Goal: Task Accomplishment & Management: Manage account settings

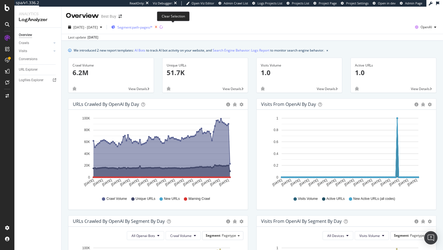
click at [159, 27] on icon "button" at bounding box center [155, 27] width 7 height 8
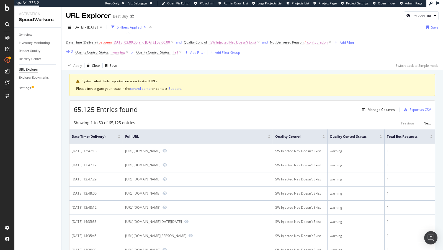
scroll to position [461, 0]
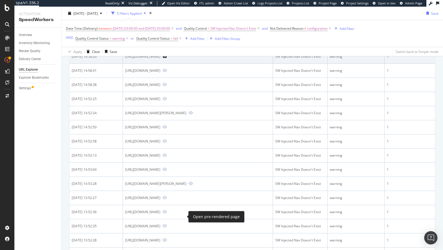
click at [167, 58] on icon "Preview https://www.bestbuy.com/site/minecraft-java-and-bedrock-edition-windows…" at bounding box center [164, 56] width 4 height 4
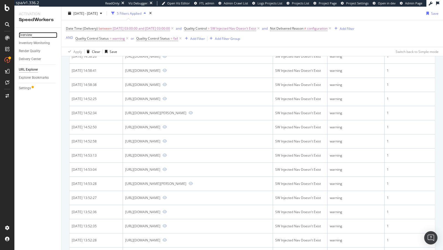
click at [27, 36] on div "Overview" at bounding box center [25, 35] width 13 height 6
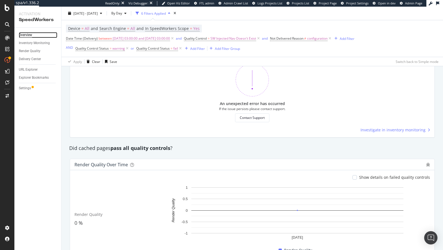
scroll to position [325, 0]
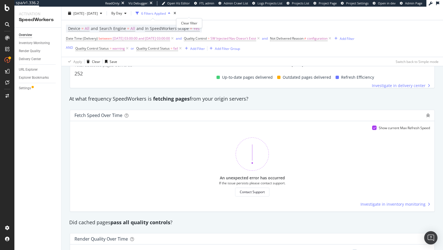
click at [177, 11] on div "times" at bounding box center [174, 14] width 5 height 6
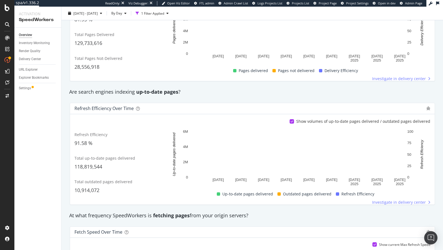
scroll to position [143, 0]
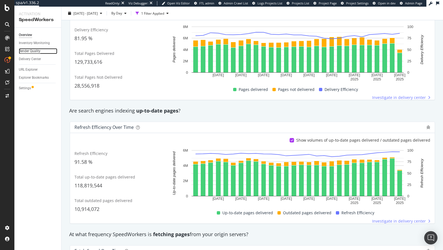
click at [30, 52] on div "Render Quality" at bounding box center [30, 51] width 22 height 6
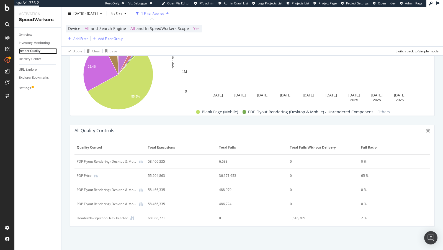
scroll to position [188, 0]
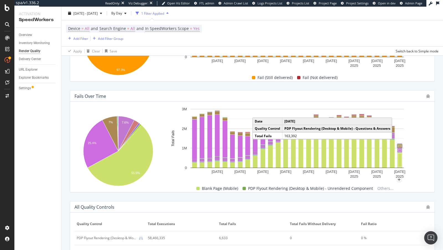
click at [401, 146] on rect "A chart." at bounding box center [399, 145] width 5 height 3
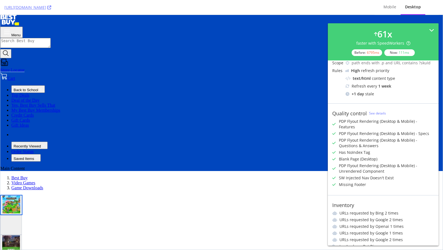
scroll to position [42, 0]
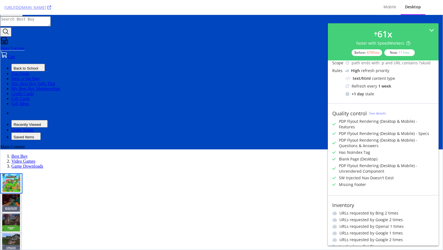
scroll to position [62, 0]
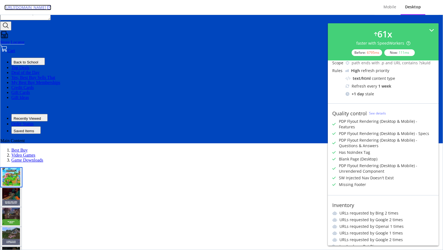
click at [51, 6] on link "https://www.bestbuy.com/site/minecraft-java-and-bedrock-edition-windows-digital…" at bounding box center [27, 8] width 47 height 6
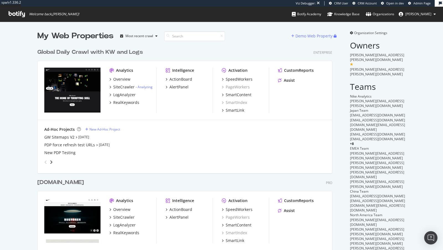
scroll to position [324, 299]
click at [246, 80] on div "SpeedWorkers" at bounding box center [238, 79] width 27 height 6
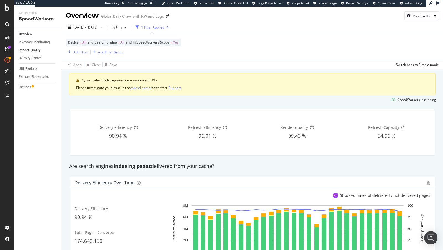
click at [30, 51] on div "Render Quality" at bounding box center [30, 50] width 22 height 6
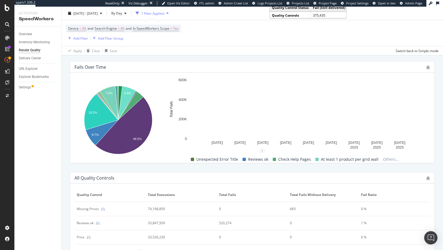
scroll to position [218, 0]
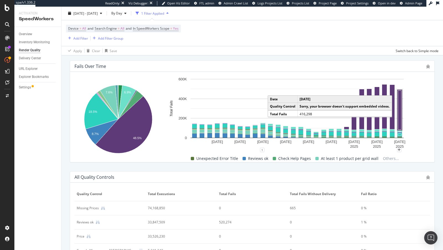
click at [402, 108] on rect "A chart." at bounding box center [400, 109] width 6 height 41
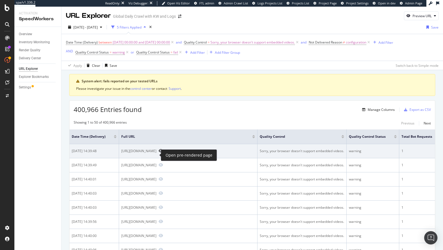
click at [159, 152] on icon "Preview https://www.nike.com/t/pro-sculpt-womens-high-waisted-3-biker-shorts-d9…" at bounding box center [161, 151] width 4 height 4
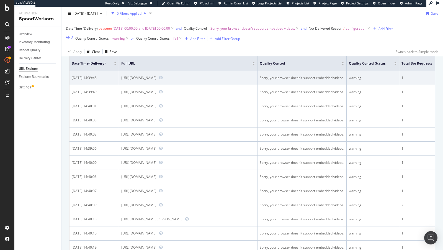
scroll to position [221, 0]
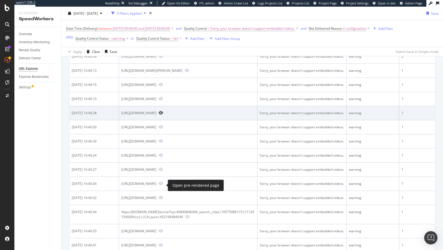
click at [163, 115] on icon "Preview https://www.nike.com/fr/t/veste-de-running-deperlante-anti-uv-stride-po…" at bounding box center [161, 113] width 4 height 4
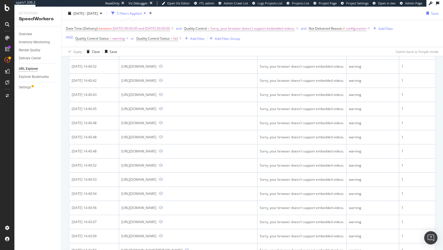
scroll to position [462, 0]
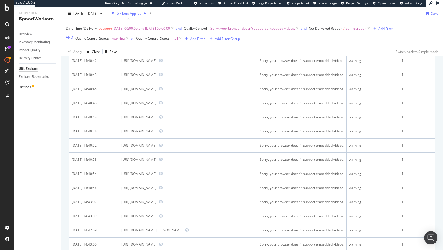
click at [24, 86] on div "Settings" at bounding box center [25, 87] width 12 height 6
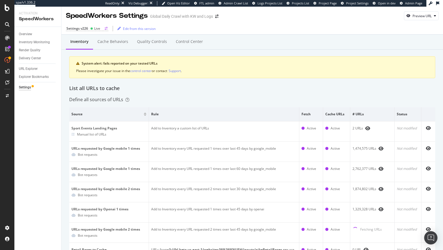
click at [83, 30] on div "Settings v226" at bounding box center [77, 28] width 22 height 5
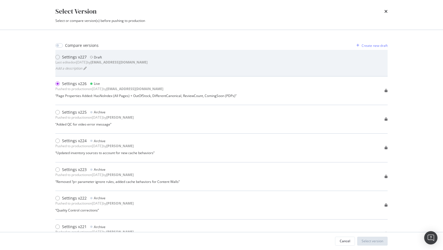
click at [105, 59] on div "Settings v227 Draft" at bounding box center [101, 57] width 92 height 6
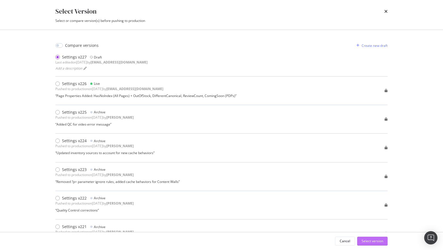
click at [372, 240] on div "Select version" at bounding box center [372, 240] width 22 height 5
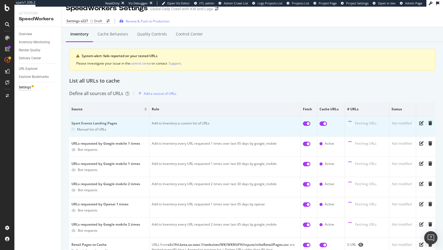
scroll to position [9, 0]
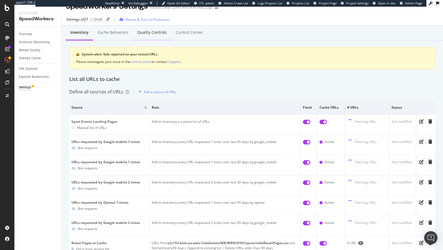
click at [140, 26] on div "Quality Controls" at bounding box center [152, 32] width 39 height 15
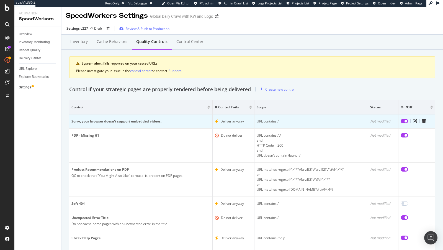
click at [402, 121] on input "checkbox" at bounding box center [403, 121] width 7 height 4
checkbox input "false"
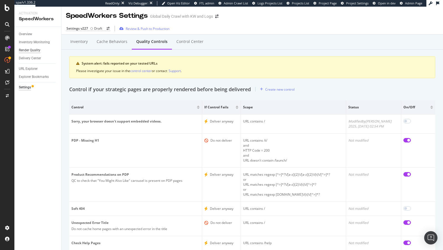
click at [32, 48] on div "Render Quality" at bounding box center [30, 50] width 22 height 6
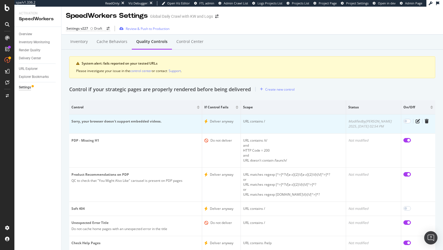
scroll to position [82, 0]
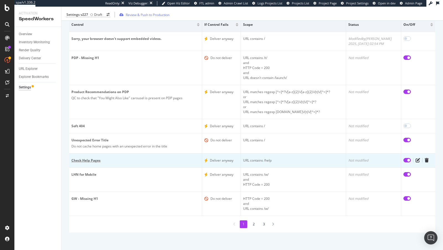
click at [97, 160] on div "Check Help Pages" at bounding box center [135, 160] width 128 height 5
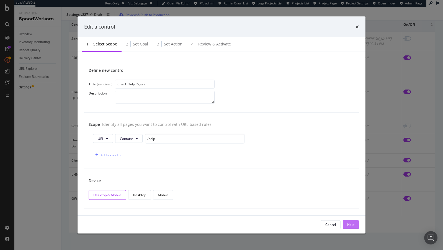
click at [354, 225] on button "Next" at bounding box center [351, 224] width 16 height 9
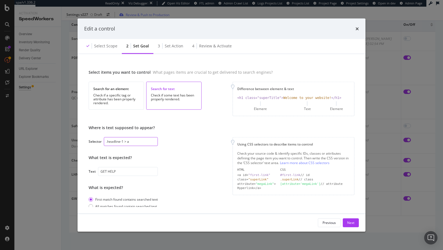
click at [121, 141] on input ".headline-1 > a" at bounding box center [131, 141] width 54 height 9
click at [356, 28] on icon "times" at bounding box center [356, 28] width 3 height 4
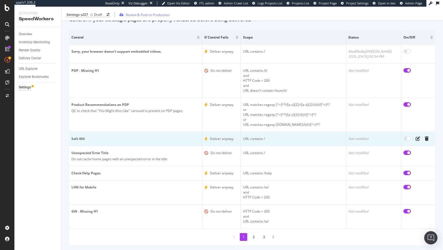
scroll to position [69, 0]
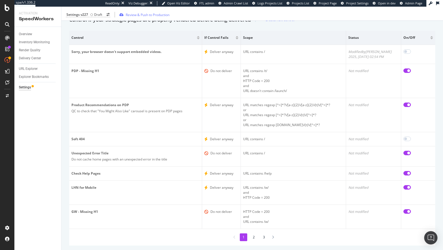
click at [254, 234] on li "2" at bounding box center [253, 236] width 7 height 7
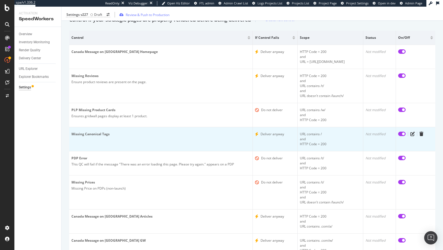
scroll to position [111, 0]
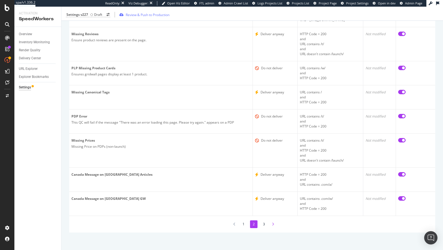
click at [270, 221] on div at bounding box center [272, 223] width 5 height 7
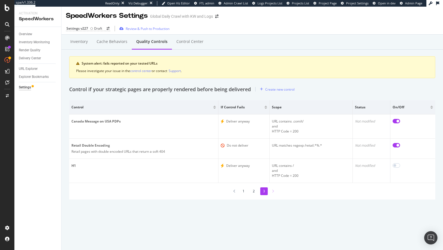
scroll to position [0, 0]
click at [253, 190] on li "2" at bounding box center [253, 190] width 7 height 7
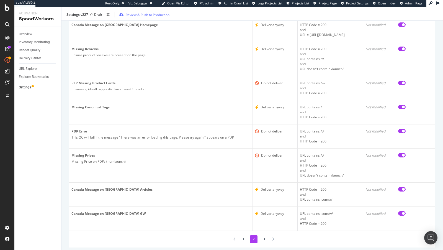
scroll to position [111, 0]
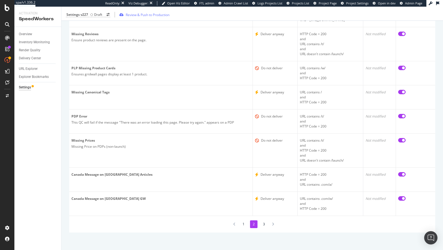
click at [245, 221] on li "1" at bounding box center [243, 223] width 7 height 7
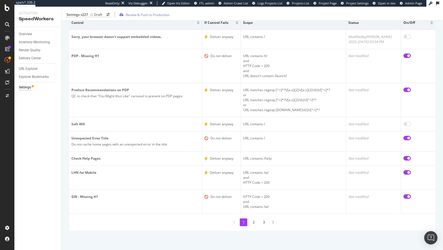
scroll to position [82, 0]
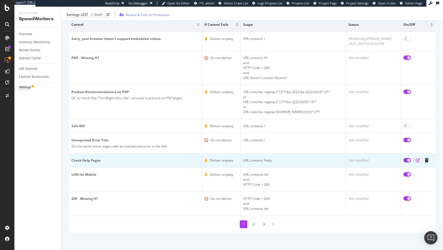
click at [416, 159] on icon "edit" at bounding box center [417, 160] width 4 height 4
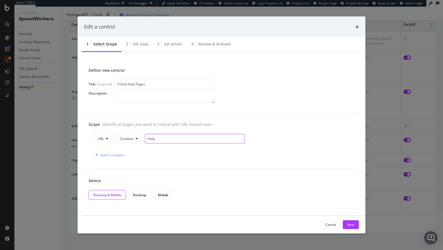
click at [158, 138] on input "/help" at bounding box center [195, 138] width 100 height 10
click at [349, 221] on div "Next" at bounding box center [350, 224] width 7 height 8
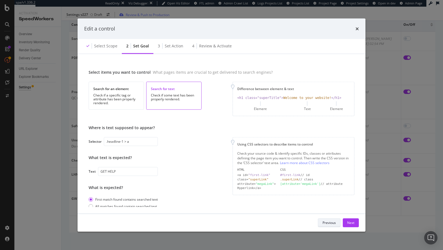
click at [326, 224] on div "Previous" at bounding box center [328, 222] width 13 height 5
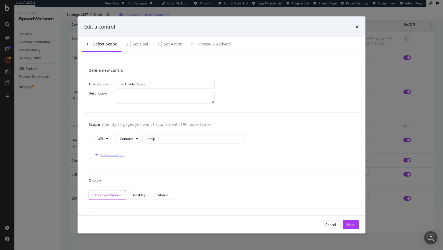
click at [105, 152] on div "Add a condition" at bounding box center [112, 154] width 24 height 5
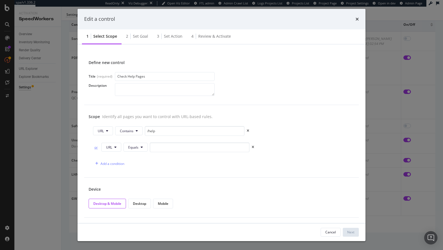
click at [94, 146] on div "or" at bounding box center [96, 147] width 6 height 5
click at [174, 146] on input "modal" at bounding box center [200, 147] width 100 height 10
type input "200"
click at [345, 232] on button "Next" at bounding box center [351, 231] width 16 height 9
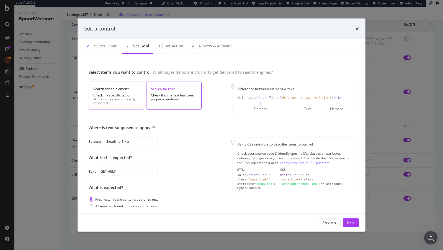
click at [122, 98] on div "Check if a specific tag or attribute has been properly rendered." at bounding box center [116, 99] width 46 height 12
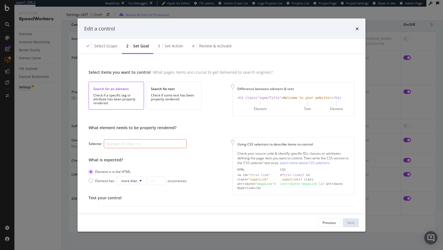
click at [140, 144] on input "modal" at bounding box center [145, 143] width 83 height 9
paste input "<h1>"
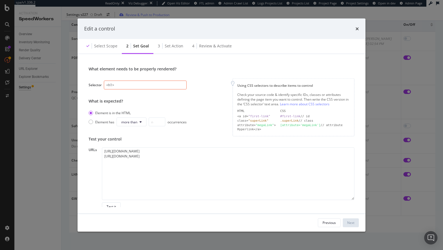
scroll to position [62, 0]
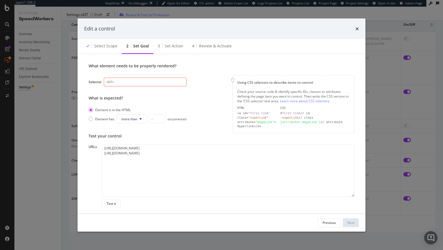
type input "<h1>"
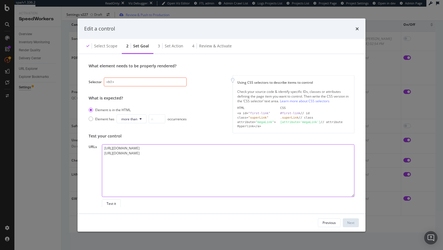
click at [152, 178] on textarea "https://www.nike.com/help/a/returns-policy https://www.nike.com/help" at bounding box center [228, 170] width 252 height 53
paste textarea "https://www.nike.com/th/help/a/nrc-speed-run"
paste textarea "https://www.nike.com/jp/help/"
type textarea "https://www.nike.com/help/a/returns-policy https://www.nike.com/help https://ww…"
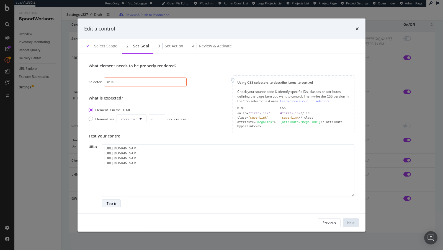
click at [113, 199] on div "Test it" at bounding box center [111, 203] width 9 height 8
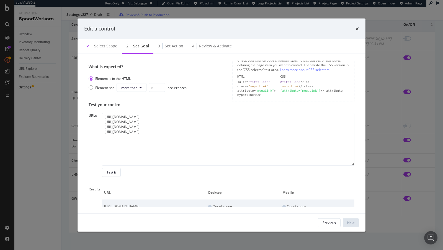
scroll to position [37, 0]
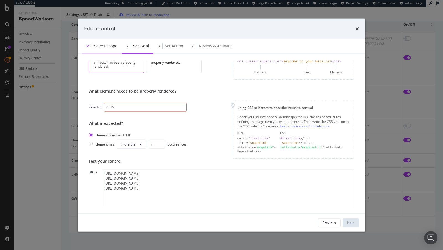
click at [108, 45] on div "Select scope" at bounding box center [105, 46] width 23 height 6
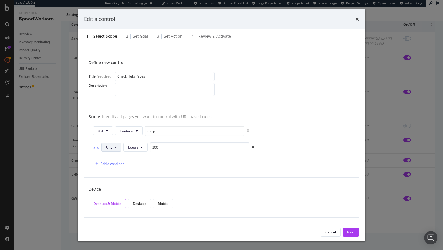
click at [113, 148] on button "URL" at bounding box center [111, 146] width 20 height 9
click at [115, 167] on span "HTTP Code" at bounding box center [114, 167] width 17 height 5
click at [352, 235] on div "Next" at bounding box center [350, 232] width 7 height 8
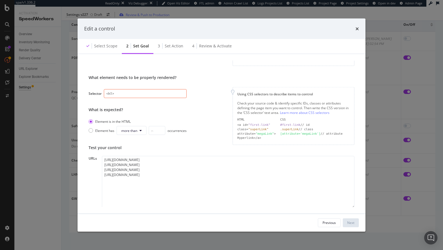
scroll to position [62, 0]
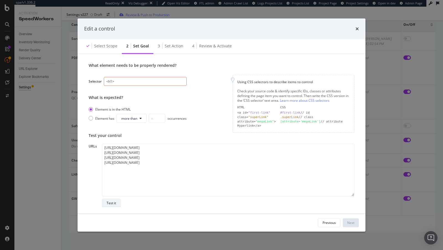
click at [107, 199] on div "Test it" at bounding box center [111, 203] width 9 height 8
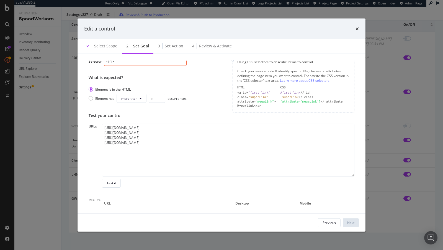
scroll to position [22, 0]
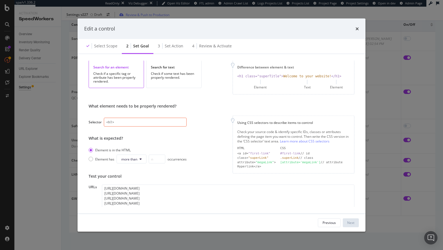
click at [124, 120] on input "<h1>" at bounding box center [145, 122] width 83 height 9
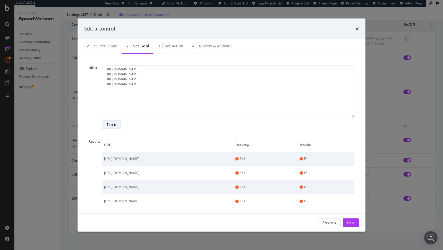
click at [107, 126] on div "Test it" at bounding box center [111, 125] width 9 height 8
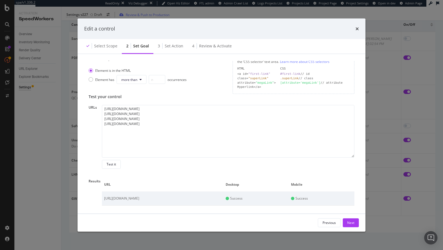
scroll to position [63, 0]
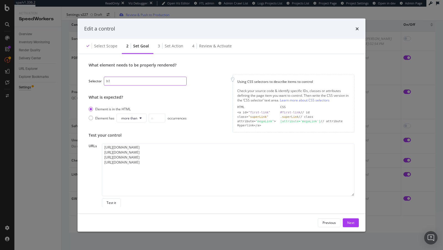
click at [115, 81] on input "h1" at bounding box center [145, 81] width 83 height 9
paste input ".ncss-col-sm-12"
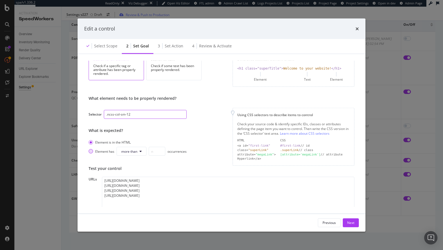
scroll to position [19, 0]
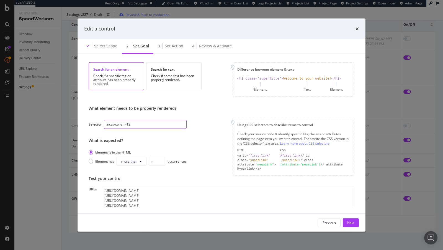
type input ".ncss-col-sm-12"
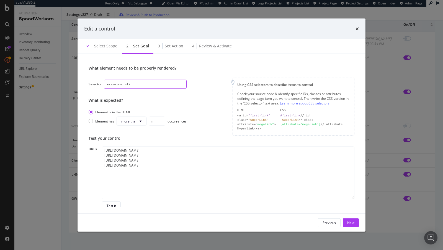
scroll to position [72, 0]
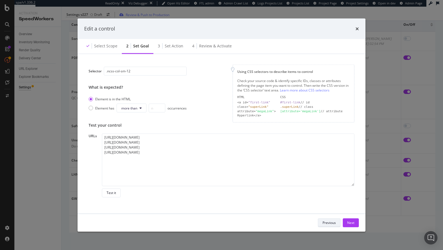
click at [330, 221] on div "Previous" at bounding box center [328, 222] width 13 height 5
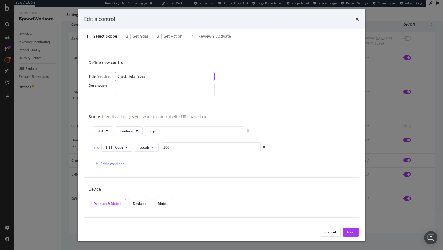
click at [135, 75] on input "Check Help Pages" at bounding box center [165, 76] width 100 height 9
type input "Help Pages - Missing Content"
click at [349, 235] on div "Next" at bounding box center [350, 232] width 7 height 8
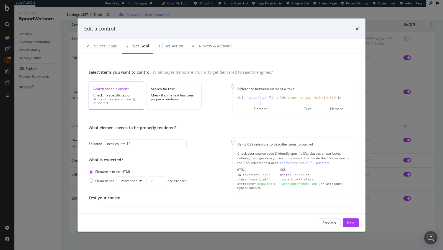
scroll to position [62, 0]
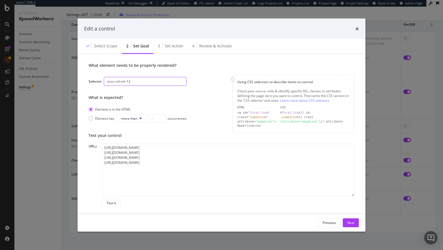
click at [127, 83] on input ".ncss-col-sm-12" at bounding box center [145, 81] width 83 height 9
paste input "card-image-wrapper"
type input ".card-image-wrapper"
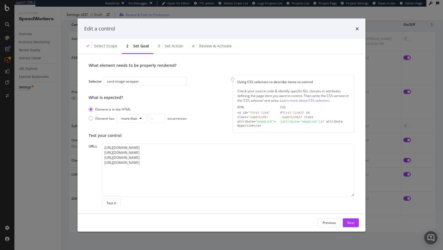
click at [121, 202] on div "https://www.nike.com/help/a/returns-policy https://www.nike.com/help https://ww…" at bounding box center [228, 176] width 252 height 64
click at [116, 201] on button "Test it" at bounding box center [111, 202] width 19 height 9
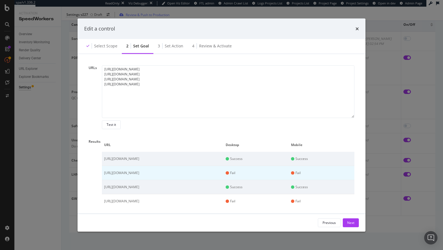
click at [139, 172] on td "[URL][DOMAIN_NAME]" at bounding box center [162, 173] width 121 height 14
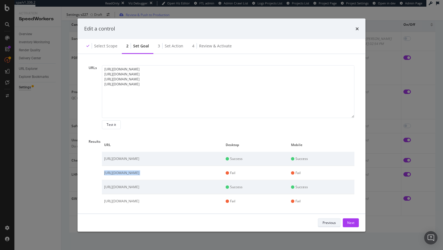
click at [330, 219] on div "Previous" at bounding box center [328, 222] width 13 height 8
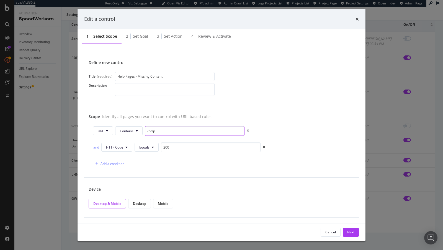
click at [163, 130] on input "/help" at bounding box center [195, 131] width 100 height 10
click at [129, 134] on button "Contains" at bounding box center [128, 130] width 27 height 9
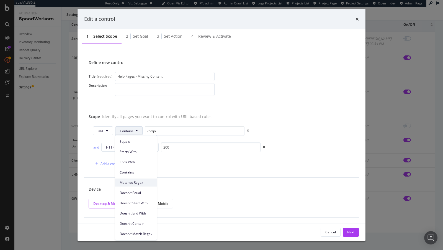
click at [140, 182] on span "Matches Regex" at bounding box center [136, 182] width 33 height 5
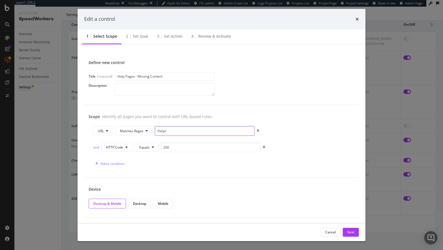
click at [183, 131] on input "/help/" at bounding box center [205, 131] width 100 height 10
type input "/help/.?"
click at [348, 229] on div "Next" at bounding box center [350, 231] width 7 height 5
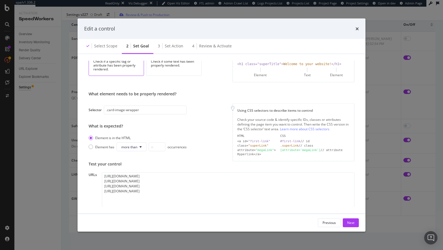
scroll to position [62, 0]
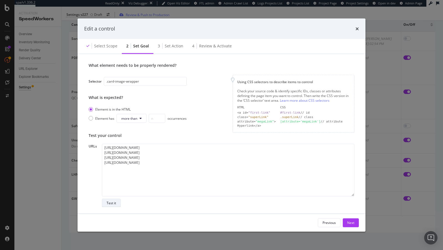
click at [115, 204] on div "Test it" at bounding box center [111, 202] width 9 height 5
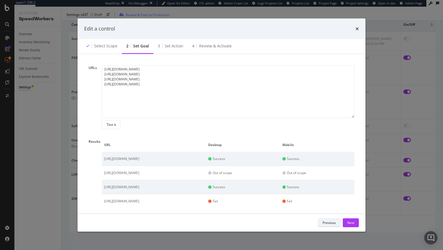
click at [329, 223] on div "Previous" at bounding box center [328, 222] width 13 height 5
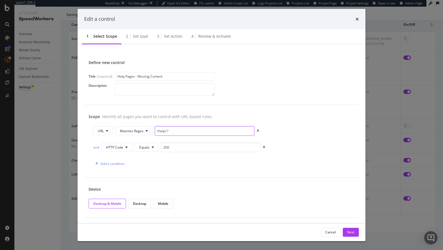
click at [164, 131] on input "/help/.?" at bounding box center [205, 131] width 100 height 10
type input "/help\//.?"
click at [346, 233] on button "Next" at bounding box center [351, 231] width 16 height 9
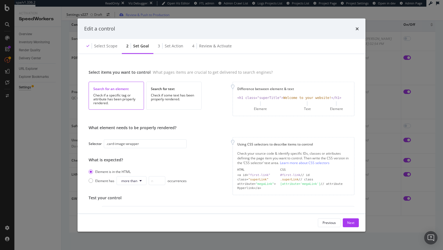
scroll to position [62, 0]
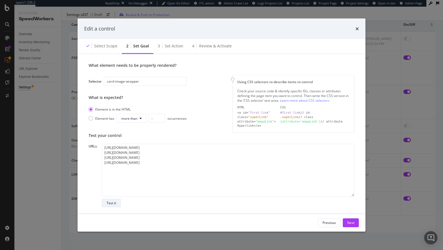
click at [112, 199] on div "Test it" at bounding box center [111, 203] width 9 height 8
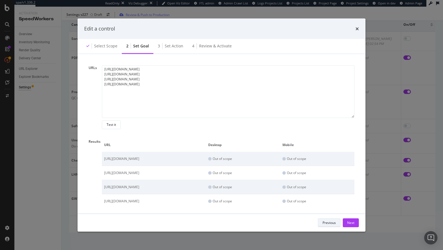
click at [335, 222] on div "Previous" at bounding box center [328, 222] width 13 height 5
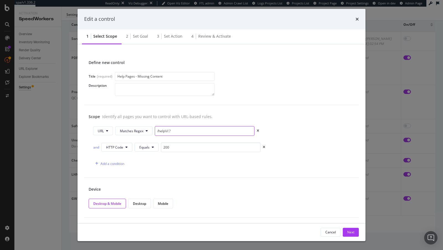
click at [166, 131] on input "/help\//.?" at bounding box center [205, 131] width 100 height 10
click at [165, 131] on input "/help/.?" at bounding box center [205, 131] width 100 height 10
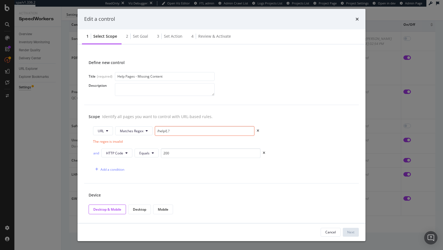
click at [204, 131] on input "/help/(.?" at bounding box center [205, 131] width 100 height 10
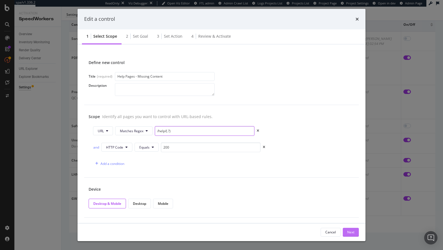
type input "/help/(.?)"
click at [352, 234] on div "Next" at bounding box center [350, 231] width 7 height 5
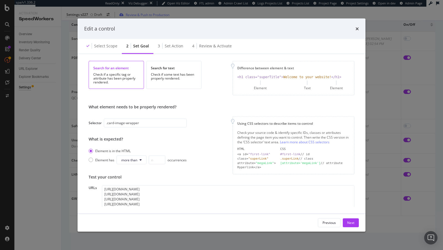
scroll to position [62, 0]
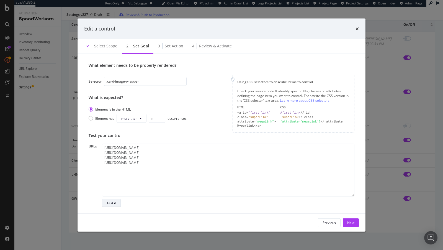
click at [116, 200] on button "Test it" at bounding box center [111, 202] width 19 height 9
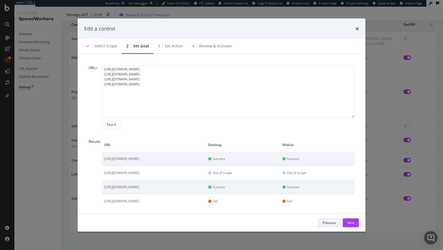
click at [329, 221] on div "Previous" at bounding box center [328, 222] width 13 height 5
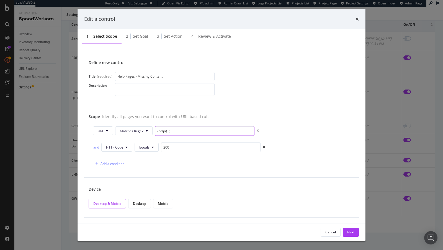
click at [173, 129] on input "/help/(.?)" at bounding box center [205, 131] width 100 height 10
type input "/help/a/"
click at [353, 234] on div "Next" at bounding box center [350, 231] width 7 height 5
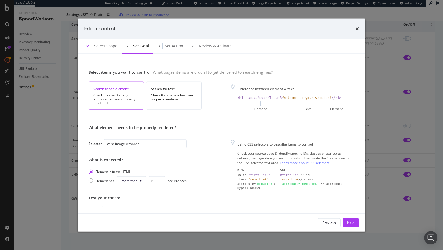
scroll to position [62, 0]
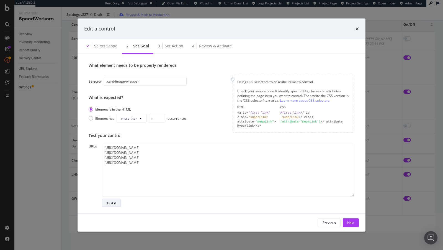
click at [112, 201] on div "Test it" at bounding box center [111, 202] width 9 height 5
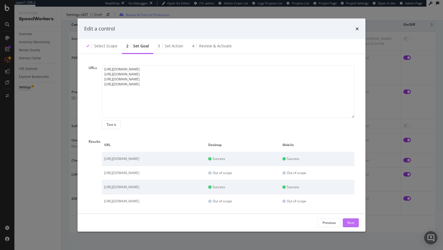
click at [351, 221] on div "Next" at bounding box center [350, 222] width 7 height 5
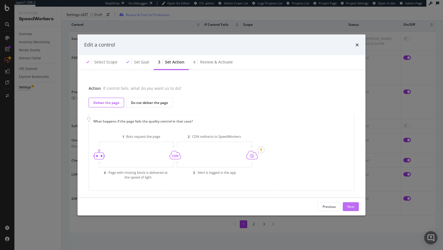
click at [355, 205] on button "Next" at bounding box center [351, 206] width 16 height 9
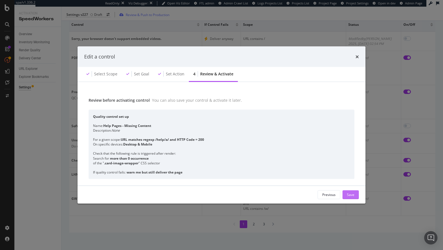
click at [350, 195] on div "Save" at bounding box center [350, 194] width 7 height 5
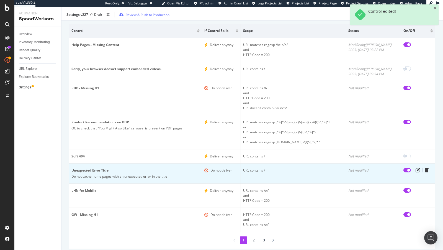
scroll to position [71, 0]
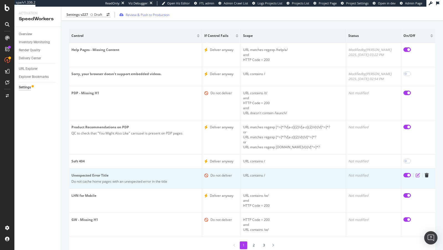
click at [416, 173] on icon "edit" at bounding box center [417, 175] width 4 height 4
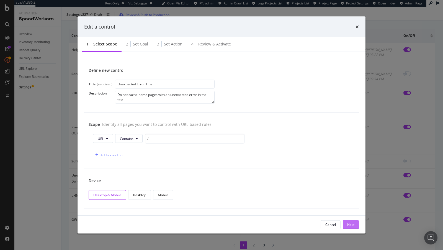
click at [352, 225] on div "Next" at bounding box center [350, 224] width 7 height 5
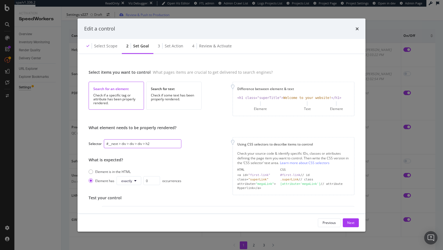
click at [154, 144] on input "#__next > div > div > div > h2" at bounding box center [142, 143] width 77 height 9
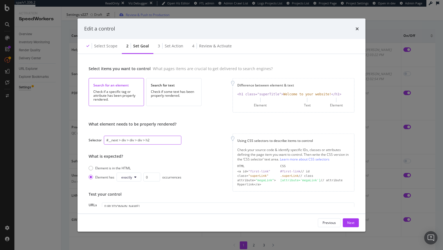
scroll to position [0, 0]
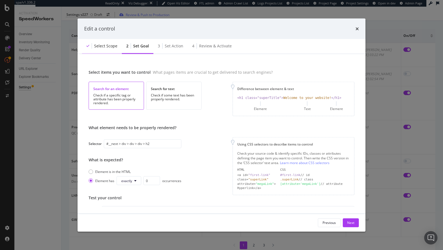
click at [104, 51] on div "Select scope" at bounding box center [102, 45] width 40 height 15
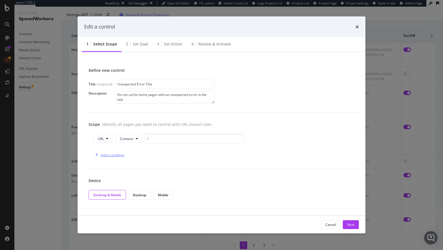
click at [109, 155] on div "Add a condition" at bounding box center [112, 154] width 24 height 5
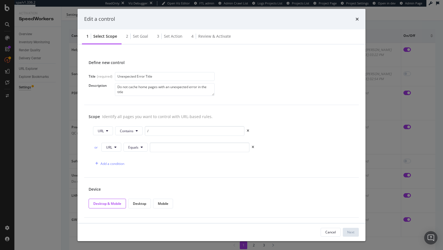
click at [98, 147] on div "or" at bounding box center [96, 147] width 6 height 5
click at [113, 147] on button "URL" at bounding box center [111, 146] width 20 height 9
click at [113, 169] on span "HTTP Code" at bounding box center [114, 167] width 17 height 5
click at [159, 148] on div "and HTTP Code Equals 0" at bounding box center [179, 147] width 172 height 10
type input "200"
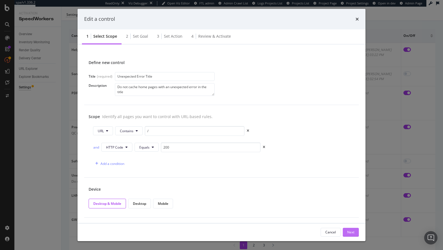
click at [352, 235] on div "Next" at bounding box center [350, 232] width 7 height 8
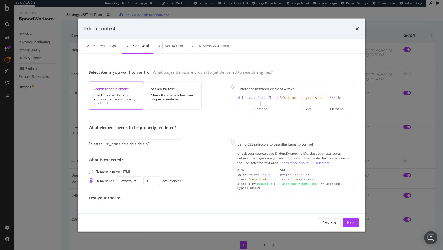
scroll to position [62, 0]
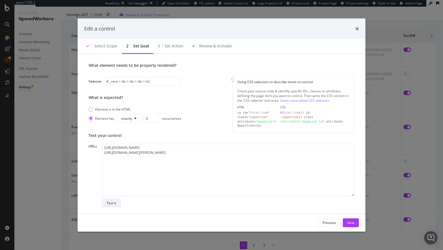
click at [111, 203] on div "Test it" at bounding box center [111, 202] width 9 height 5
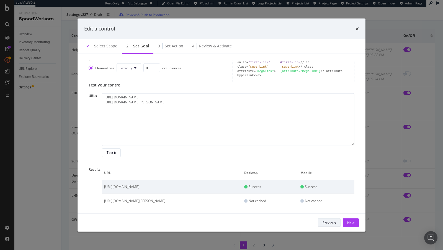
click at [326, 221] on div "Previous" at bounding box center [328, 222] width 13 height 5
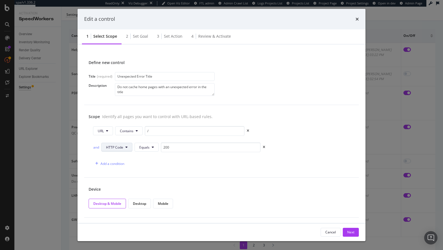
click at [116, 145] on span "HTTP Code" at bounding box center [114, 147] width 17 height 5
click at [113, 157] on span "URL" at bounding box center [114, 157] width 17 height 5
click at [137, 150] on button "Equals" at bounding box center [135, 146] width 24 height 9
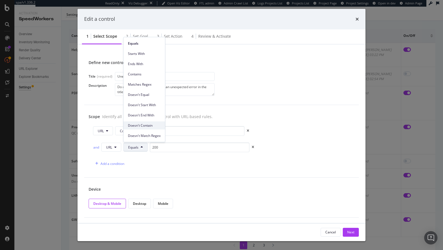
click at [144, 125] on span "Doesn't Contain" at bounding box center [144, 125] width 33 height 5
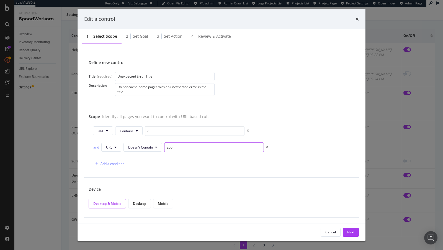
click at [169, 143] on input "200" at bounding box center [214, 147] width 100 height 10
paste input "/experiences/events/"
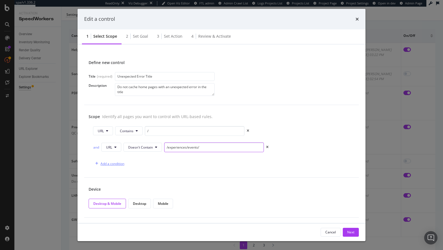
type input "/experiences/events/"
click at [114, 163] on div "Add a condition" at bounding box center [112, 163] width 24 height 5
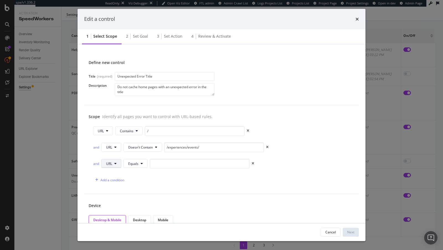
click at [107, 165] on button "URL" at bounding box center [111, 163] width 20 height 9
click at [120, 183] on span "HTTP Code" at bounding box center [114, 183] width 17 height 5
click at [172, 162] on input "0" at bounding box center [211, 164] width 100 height 10
type input "200"
click at [351, 233] on div "Next" at bounding box center [350, 231] width 7 height 5
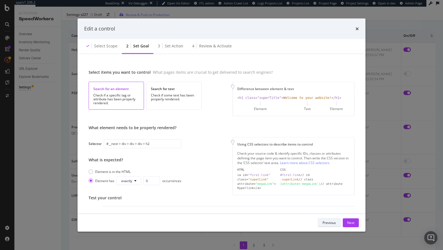
click at [326, 222] on div "Previous" at bounding box center [328, 222] width 13 height 5
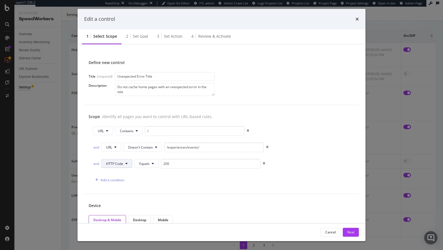
click at [118, 161] on span "HTTP Code" at bounding box center [114, 163] width 17 height 5
click at [117, 175] on span "URL" at bounding box center [114, 173] width 17 height 5
click at [134, 163] on span "Equals" at bounding box center [133, 163] width 10 height 5
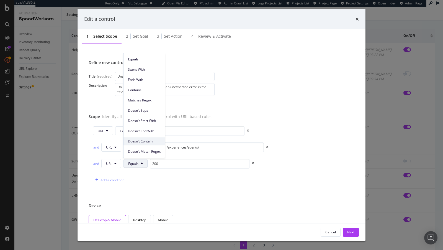
click at [144, 144] on div "Doesn't Contain" at bounding box center [144, 141] width 42 height 8
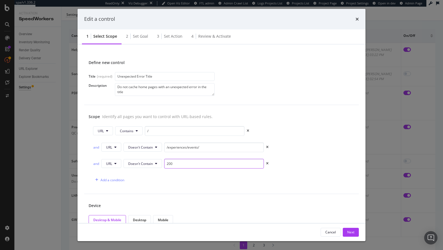
click at [177, 163] on input "200" at bounding box center [214, 164] width 100 height 10
type input "/help"
click at [108, 178] on div "Add a condition" at bounding box center [112, 179] width 24 height 5
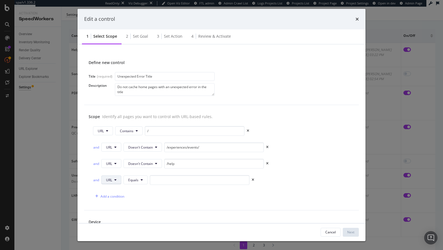
click at [112, 179] on button "URL" at bounding box center [111, 179] width 20 height 9
click at [116, 198] on span "HTTP Code" at bounding box center [114, 199] width 17 height 5
click at [172, 176] on input "0" at bounding box center [211, 180] width 100 height 10
type input "200"
click at [346, 227] on button "Next" at bounding box center [351, 231] width 16 height 9
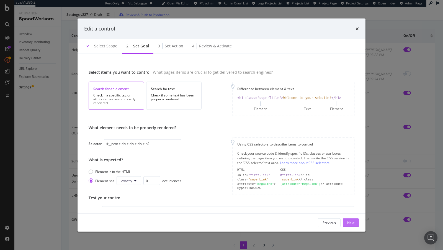
click at [347, 223] on div "Next" at bounding box center [350, 222] width 7 height 5
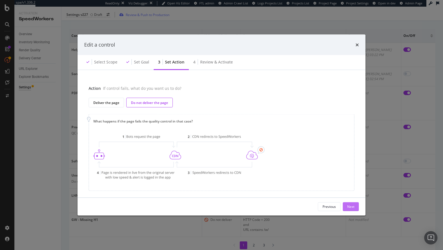
click at [351, 204] on div "Next" at bounding box center [350, 206] width 7 height 5
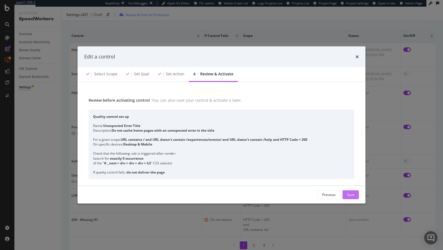
click at [354, 190] on button "Save" at bounding box center [350, 194] width 16 height 9
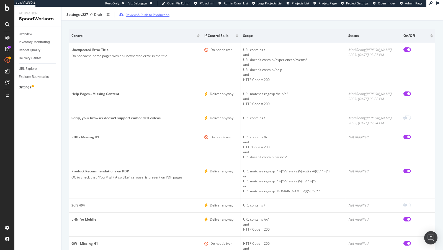
click at [166, 17] on div "Review & Push to Production" at bounding box center [148, 14] width 44 height 5
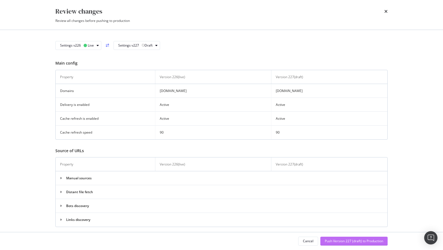
click at [359, 240] on div "Push Version 227 (draft) to Production" at bounding box center [354, 240] width 58 height 5
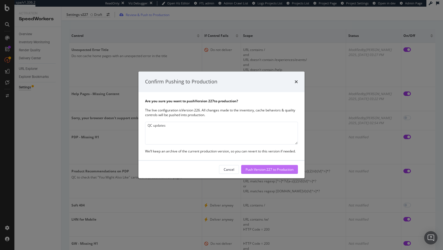
type textarea "QC updates"
click at [266, 167] on div "Push Version 227 to Production" at bounding box center [269, 169] width 48 height 5
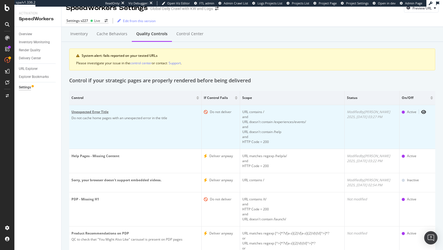
scroll to position [115, 0]
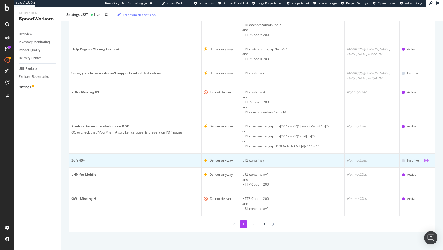
click at [426, 159] on icon "eye" at bounding box center [425, 160] width 5 height 4
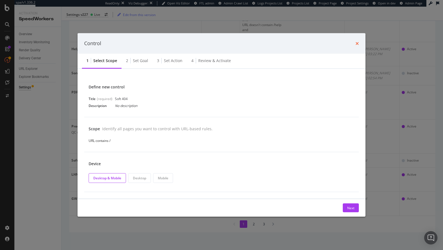
click at [358, 43] on icon "times" at bounding box center [356, 43] width 3 height 4
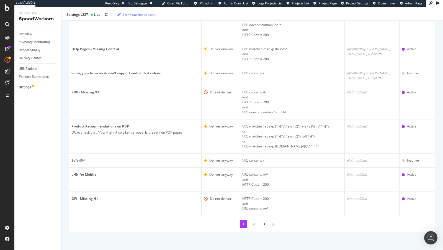
click at [82, 11] on div "Settings v227 Live Edit from this version" at bounding box center [251, 15] width 381 height 12
click at [84, 19] on div "Settings v227 Live Edit from this version" at bounding box center [251, 15] width 381 height 12
click at [84, 17] on div "Settings v227" at bounding box center [77, 14] width 22 height 5
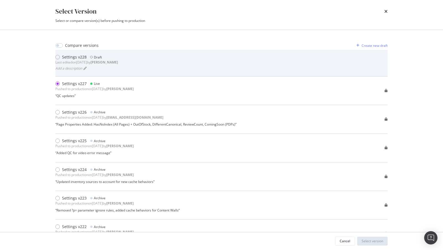
click at [125, 65] on div "Settings v228 Draft Last edited on 2025 Aug 18th by connor Add a description" at bounding box center [221, 62] width 332 height 17
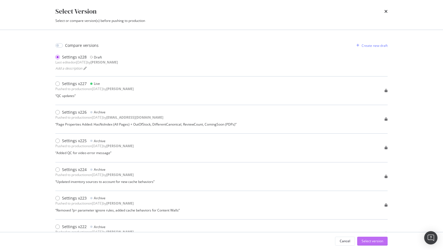
click at [375, 244] on div "Select version" at bounding box center [372, 241] width 22 height 8
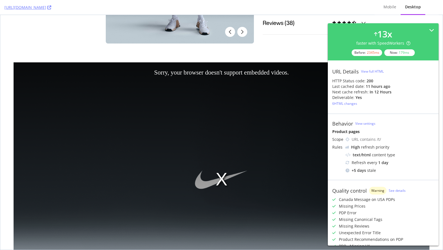
scroll to position [396, 0]
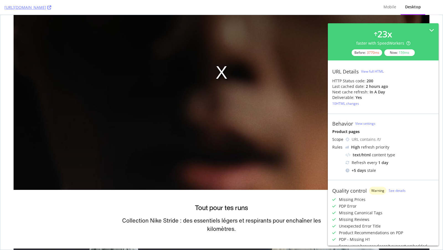
scroll to position [618, 0]
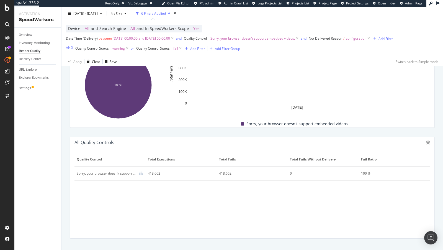
scroll to position [262, 0]
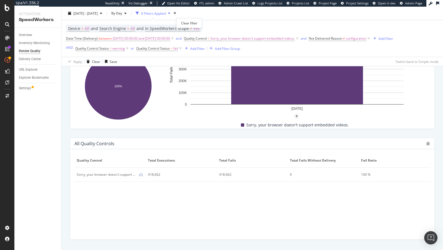
click at [177, 14] on div "times" at bounding box center [174, 14] width 5 height 6
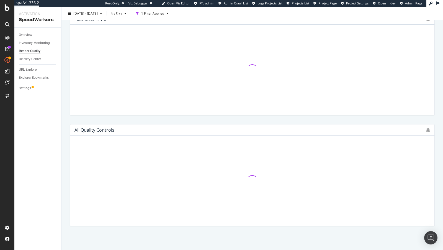
scroll to position [216, 0]
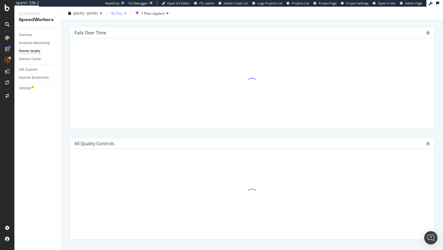
click at [122, 12] on span "By Day" at bounding box center [115, 13] width 13 height 5
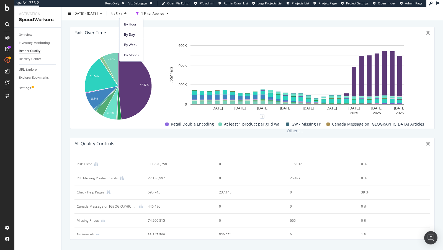
scroll to position [79, 0]
click at [297, 165] on div "116,016" at bounding box center [320, 165] width 60 height 5
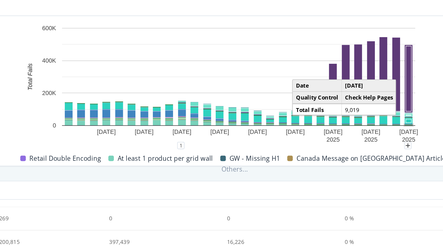
click at [398, 103] on rect "A chart." at bounding box center [399, 103] width 5 height 1
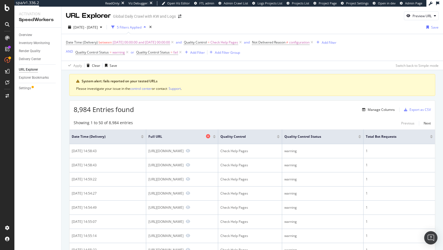
scroll to position [35, 0]
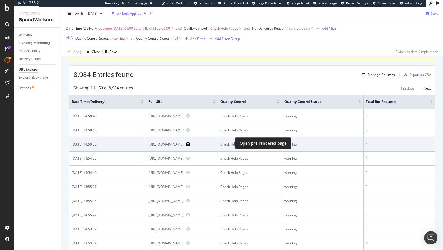
click at [190, 143] on icon "Preview https://www.nike.com/de/help/a/geschenkgutschein-einlosen" at bounding box center [188, 144] width 4 height 4
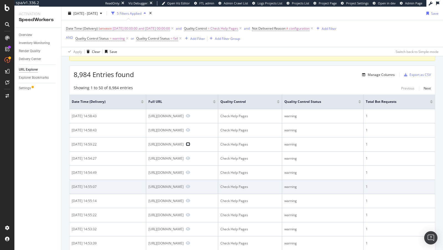
scroll to position [67, 0]
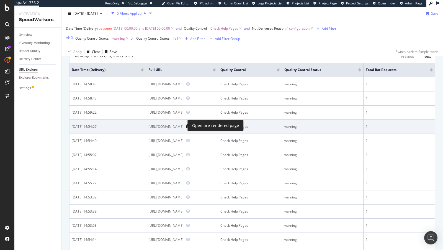
click at [186, 125] on icon "Preview https://www.nike.com/jp/help/" at bounding box center [188, 126] width 4 height 4
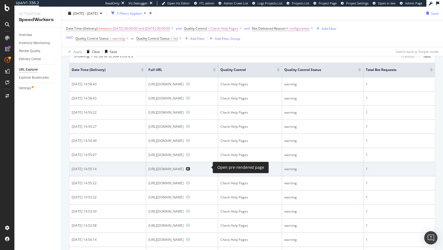
click at [190, 167] on icon "Preview https://www.nike.com/th/help/a/nrc-speed-run" at bounding box center [188, 169] width 4 height 4
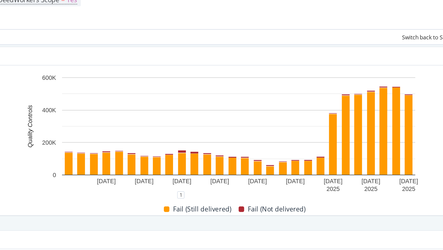
scroll to position [264, 0]
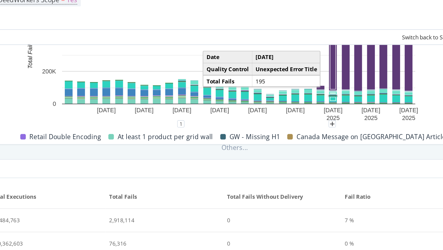
click at [354, 86] on rect "A chart." at bounding box center [353, 86] width 5 height 0
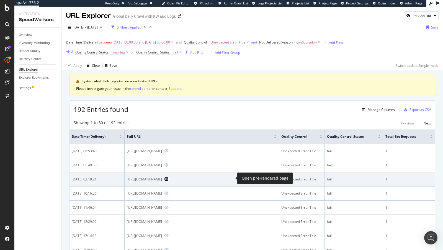
click at [168, 177] on icon "Preview https://www.nike.com/experiences/events/details?eventID=47247" at bounding box center [166, 179] width 4 height 4
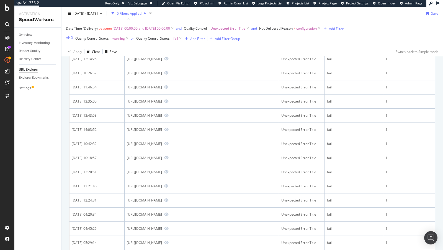
scroll to position [634, 0]
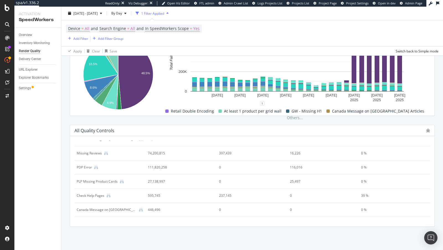
scroll to position [82, 0]
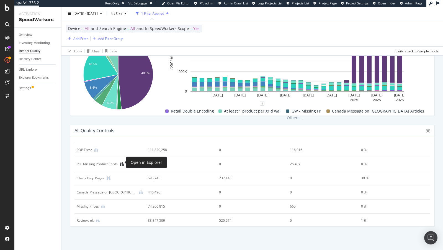
click at [122, 164] on icon at bounding box center [122, 164] width 4 height 4
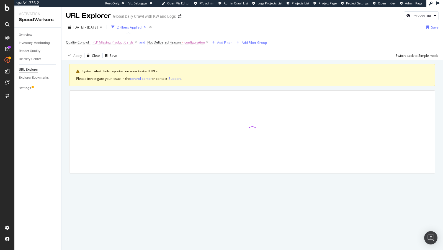
click at [226, 40] on div "Add Filter" at bounding box center [224, 42] width 15 height 5
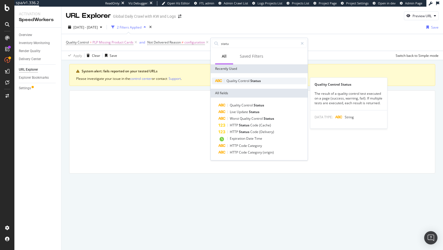
type input "statu"
click at [255, 81] on span "Status" at bounding box center [255, 80] width 11 height 5
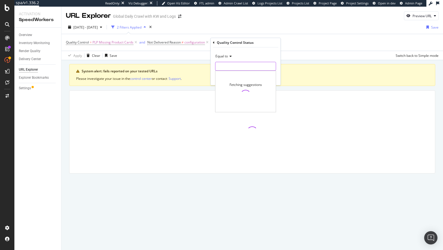
click at [233, 68] on input "text" at bounding box center [245, 66] width 60 height 9
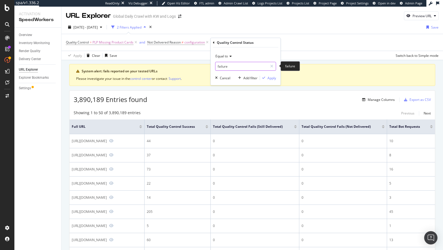
click at [250, 64] on input "failure" at bounding box center [241, 66] width 52 height 9
click at [245, 66] on input "failure" at bounding box center [241, 66] width 52 height 9
type input "failure"
click at [270, 66] on div at bounding box center [272, 66] width 8 height 9
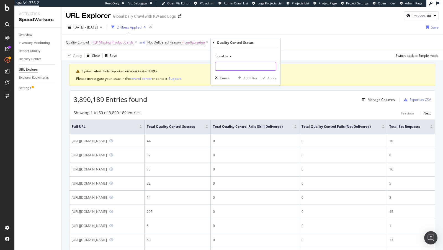
click at [255, 66] on input "text" at bounding box center [245, 66] width 60 height 9
click at [226, 90] on span "fail" at bounding box center [245, 91] width 57 height 5
type input "fail"
click at [269, 76] on div "Apply" at bounding box center [271, 78] width 9 height 5
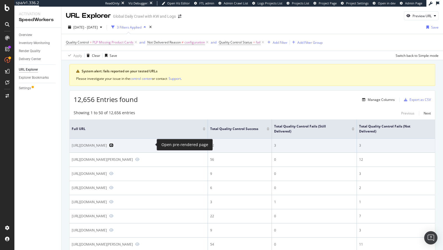
click at [113, 143] on icon "Preview https://www.nike.com/w/nba-hoodies-1vofiz45iar" at bounding box center [111, 145] width 4 height 4
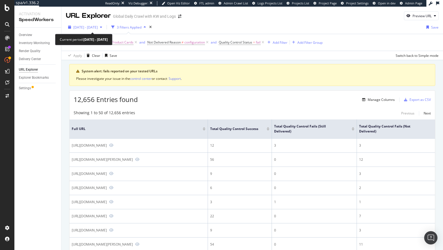
click at [83, 27] on span "2025 Jul. 22nd - Aug. 18th" at bounding box center [85, 27] width 24 height 5
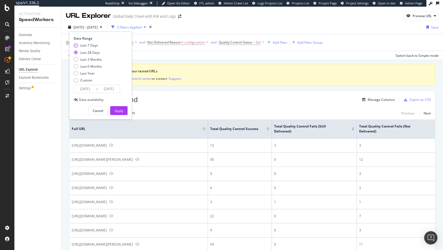
click at [94, 44] on div "Last 7 Days" at bounding box center [89, 45] width 18 height 5
type input "2025/08/12"
click at [125, 108] on button "Apply" at bounding box center [118, 110] width 17 height 9
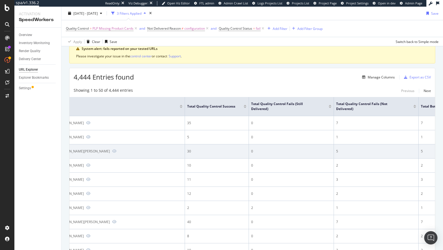
scroll to position [0, 53]
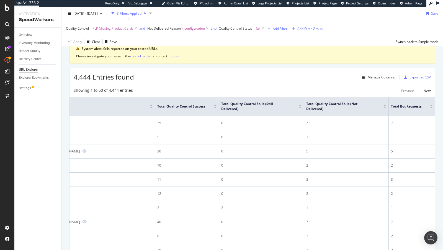
click at [385, 107] on div at bounding box center [384, 107] width 3 height 1
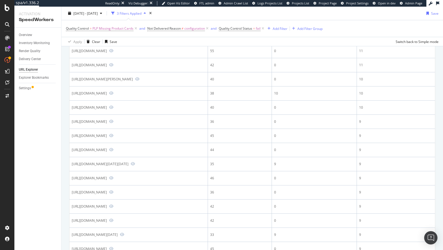
scroll to position [629, 0]
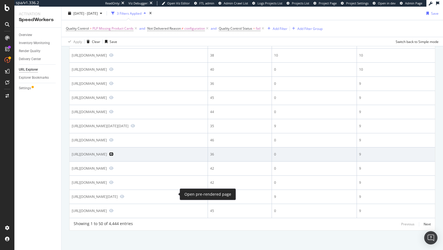
click at [113, 156] on icon "Preview https://www.nike.com/in/w/nike-factory-store-5e1x6z6ks5xznik1" at bounding box center [111, 154] width 4 height 4
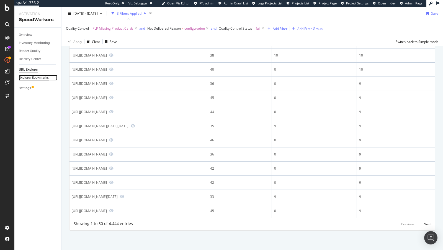
click at [42, 79] on div "Explorer Bookmarks" at bounding box center [34, 78] width 30 height 6
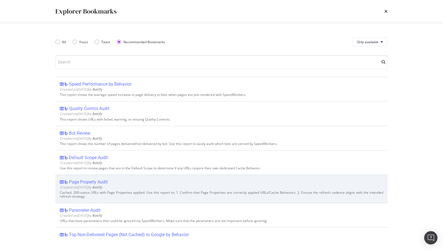
click at [92, 179] on div "Page Property Audit" at bounding box center [88, 182] width 39 height 6
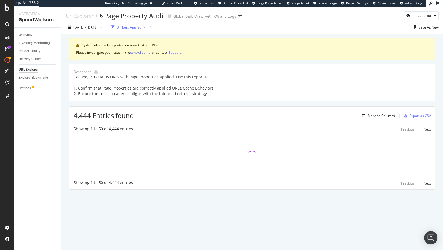
click at [141, 28] on div "3 Filters Applied" at bounding box center [129, 27] width 25 height 5
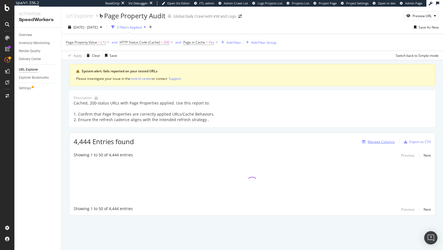
click at [387, 141] on div "Manage Columns" at bounding box center [380, 141] width 27 height 5
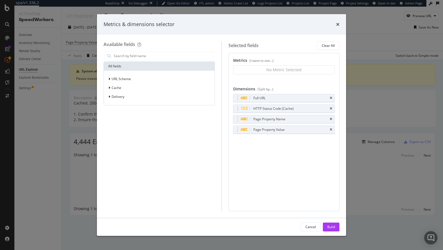
click at [357, 74] on div "Metrics & dimensions selector Available fields All fields URL Scheme Cache Deli…" at bounding box center [221, 125] width 443 height 250
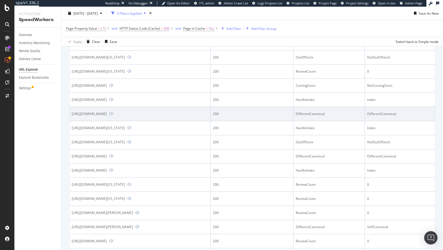
scroll to position [548, 0]
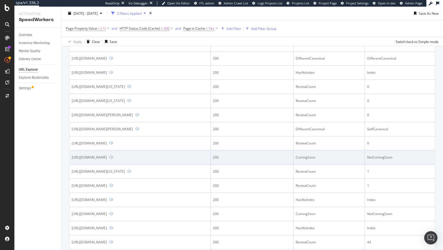
click at [320, 164] on td "ComingSoon" at bounding box center [328, 157] width 71 height 14
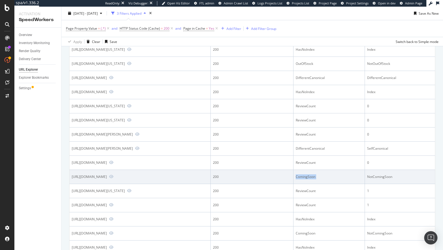
scroll to position [519, 0]
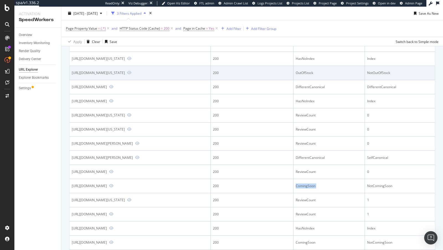
copy div "ComingSoon"
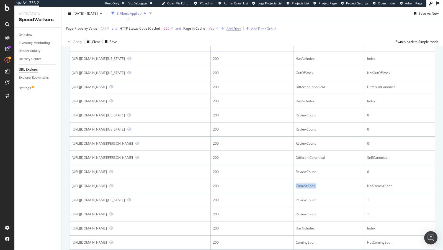
click at [231, 27] on div "Add Filter" at bounding box center [233, 28] width 15 height 5
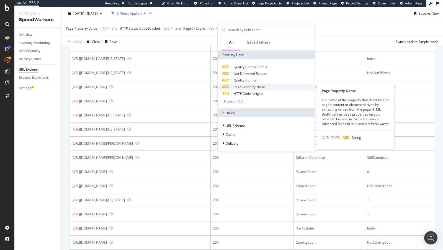
click at [258, 87] on span "Page Property Name" at bounding box center [250, 86] width 32 height 5
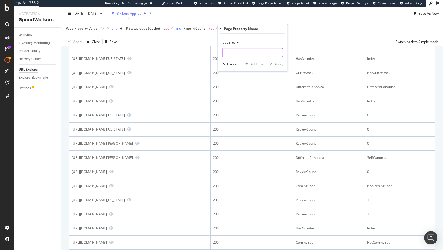
click at [242, 50] on input "text" at bounding box center [252, 52] width 60 height 9
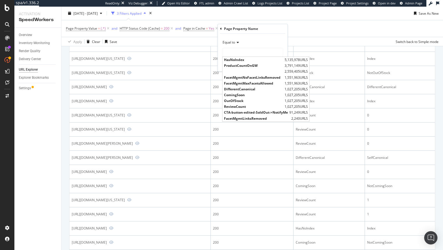
click at [234, 41] on span "Equal to" at bounding box center [228, 42] width 12 height 5
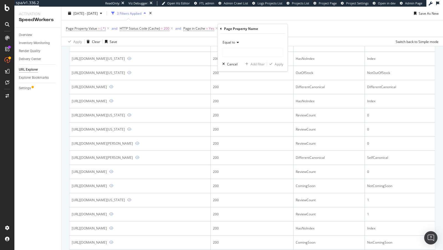
click at [251, 33] on div "Equal to Cancel Add filter Apply" at bounding box center [253, 52] width 70 height 38
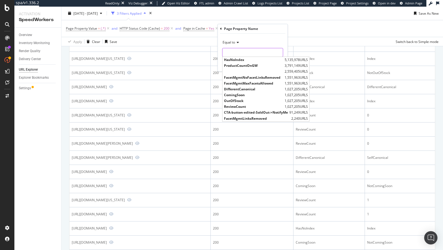
click at [249, 48] on input "text" at bounding box center [252, 52] width 60 height 9
paste input "ComingSoon"
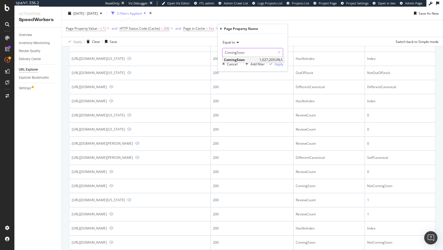
type input "ComingSoon"
click at [274, 57] on span "1,027,205 URLS" at bounding box center [270, 59] width 23 height 5
click at [278, 63] on div "Apply" at bounding box center [278, 64] width 9 height 5
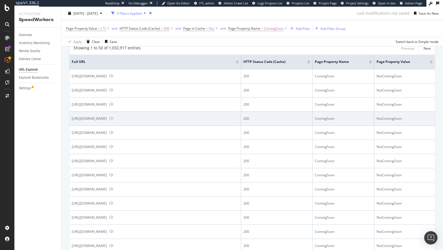
scroll to position [37, 0]
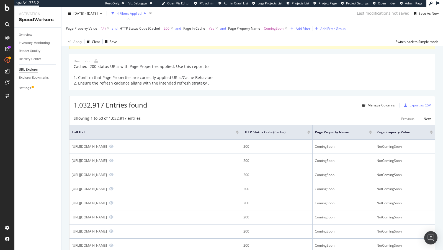
click at [431, 132] on div at bounding box center [431, 132] width 3 height 1
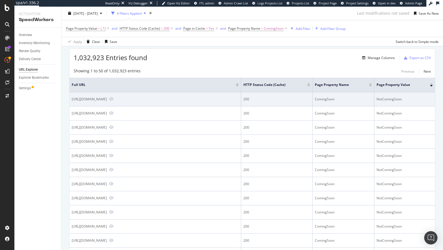
scroll to position [67, 0]
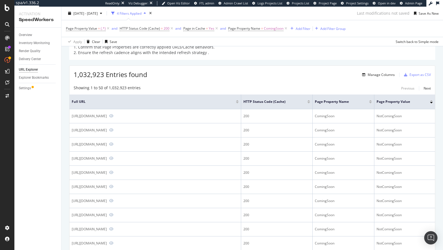
click at [432, 100] on div at bounding box center [431, 100] width 3 height 1
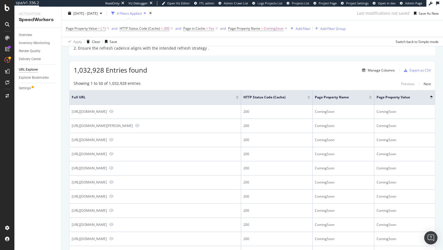
scroll to position [80, 0]
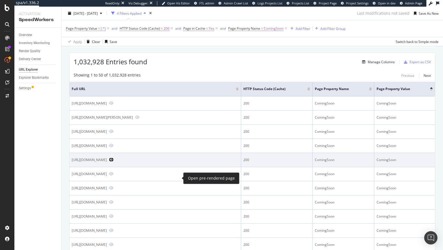
click at [113, 161] on icon "Preview https://www.nike.com/se/t/byggsats-slam-dunk-lego-set-nLVnrGRE" at bounding box center [111, 159] width 4 height 4
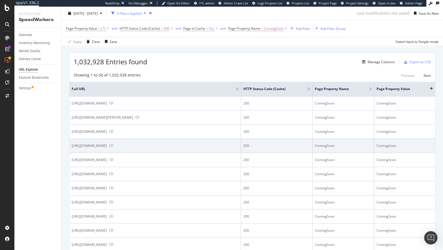
click at [323, 148] on div "ComingSoon" at bounding box center [343, 145] width 57 height 5
copy div "ComingSoon"
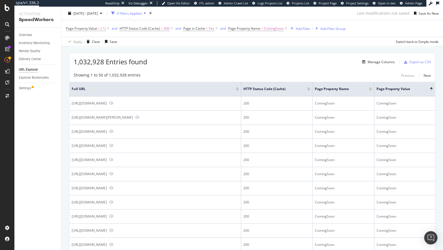
click at [21, 91] on div "Settings" at bounding box center [40, 88] width 42 height 8
click at [25, 87] on div "Settings" at bounding box center [25, 88] width 12 height 6
click at [266, 28] on span "ComingSoon" at bounding box center [274, 29] width 20 height 8
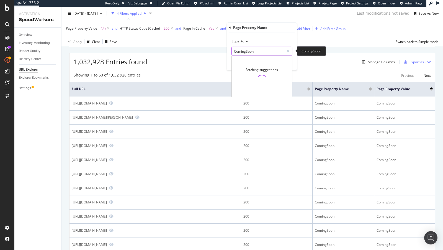
click at [247, 50] on input "ComingSoon" at bounding box center [258, 51] width 52 height 9
click at [288, 52] on icon at bounding box center [287, 51] width 3 height 4
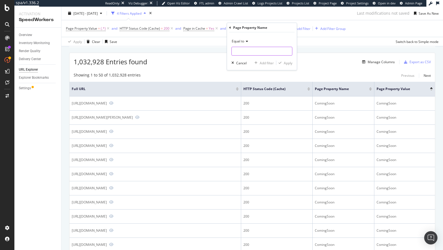
click at [276, 47] on input "text" at bounding box center [262, 51] width 60 height 9
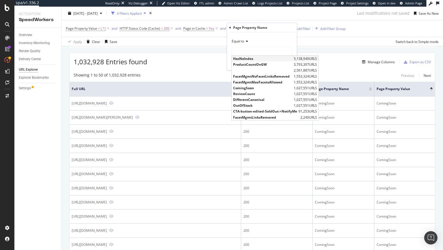
click at [252, 57] on span "HasNoIndex" at bounding box center [262, 58] width 59 height 5
type input "HasNoIndex"
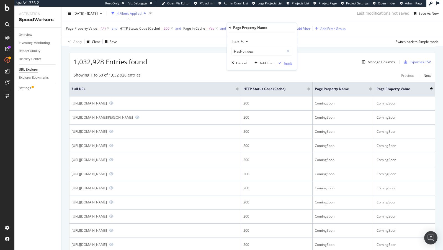
click at [289, 62] on div "Apply" at bounding box center [288, 62] width 9 height 5
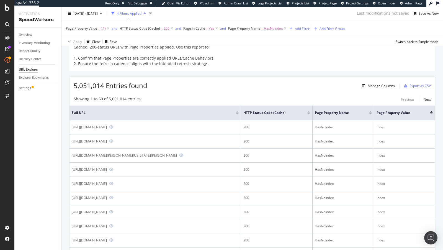
scroll to position [54, 0]
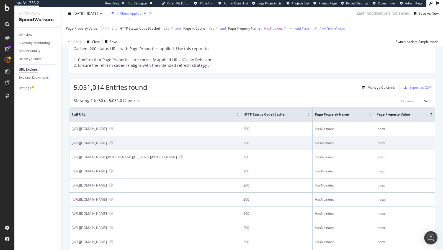
click at [206, 149] on td "https://www.nike.com/es/t/calcas-desportivas-de-la-cardada-tech-JfgcFv/HV0959-5…" at bounding box center [155, 143] width 172 height 14
click at [113, 144] on icon "Preview https://www.nike.com/es/t/calcas-desportivas-de-la-cardada-tech-JfgcFv/…" at bounding box center [111, 143] width 4 height 4
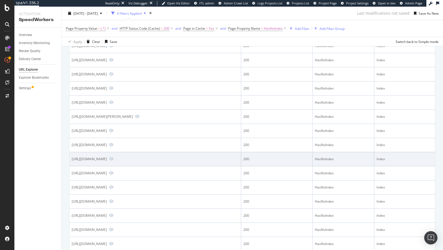
scroll to position [259, 0]
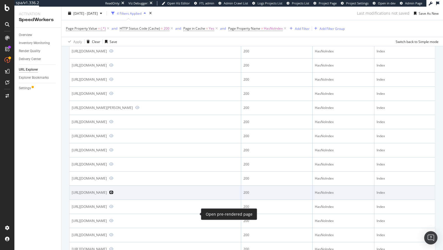
click at [113, 194] on icon "Preview https://www.nike.com/no/t/jordan-sport-classic-herrejakke-dJShFv/IB2241…" at bounding box center [111, 192] width 4 height 4
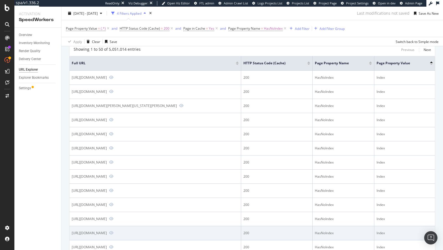
scroll to position [86, 0]
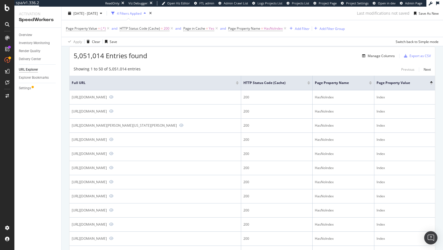
click at [431, 84] on div "Page Property Value" at bounding box center [404, 83] width 56 height 6
click at [431, 83] on div at bounding box center [431, 83] width 3 height 1
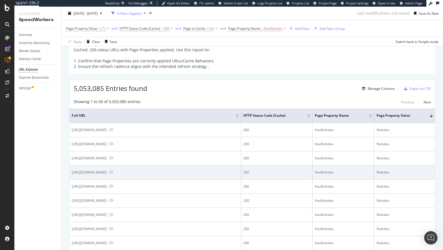
scroll to position [53, 0]
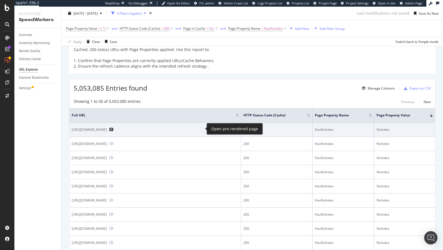
click at [113, 129] on icon "Preview https://www.nike.com/sg/w/under-50-y2k-blue-23wma8ez37eefz7yfbz8hfx3zb2…" at bounding box center [111, 129] width 4 height 4
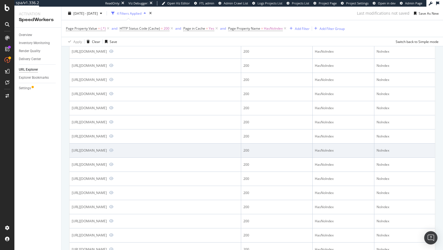
scroll to position [195, 0]
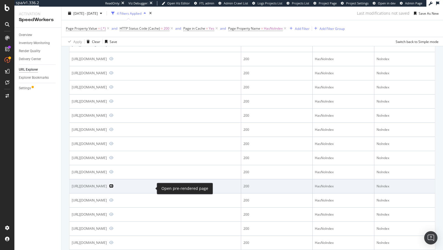
click at [113, 187] on icon "Preview https://www.nike.com/th/help/a/heartrate-linking" at bounding box center [111, 186] width 4 height 4
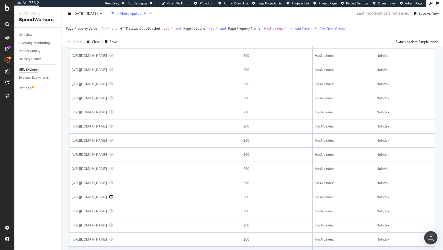
scroll to position [60, 0]
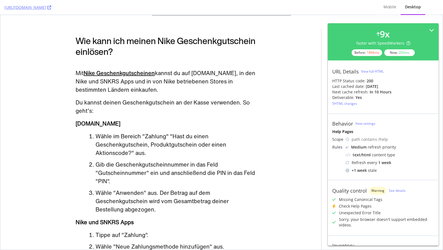
scroll to position [106, 0]
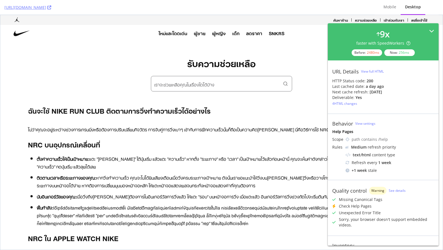
drag, startPoint x: 431, startPoint y: 33, endPoint x: 427, endPoint y: 19, distance: 15.4
click at [431, 33] on div "9 x faster with SpeedWorkers Before: 2480 ms Now: 256 ms" at bounding box center [383, 42] width 102 height 28
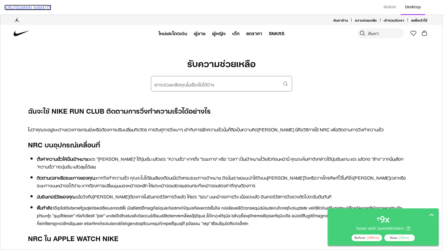
click at [51, 7] on icon at bounding box center [49, 8] width 4 height 4
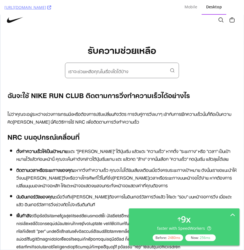
scroll to position [157, 0]
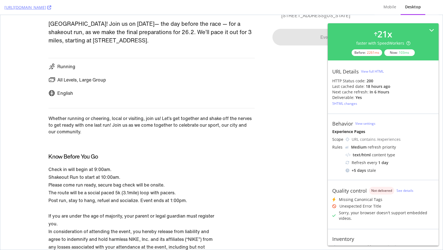
scroll to position [311, 0]
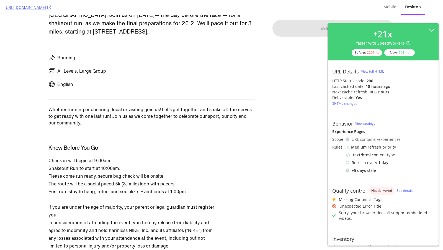
drag, startPoint x: 44, startPoint y: 2, endPoint x: 76, endPoint y: 7, distance: 32.8
click at [76, 7] on div "[URL][DOMAIN_NAME]" at bounding box center [186, 7] width 365 height 15
click at [51, 8] on icon at bounding box center [49, 8] width 4 height 4
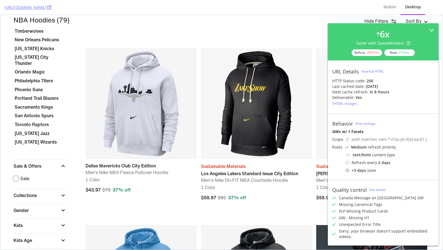
scroll to position [78, 0]
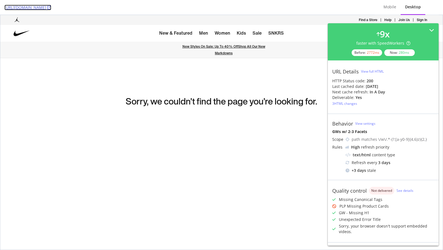
click at [51, 8] on icon at bounding box center [49, 8] width 4 height 4
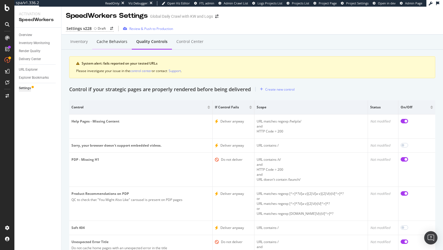
click at [113, 41] on div "Cache behaviors" at bounding box center [112, 42] width 31 height 6
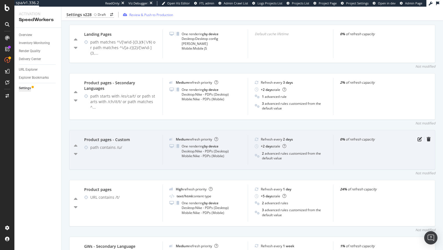
scroll to position [544, 0]
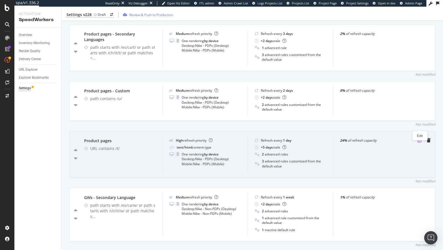
click at [420, 138] on icon "pen-to-square" at bounding box center [419, 140] width 4 height 4
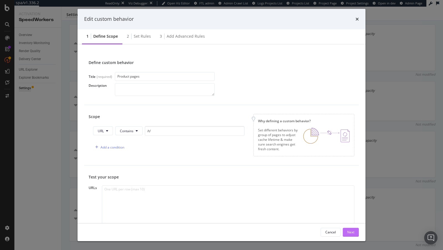
click at [354, 233] on div "Next" at bounding box center [350, 231] width 7 height 5
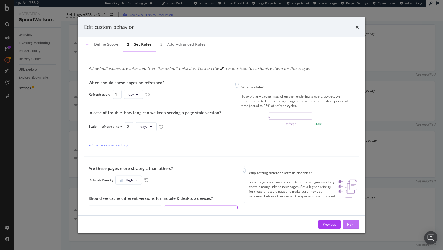
click at [348, 224] on div "Next" at bounding box center [350, 224] width 7 height 5
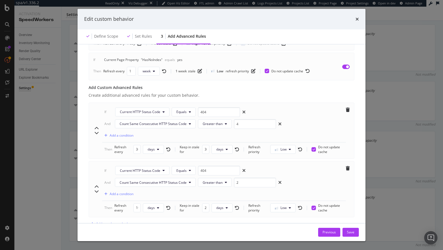
scroll to position [391, 0]
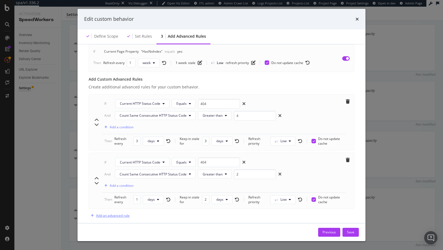
click at [118, 213] on div "Add an advanced rule" at bounding box center [112, 215] width 33 height 5
click at [202, 216] on input "modal" at bounding box center [219, 221] width 42 height 10
type input "200"
click at [126, 229] on div "Add a condition" at bounding box center [122, 231] width 24 height 5
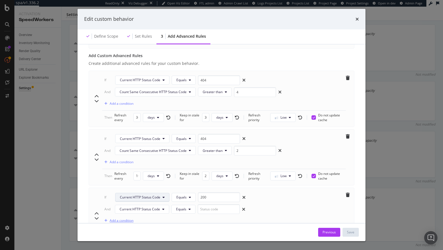
scroll to position [425, 0]
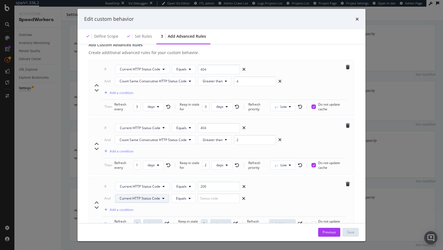
click at [149, 196] on span "Current HTTP Status Code" at bounding box center [140, 198] width 40 height 5
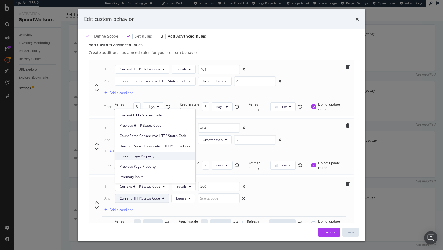
click at [143, 155] on span "Current Page Property" at bounding box center [155, 155] width 71 height 5
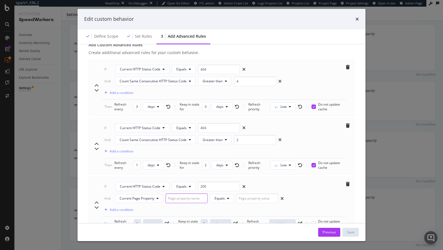
click at [183, 193] on input "modal" at bounding box center [186, 198] width 42 height 10
type input "omin"
click at [251, 193] on input "modal" at bounding box center [257, 198] width 42 height 10
paste input "ComingSoon"
type input "ComingSoon"
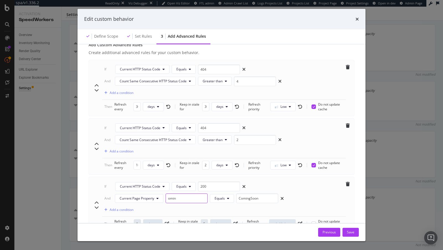
click at [193, 193] on input "omin" at bounding box center [186, 198] width 42 height 10
paste input "ComingSoo"
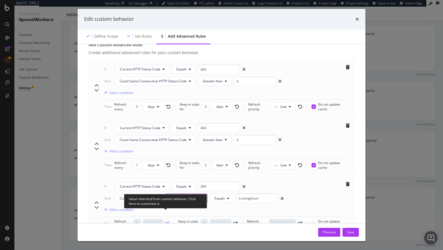
type input "ComingSoon"
click at [165, 221] on icon "pen-to-square" at bounding box center [167, 223] width 4 height 4
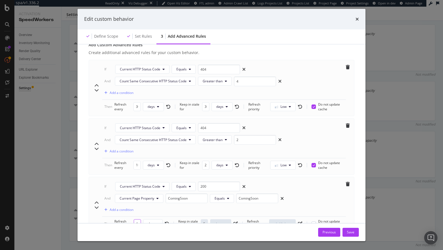
click at [135, 219] on input "1" at bounding box center [137, 223] width 7 height 9
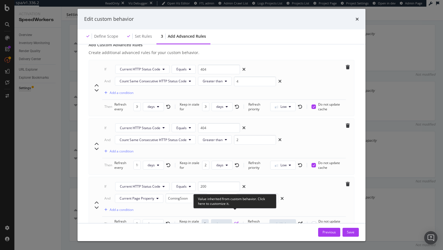
click at [235, 221] on icon "pen-to-square" at bounding box center [236, 223] width 4 height 4
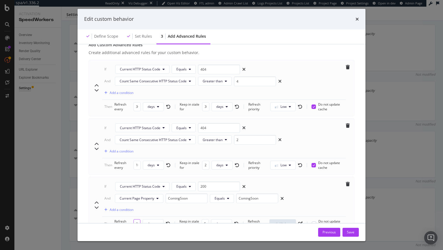
click at [137, 219] on input "2" at bounding box center [136, 223] width 7 height 9
type input "1"
click at [225, 222] on icon "modal" at bounding box center [225, 223] width 2 height 3
click at [218, 179] on span "hours" at bounding box center [221, 181] width 12 height 5
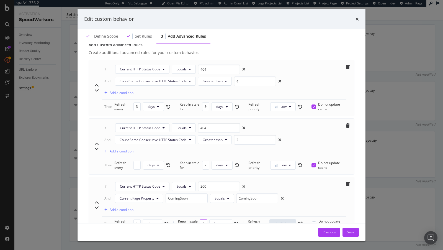
click at [203, 219] on input "5" at bounding box center [203, 223] width 7 height 9
click at [201, 219] on input "12" at bounding box center [203, 223] width 7 height 9
click at [202, 219] on input "12" at bounding box center [203, 223] width 7 height 9
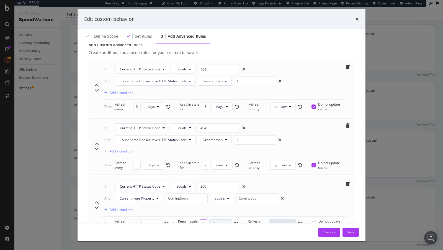
scroll to position [0, 3]
click at [207, 219] on input "1122" at bounding box center [203, 223] width 7 height 9
click at [203, 219] on input "1122" at bounding box center [203, 223] width 7 height 9
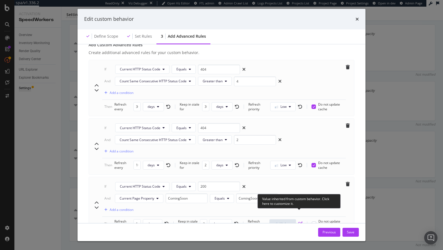
click at [300, 221] on icon "pen-to-square" at bounding box center [300, 223] width 4 height 4
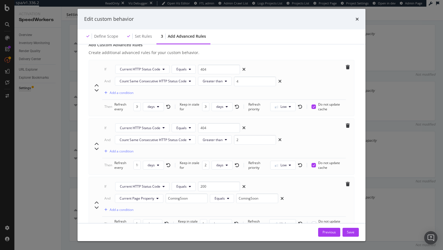
click at [282, 219] on span "High" at bounding box center [282, 223] width 27 height 9
click at [283, 219] on button "High" at bounding box center [282, 223] width 27 height 9
click at [279, 193] on span "Medium" at bounding box center [280, 191] width 13 height 5
click at [200, 219] on input "1122" at bounding box center [201, 223] width 7 height 9
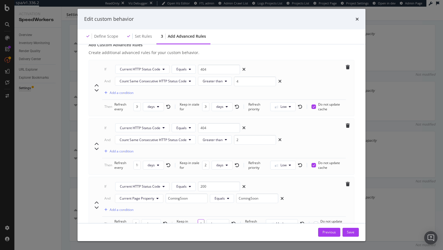
click at [200, 219] on input "1122" at bounding box center [201, 223] width 7 height 9
click at [243, 205] on div "If Current HTTP Status Code Equals 200 And Current Page Property ComingSoon Equ…" at bounding box center [223, 198] width 243 height 35
drag, startPoint x: 200, startPoint y: 214, endPoint x: 206, endPoint y: 214, distance: 5.3
click at [206, 219] on div "Keep in stale for 12 weeks" at bounding box center [206, 223] width 60 height 9
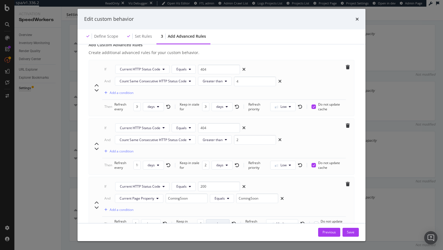
click at [225, 219] on button "weeks" at bounding box center [218, 223] width 24 height 9
click at [218, 183] on span "hours" at bounding box center [217, 181] width 12 height 5
click at [199, 219] on input "NaN" at bounding box center [199, 223] width 6 height 9
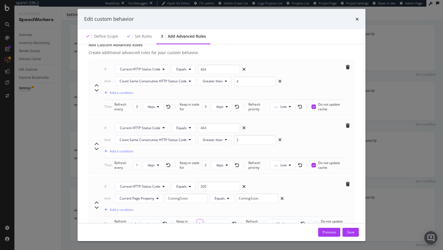
click at [199, 219] on input "NaN" at bounding box center [199, 223] width 6 height 9
click at [220, 219] on button "week" at bounding box center [218, 223] width 22 height 9
click at [218, 181] on span "hour" at bounding box center [217, 181] width 11 height 5
click at [200, 219] on input "0" at bounding box center [201, 223] width 7 height 9
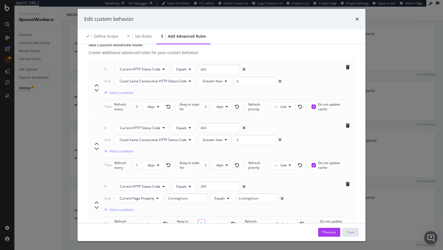
click at [200, 219] on input "0" at bounding box center [201, 223] width 7 height 9
click at [200, 219] on input "12" at bounding box center [200, 223] width 7 height 9
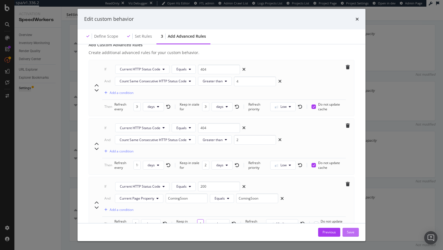
type input "12"
click at [353, 231] on div "Save" at bounding box center [350, 231] width 7 height 5
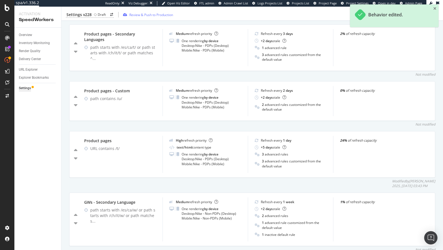
scroll to position [510, 0]
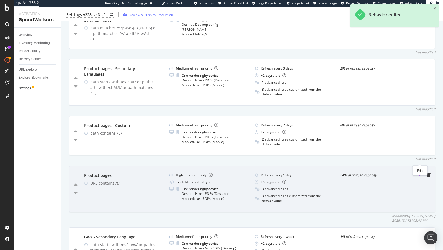
click at [420, 172] on icon "pen-to-square" at bounding box center [419, 174] width 4 height 4
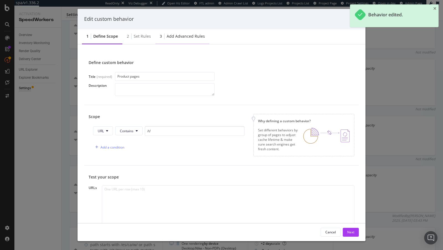
click at [174, 36] on div "Add advanced rules" at bounding box center [186, 36] width 38 height 6
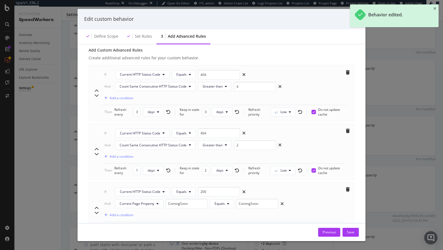
scroll to position [448, 0]
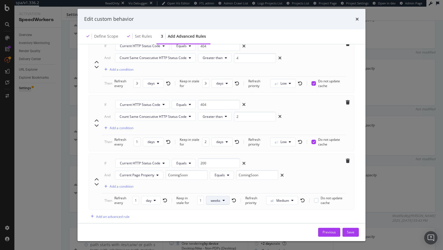
click at [211, 198] on span "weeks" at bounding box center [216, 200] width 10 height 5
click at [219, 217] on div "days" at bounding box center [216, 220] width 21 height 8
click at [210, 196] on button "days" at bounding box center [218, 200] width 21 height 9
click at [214, 211] on span "hours" at bounding box center [218, 210] width 12 height 5
click at [201, 196] on input "12" at bounding box center [201, 200] width 7 height 9
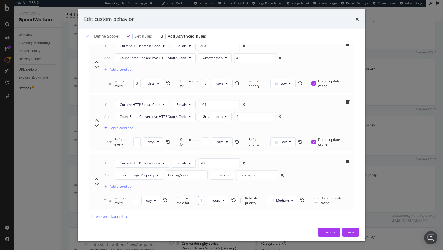
click at [201, 196] on input "12" at bounding box center [201, 200] width 7 height 9
type input "12"
click at [351, 231] on div "Save" at bounding box center [350, 231] width 7 height 5
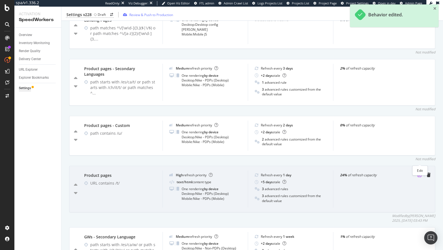
click at [420, 172] on icon "pen-to-square" at bounding box center [419, 174] width 4 height 4
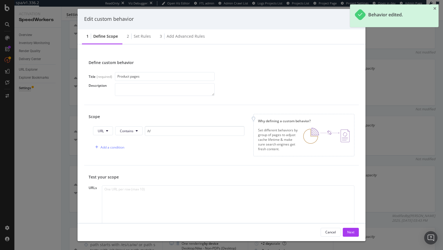
click at [184, 44] on div "Define custom behavior Title (required) Product pages Description Scope URL Con…" at bounding box center [221, 133] width 288 height 178
click at [174, 34] on div "Add advanced rules" at bounding box center [186, 36] width 38 height 6
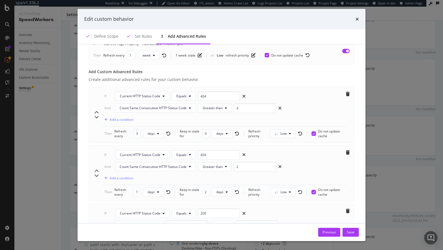
scroll to position [448, 0]
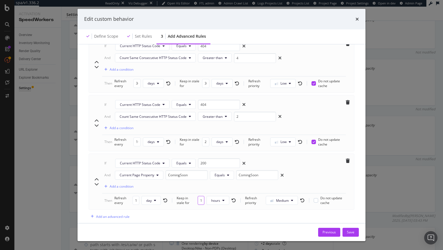
click at [202, 196] on input "12" at bounding box center [201, 200] width 7 height 9
drag, startPoint x: 135, startPoint y: 190, endPoint x: 142, endPoint y: 190, distance: 7.2
click at [142, 195] on div "Refresh every 1 day" at bounding box center [140, 199] width 53 height 9
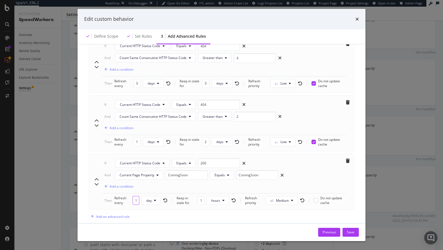
click at [136, 196] on input "1" at bounding box center [136, 200] width 7 height 9
type input "NaN"
drag, startPoint x: 201, startPoint y: 189, endPoint x: 209, endPoint y: 190, distance: 8.3
click at [209, 195] on div "Keep in stale for 12 hours" at bounding box center [209, 199] width 58 height 9
click at [203, 195] on input "12" at bounding box center [203, 199] width 6 height 9
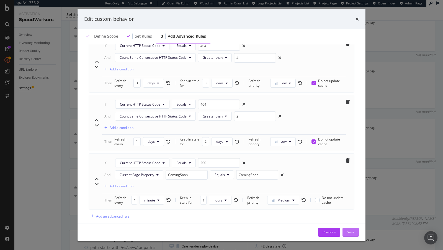
click at [351, 230] on div "Save" at bounding box center [350, 231] width 7 height 5
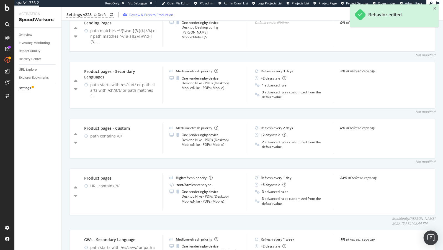
click at [433, 239] on img "Open Intercom Messenger" at bounding box center [430, 237] width 7 height 7
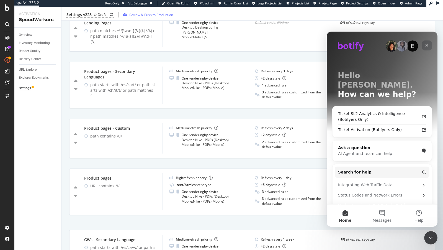
click at [428, 47] on icon "Close" at bounding box center [426, 45] width 4 height 4
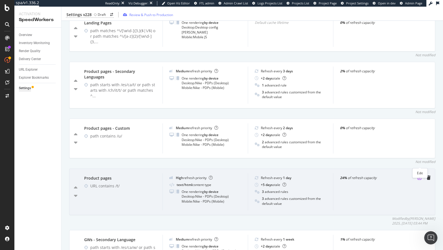
click at [419, 175] on icon "pen-to-square" at bounding box center [419, 177] width 4 height 4
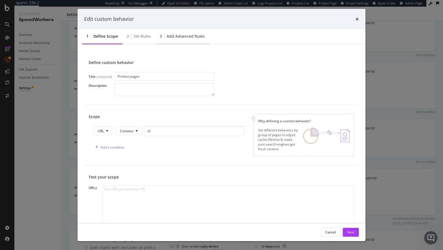
click at [171, 41] on div "3 Add advanced rules" at bounding box center [182, 36] width 54 height 15
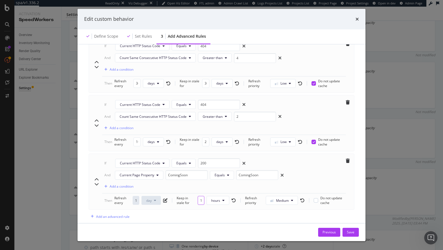
click at [201, 196] on input "12" at bounding box center [201, 200] width 7 height 9
click at [217, 196] on button "weeks" at bounding box center [218, 200] width 24 height 9
click at [218, 208] on span "hours" at bounding box center [217, 210] width 12 height 5
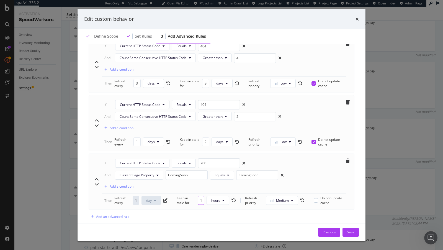
click at [202, 196] on input "12" at bounding box center [201, 200] width 7 height 9
type input "12"
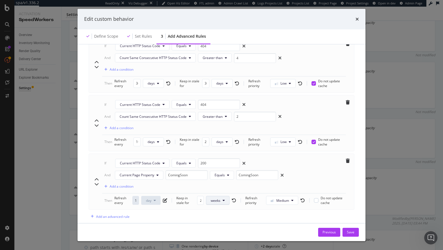
click at [221, 196] on button "weeks" at bounding box center [218, 200] width 24 height 9
click at [218, 209] on span "hours" at bounding box center [217, 210] width 12 height 5
click at [355, 232] on button "Save" at bounding box center [350, 231] width 16 height 9
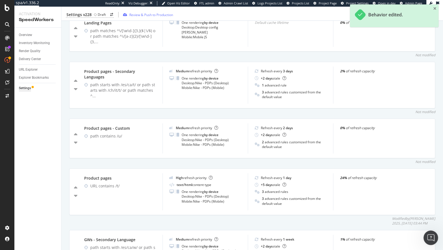
click at [431, 235] on icon "Open Intercom Messenger" at bounding box center [429, 236] width 9 height 9
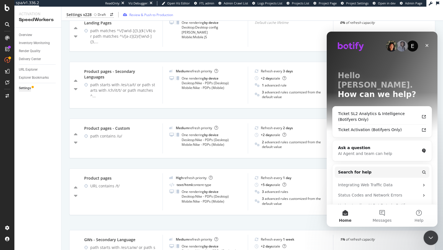
click at [432, 235] on icon "Close Intercom Messenger" at bounding box center [429, 236] width 7 height 7
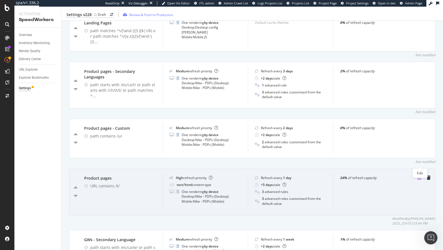
click at [419, 175] on icon "pen-to-square" at bounding box center [419, 177] width 4 height 4
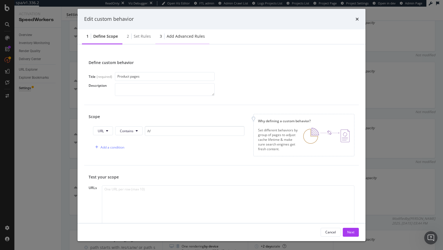
click at [188, 33] on div "Add advanced rules" at bounding box center [186, 36] width 38 height 6
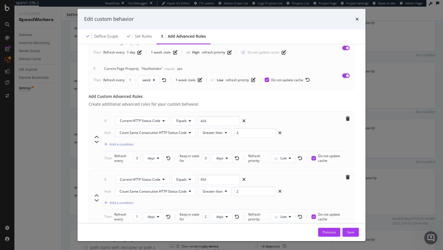
scroll to position [448, 0]
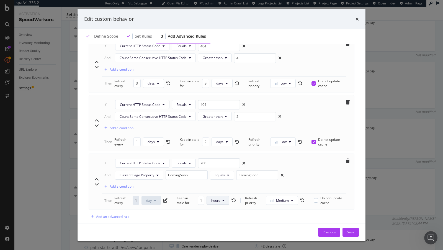
click at [213, 196] on button "hours" at bounding box center [217, 200] width 23 height 9
click at [200, 196] on input "12" at bounding box center [201, 200] width 7 height 9
click at [202, 196] on input "12" at bounding box center [201, 200] width 7 height 9
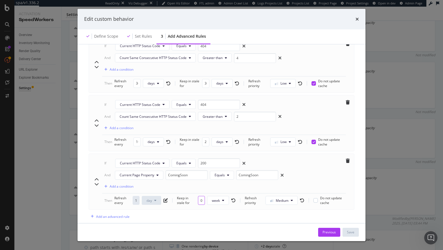
click at [200, 196] on input "0" at bounding box center [201, 200] width 7 height 9
click at [223, 198] on icon "modal" at bounding box center [223, 199] width 2 height 3
click at [216, 209] on span "hour" at bounding box center [217, 210] width 11 height 5
click at [201, 196] on input "0" at bounding box center [201, 200] width 7 height 9
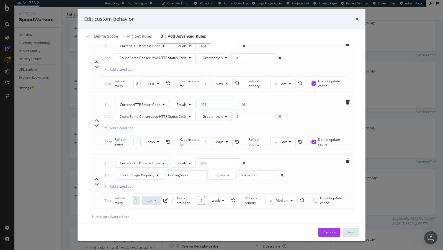
click at [201, 196] on input "0" at bounding box center [201, 200] width 7 height 9
type input "12"
click at [219, 198] on span "weeks" at bounding box center [216, 200] width 10 height 5
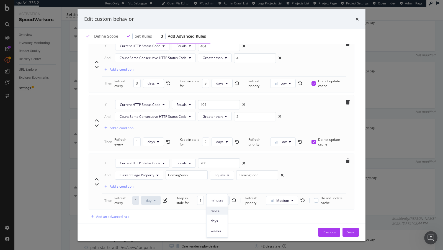
click at [218, 208] on span "hours" at bounding box center [217, 210] width 12 height 5
click at [202, 196] on input "12" at bounding box center [201, 200] width 7 height 9
click at [433, 189] on div "Edit custom behavior Define scope Set rules 3 Add advanced rules Advanced rules…" at bounding box center [221, 125] width 443 height 250
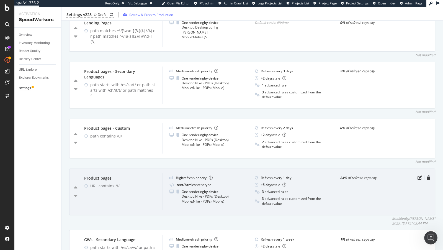
scroll to position [508, 0]
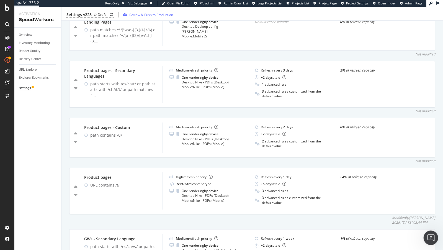
click at [431, 236] on icon "Open Intercom Messenger" at bounding box center [429, 236] width 9 height 9
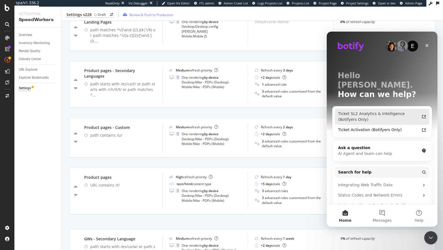
click at [396, 111] on div "Ticket SL2 Analytics & Intelligence (Botifyers Only)" at bounding box center [378, 117] width 81 height 12
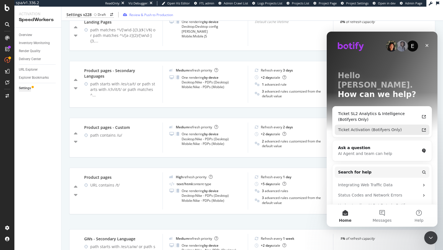
click at [410, 127] on div "Ticket Activation (Botifyers Only)" at bounding box center [378, 130] width 81 height 6
click at [424, 128] on icon "Intercom messenger" at bounding box center [424, 129] width 4 height 3
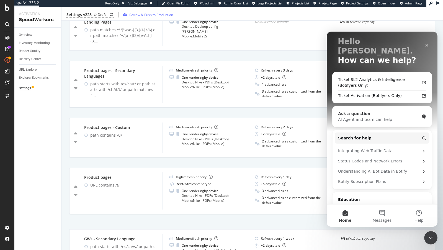
scroll to position [0, 0]
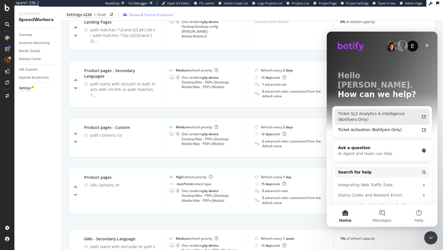
click at [375, 111] on div "Ticket SL2 Analytics & Intelligence (Botifyers Only)" at bounding box center [378, 117] width 81 height 12
click at [403, 111] on div "Ticket SL2 Analytics & Intelligence (Botifyers Only)" at bounding box center [378, 117] width 81 height 12
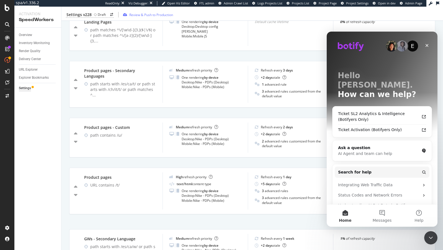
click at [437, 4] on icon at bounding box center [437, 3] width 3 height 4
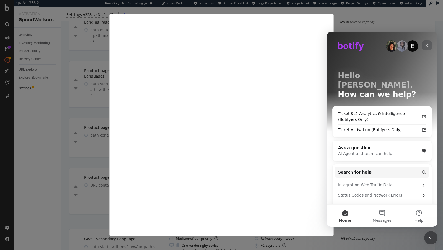
click at [428, 46] on icon "Close" at bounding box center [426, 45] width 4 height 4
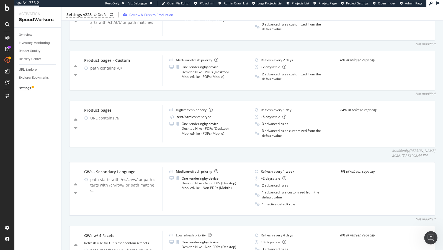
scroll to position [602, 0]
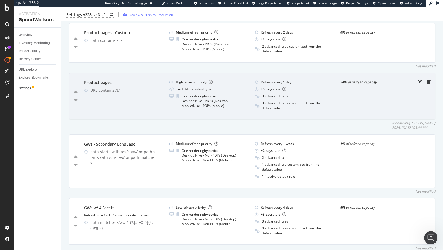
click at [417, 77] on div "24% of refresh capacity" at bounding box center [375, 95] width 85 height 37
click at [418, 80] on icon "pen-to-square" at bounding box center [419, 82] width 4 height 4
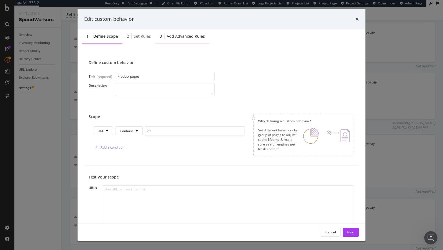
click at [167, 38] on div "Add advanced rules" at bounding box center [186, 36] width 38 height 6
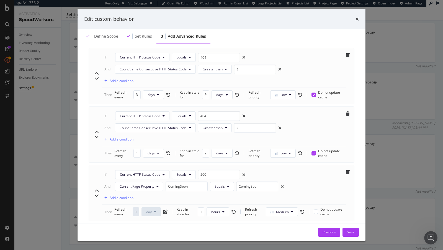
scroll to position [448, 0]
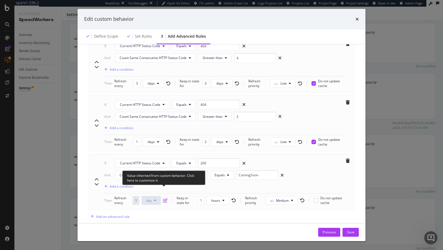
click at [163, 198] on icon "pen-to-square" at bounding box center [165, 200] width 4 height 4
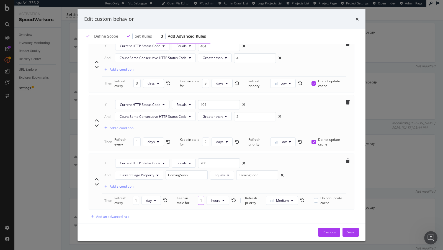
scroll to position [0, 2]
click at [204, 195] on div "Keep in stale for 12 hours" at bounding box center [206, 199] width 59 height 9
click at [200, 196] on input "21" at bounding box center [201, 200] width 7 height 9
drag, startPoint x: 200, startPoint y: 190, endPoint x: 195, endPoint y: 190, distance: 5.0
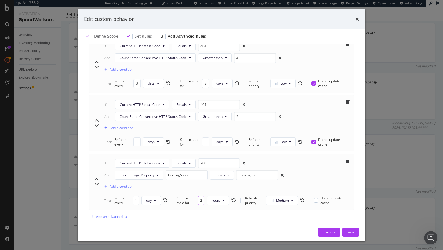
click at [195, 195] on div "Keep in stale for 21 hours" at bounding box center [206, 199] width 59 height 9
type input "21"
click at [289, 195] on div "Refresh priority Medium Do not update cache" at bounding box center [294, 199] width 98 height 9
click at [288, 198] on span "Medium" at bounding box center [282, 200] width 13 height 5
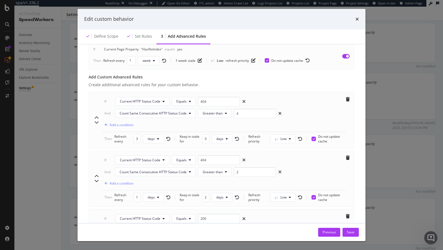
scroll to position [391, 0]
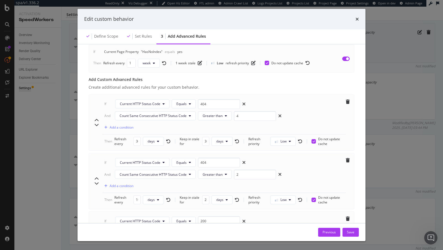
click at [357, 22] on div "times" at bounding box center [356, 18] width 3 height 7
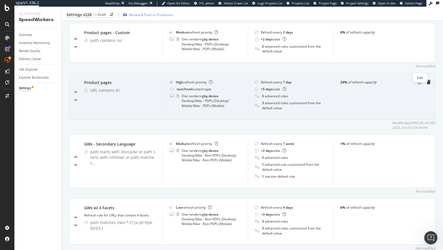
click at [418, 80] on icon "pen-to-square" at bounding box center [419, 82] width 4 height 4
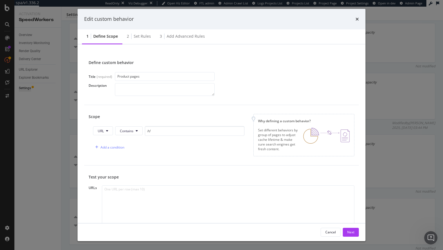
scroll to position [40, 0]
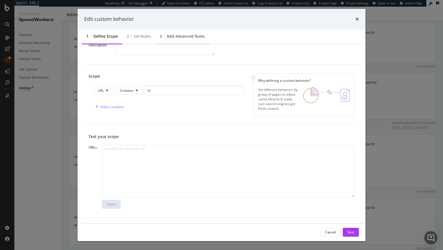
click at [192, 31] on div "3 Add advanced rules" at bounding box center [182, 36] width 54 height 15
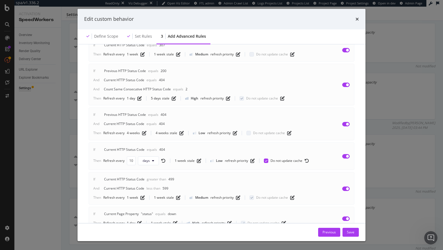
scroll to position [448, 0]
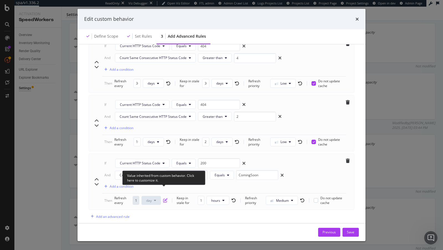
click at [165, 198] on icon "pen-to-square" at bounding box center [165, 200] width 4 height 4
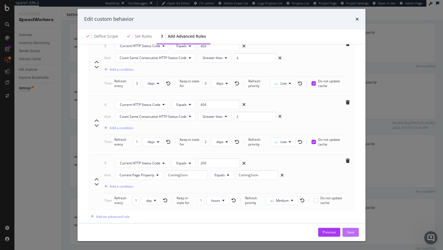
click at [351, 229] on div "Save" at bounding box center [350, 232] width 7 height 8
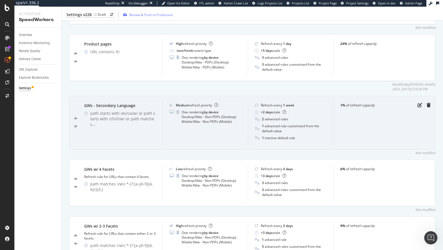
scroll to position [708, 0]
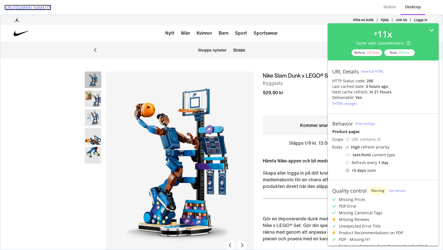
click at [51, 6] on icon at bounding box center [49, 8] width 4 height 4
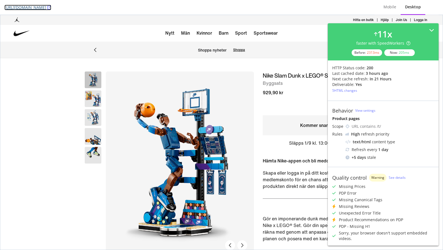
scroll to position [34, 0]
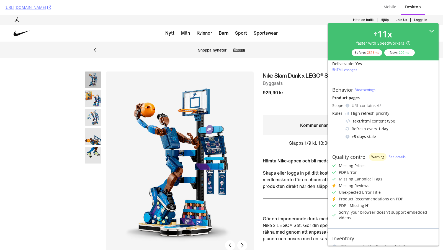
click at [429, 32] on icon at bounding box center [431, 30] width 5 height 5
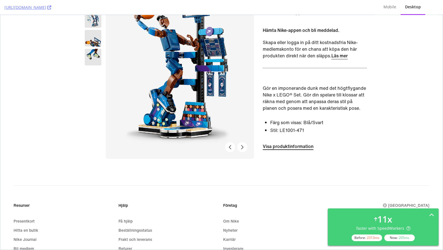
scroll to position [105, 0]
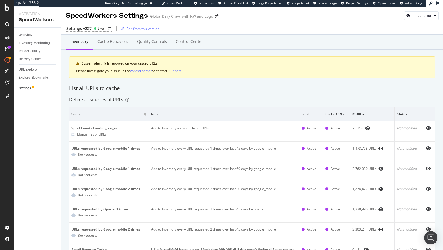
click at [216, 40] on div "Inventory Cache behaviors Quality Controls Control Center" at bounding box center [251, 42] width 381 height 15
click at [189, 42] on div "Control Center" at bounding box center [189, 42] width 27 height 6
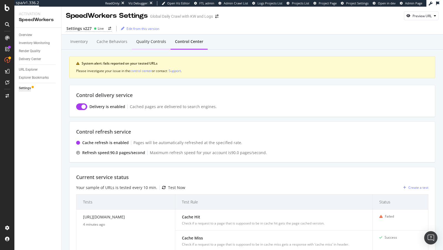
click at [152, 42] on div "Quality Controls" at bounding box center [151, 42] width 30 height 6
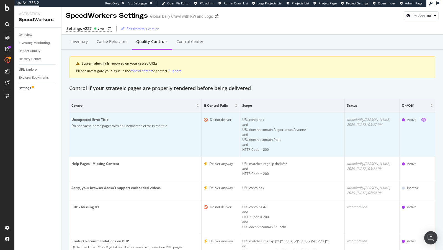
click at [424, 118] on icon "eye" at bounding box center [423, 119] width 5 height 4
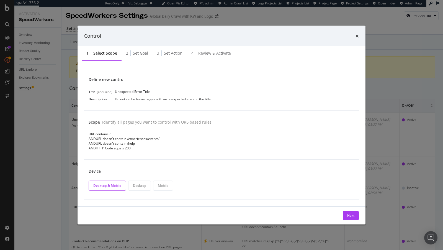
click at [360, 35] on div "Control" at bounding box center [221, 36] width 288 height 20
click at [359, 35] on div "Control" at bounding box center [221, 36] width 288 height 20
click at [358, 35] on icon "times" at bounding box center [356, 36] width 3 height 4
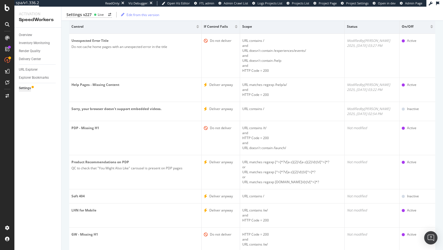
click at [85, 19] on div "Settings v227 Live Edit from this version" at bounding box center [251, 15] width 381 height 12
click at [84, 11] on div "Settings v227 Live Edit from this version" at bounding box center [251, 15] width 381 height 12
click at [84, 14] on div "Settings v227" at bounding box center [78, 15] width 25 height 6
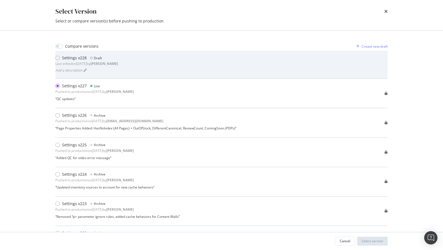
click at [102, 66] on div "Last edited on [DATE] by [PERSON_NAME]" at bounding box center [86, 63] width 63 height 5
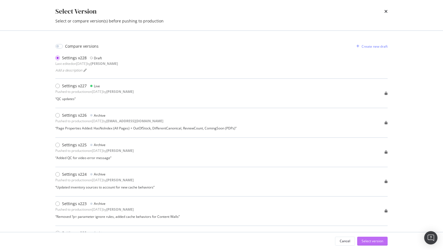
click at [377, 240] on div "Select version" at bounding box center [372, 240] width 22 height 5
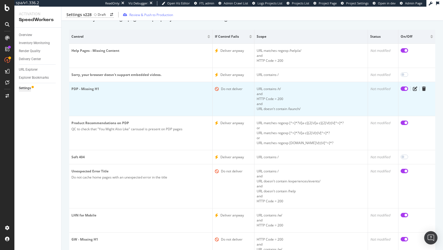
scroll to position [51, 0]
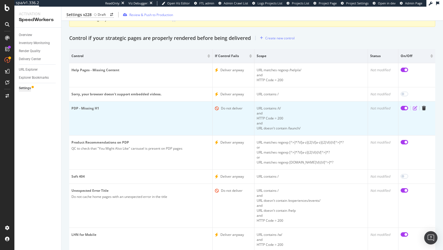
click at [416, 106] on icon "edit" at bounding box center [415, 108] width 4 height 4
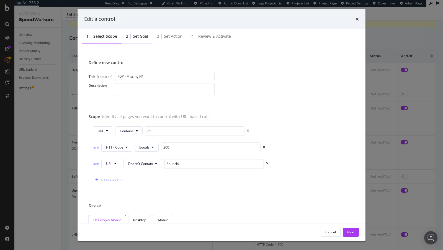
click at [142, 34] on div "Set goal" at bounding box center [140, 36] width 15 height 6
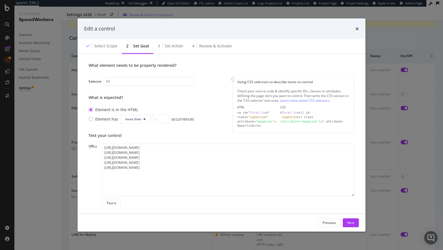
scroll to position [0, 0]
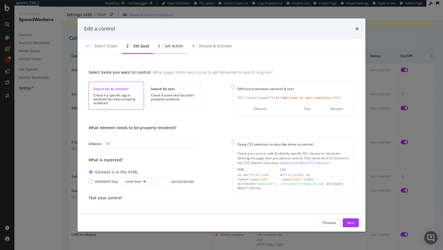
click at [173, 41] on div "3 Set action" at bounding box center [170, 45] width 34 height 15
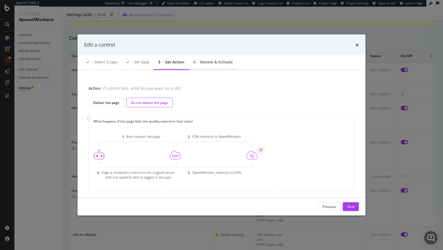
click at [207, 59] on div "Review & Activate" at bounding box center [216, 62] width 33 height 6
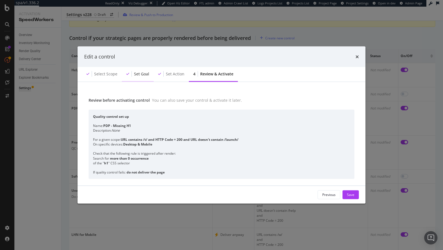
click at [134, 72] on div "Set goal" at bounding box center [141, 74] width 15 height 6
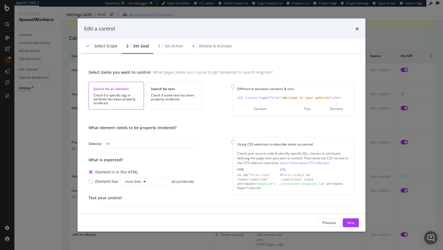
click at [105, 49] on div "Select scope" at bounding box center [102, 45] width 40 height 15
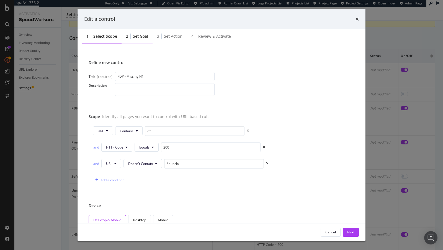
click at [136, 35] on div "Set goal" at bounding box center [140, 36] width 15 height 6
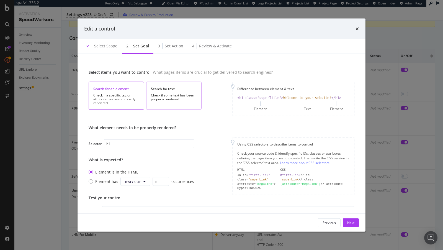
click at [178, 94] on div "Check if some text has been properly rendered." at bounding box center [174, 97] width 46 height 8
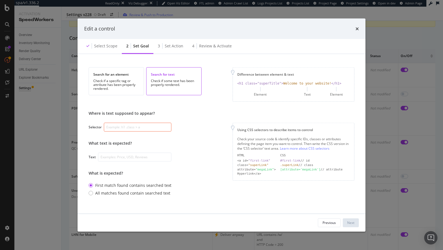
scroll to position [7, 0]
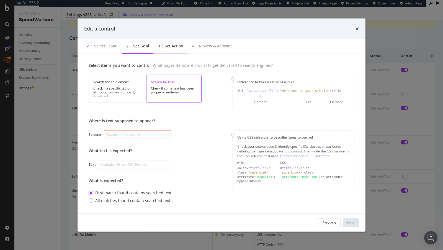
click at [166, 43] on div "3 Set action" at bounding box center [170, 45] width 34 height 15
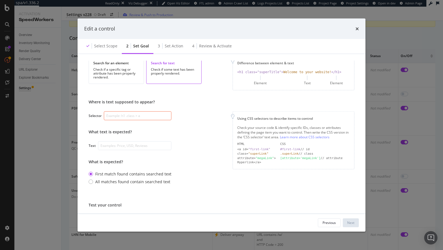
scroll to position [40, 0]
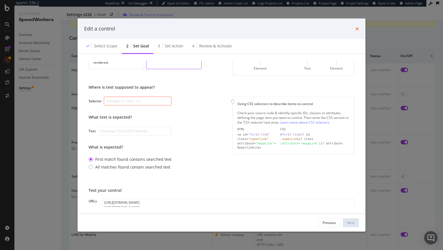
click at [357, 28] on icon "times" at bounding box center [356, 28] width 3 height 4
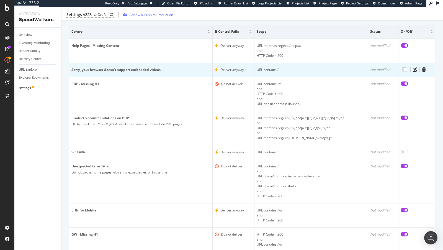
scroll to position [0, 0]
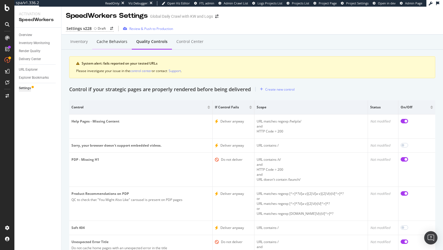
click at [111, 42] on div "Cache behaviors" at bounding box center [112, 42] width 31 height 6
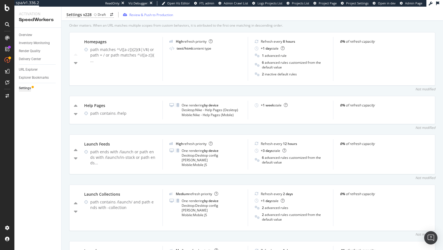
scroll to position [234, 0]
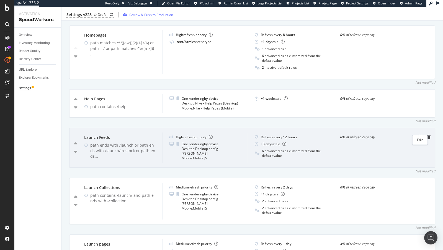
click at [420, 134] on icon "pen-to-square" at bounding box center [419, 136] width 4 height 4
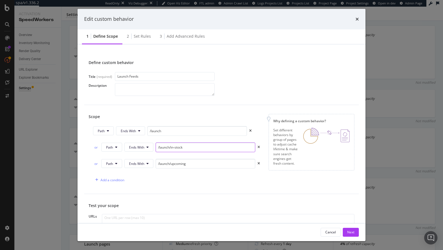
click at [212, 147] on input "/launch/in-stock" at bounding box center [205, 147] width 100 height 10
click at [137, 38] on div "Set rules" at bounding box center [142, 36] width 17 height 6
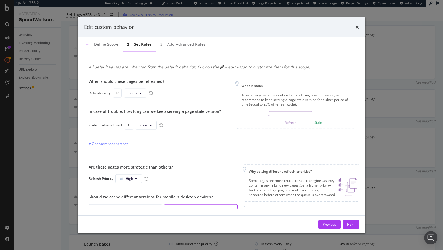
scroll to position [0, 0]
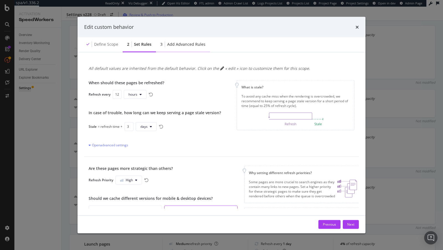
click at [185, 46] on div "Add advanced rules" at bounding box center [186, 44] width 38 height 6
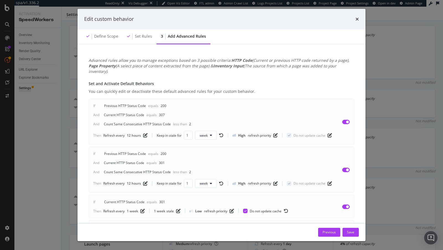
scroll to position [6, 0]
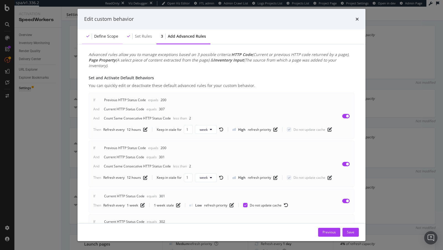
click at [110, 39] on div "Define scope" at bounding box center [102, 36] width 41 height 15
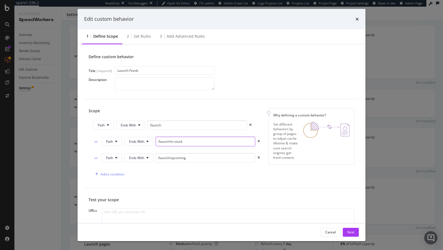
click at [212, 143] on input "/launch/in-stock" at bounding box center [205, 141] width 100 height 10
click at [215, 143] on input "/launch/in-stockd" at bounding box center [205, 141] width 100 height 10
type input "/launch/in-stock"
click at [50, 141] on div "Edit custom behavior 1 Define scope 2 Set rules 3 Add advanced rules Define cus…" at bounding box center [221, 125] width 443 height 250
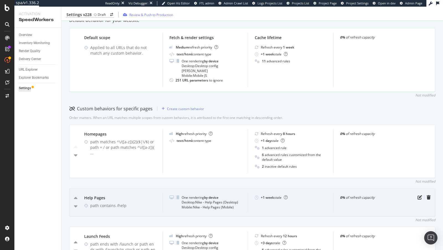
scroll to position [73, 0]
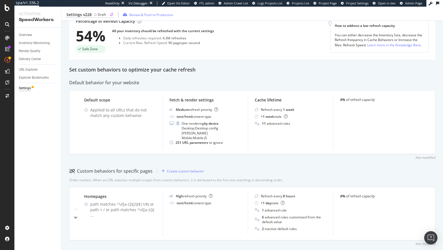
click at [97, 14] on div "Draft" at bounding box center [100, 14] width 12 height 5
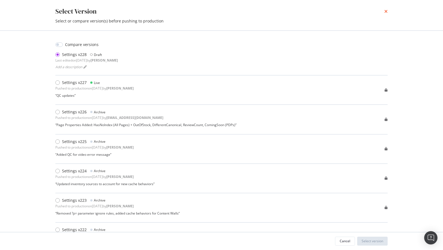
click at [385, 11] on icon "times" at bounding box center [385, 11] width 3 height 4
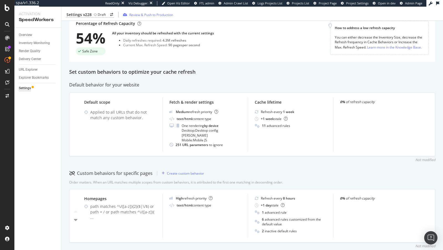
scroll to position [126, 0]
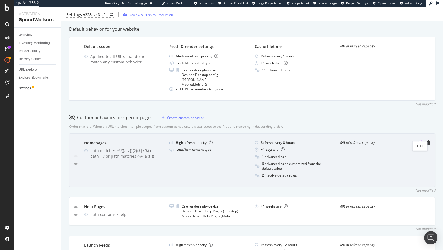
click at [418, 140] on icon "pen-to-square" at bounding box center [419, 142] width 4 height 4
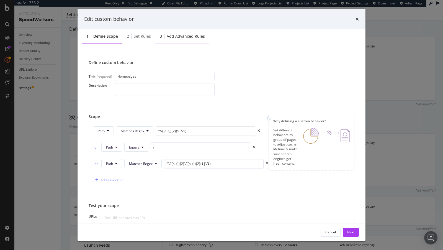
click at [178, 37] on div "Add advanced rules" at bounding box center [186, 36] width 38 height 6
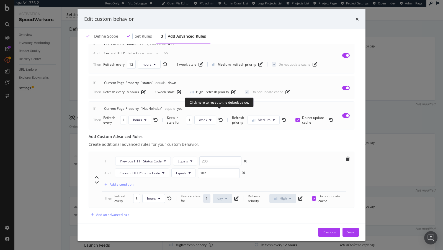
scroll to position [321, 0]
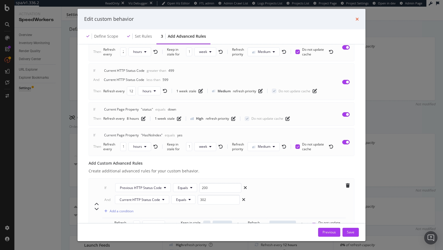
click at [357, 20] on icon "times" at bounding box center [356, 19] width 3 height 4
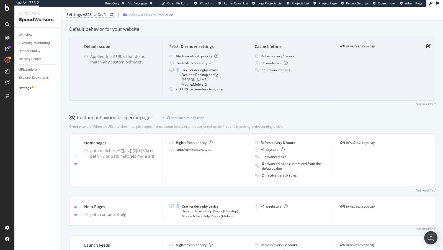
scroll to position [45, 0]
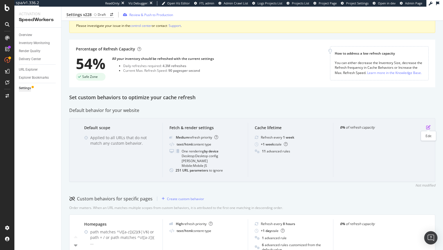
click at [426, 128] on icon "pen-to-square" at bounding box center [428, 127] width 4 height 4
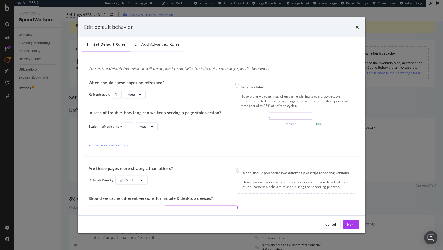
click at [160, 46] on div "Add advanced rules" at bounding box center [160, 44] width 38 height 6
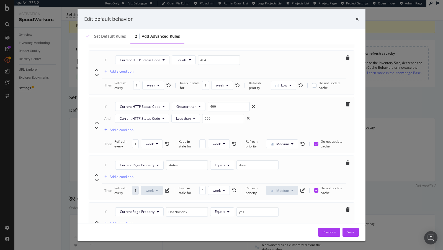
scroll to position [491, 0]
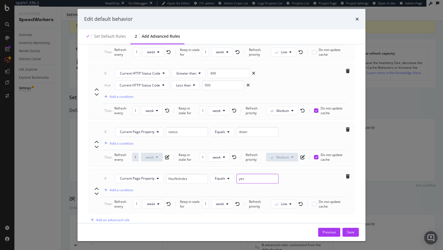
click at [238, 173] on input "yes" at bounding box center [257, 178] width 42 height 10
type input "NoIndex"
click at [247, 169] on div "If Current Page Property HasNoIndex Equals NoIndex Add a condition Then Refresh…" at bounding box center [222, 191] width 266 height 44
click at [247, 173] on input "NoIndex" at bounding box center [257, 178] width 42 height 10
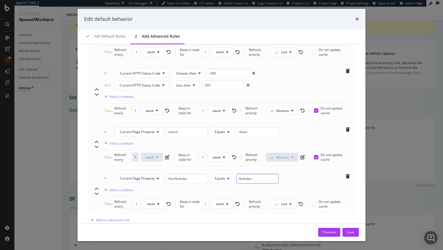
click at [247, 173] on input "NoIndex" at bounding box center [257, 178] width 42 height 10
click at [129, 187] on div "Add a condition" at bounding box center [122, 189] width 24 height 5
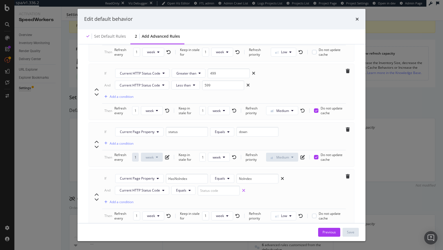
click at [243, 188] on icon "xmark" at bounding box center [243, 190] width 3 height 4
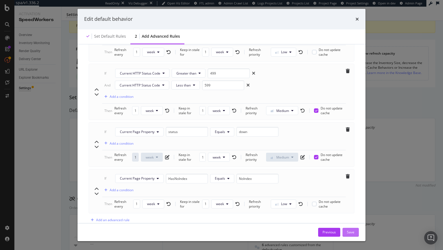
click at [353, 233] on div "Save" at bounding box center [350, 231] width 7 height 5
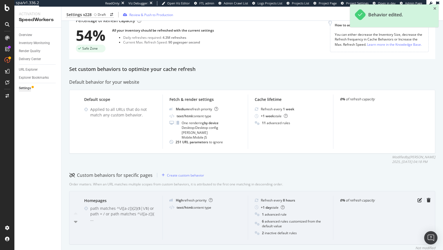
scroll to position [94, 0]
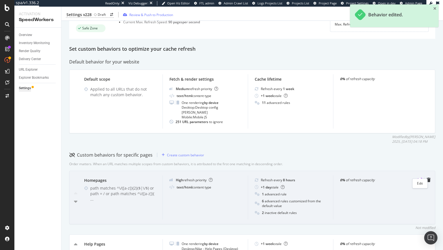
click at [421, 177] on icon "pen-to-square" at bounding box center [419, 179] width 4 height 4
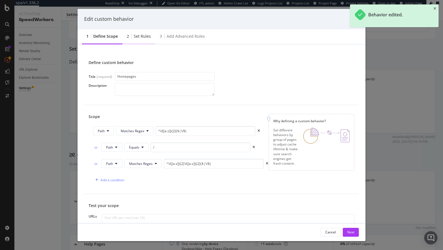
click at [143, 36] on div "Set rules" at bounding box center [142, 36] width 17 height 6
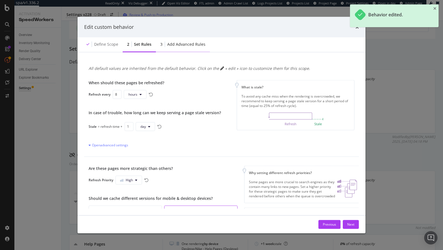
click at [175, 42] on div "Add advanced rules" at bounding box center [186, 44] width 38 height 6
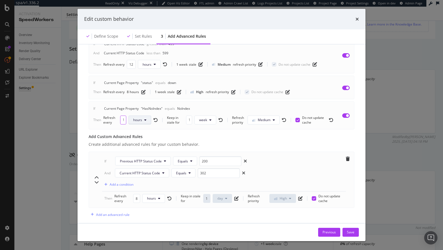
scroll to position [0, 2]
drag, startPoint x: 122, startPoint y: 111, endPoint x: 134, endPoint y: 111, distance: 11.9
click at [134, 115] on div "Refresh every 12 hours" at bounding box center [130, 119] width 55 height 9
click at [349, 230] on div "Save" at bounding box center [350, 231] width 7 height 5
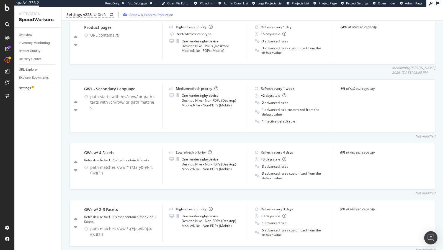
scroll to position [668, 0]
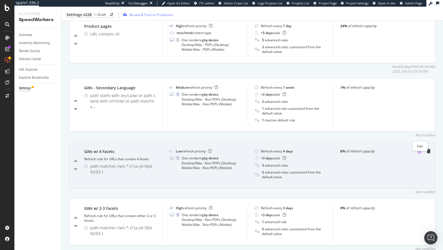
click at [421, 149] on icon "pen-to-square" at bounding box center [419, 151] width 4 height 4
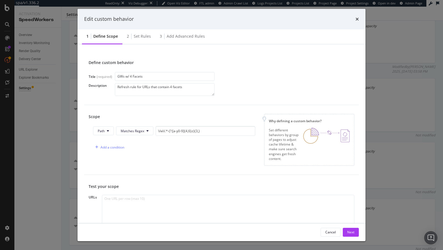
click at [359, 16] on div "Edit custom behavior" at bounding box center [221, 19] width 288 height 20
click at [357, 18] on icon "times" at bounding box center [356, 19] width 3 height 4
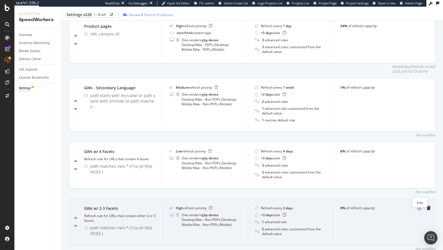
click at [419, 205] on icon "pen-to-square" at bounding box center [419, 207] width 4 height 4
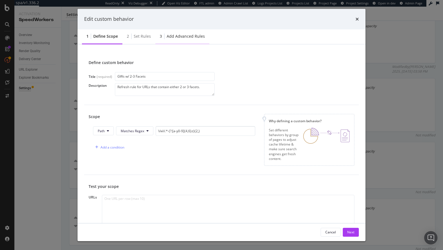
click at [181, 42] on div "3 Add advanced rules" at bounding box center [182, 36] width 54 height 15
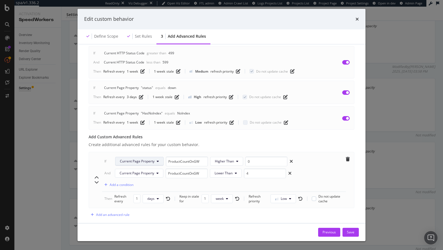
scroll to position [336, 0]
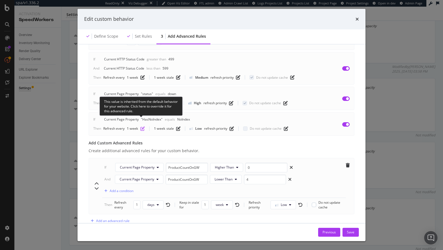
click at [141, 126] on icon "pen-to-square" at bounding box center [142, 128] width 4 height 4
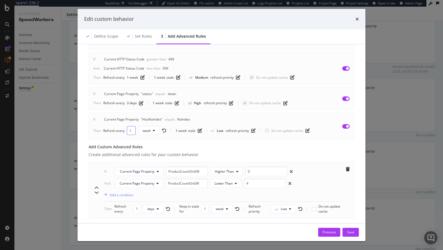
click at [129, 126] on input "1" at bounding box center [131, 130] width 9 height 9
click at [199, 126] on div "Then Refresh every 1 week 1 week stale Low refresh priority Do not update cache" at bounding box center [201, 130] width 216 height 9
click at [129, 126] on input "1" at bounding box center [131, 130] width 9 height 9
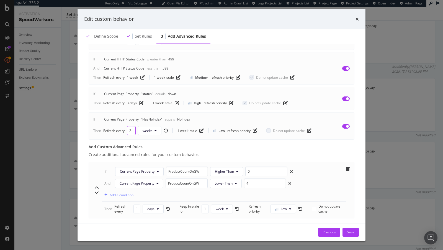
click at [131, 126] on input "2" at bounding box center [131, 130] width 9 height 9
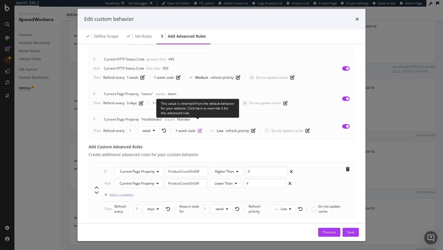
click at [198, 128] on icon "pen-to-square" at bounding box center [200, 130] width 4 height 4
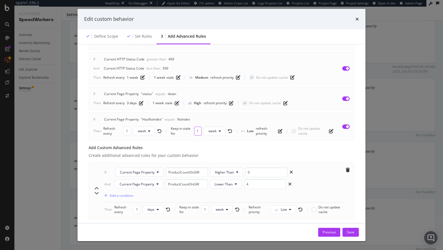
click at [196, 126] on input "1" at bounding box center [197, 130] width 7 height 9
click at [129, 126] on input "1" at bounding box center [126, 130] width 7 height 9
type input "2"
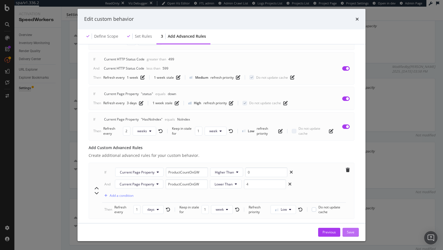
click at [348, 230] on div "Save" at bounding box center [350, 231] width 7 height 5
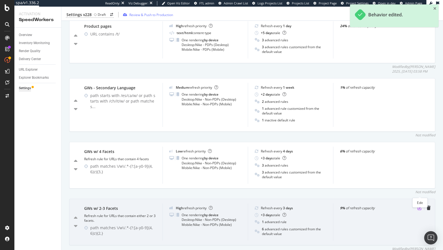
click at [419, 205] on icon "pen-to-square" at bounding box center [419, 207] width 4 height 4
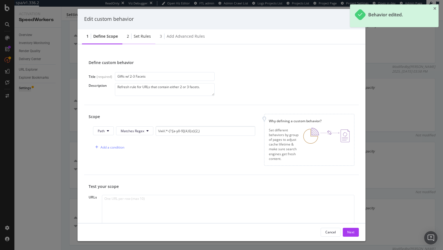
click at [142, 38] on div "Set rules" at bounding box center [142, 36] width 17 height 6
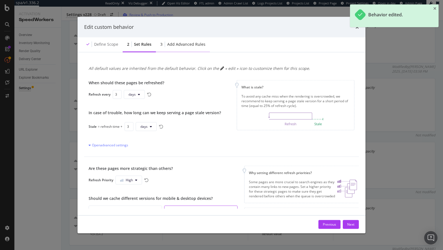
click at [177, 46] on div "Add advanced rules" at bounding box center [186, 44] width 38 height 6
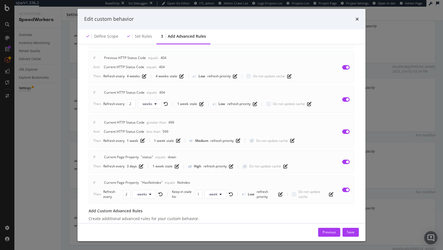
scroll to position [347, 0]
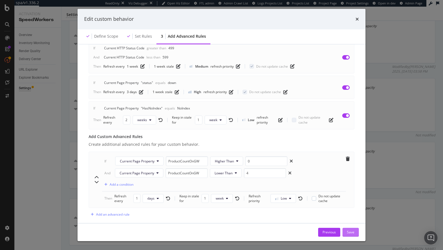
click at [349, 233] on div "Save" at bounding box center [350, 231] width 7 height 5
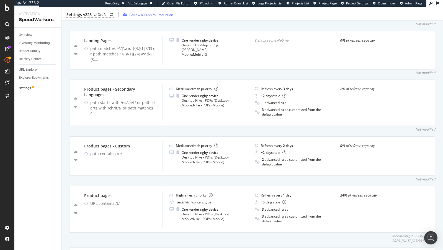
scroll to position [500, 0]
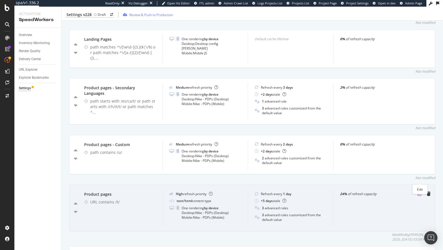
click at [419, 191] on icon "pen-to-square" at bounding box center [419, 193] width 4 height 4
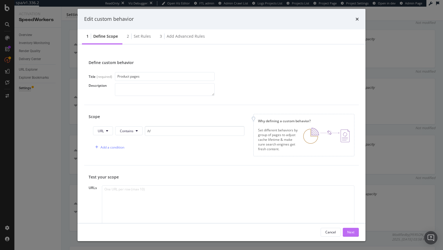
click at [352, 232] on div "Next" at bounding box center [350, 231] width 7 height 5
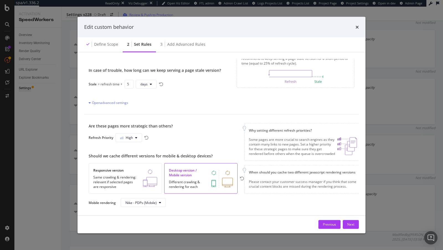
scroll to position [60, 0]
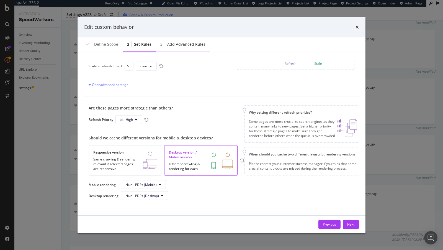
click at [185, 45] on div "Add advanced rules" at bounding box center [186, 44] width 38 height 6
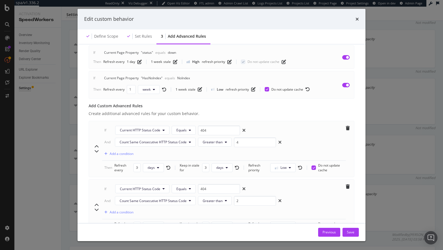
scroll to position [448, 0]
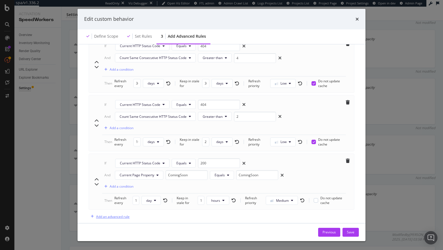
click at [112, 212] on div "Add an advanced rule" at bounding box center [109, 216] width 41 height 8
click at [149, 219] on span "Current HTTP Status Code" at bounding box center [140, 221] width 40 height 5
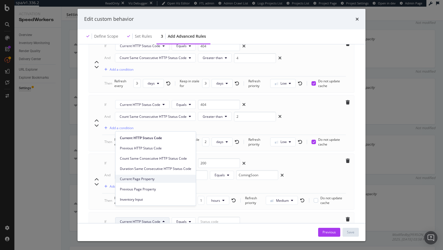
click at [150, 180] on span "Current Page Property" at bounding box center [155, 178] width 71 height 5
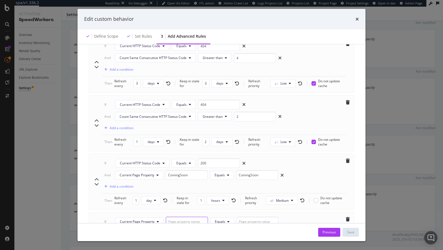
click at [186, 216] on input "modal" at bounding box center [187, 221] width 42 height 10
paste input "DifferentCanonical"
type input "DifferentCanonical"
click at [245, 216] on input "modal" at bounding box center [257, 221] width 42 height 10
paste input "DifferentCanonical"
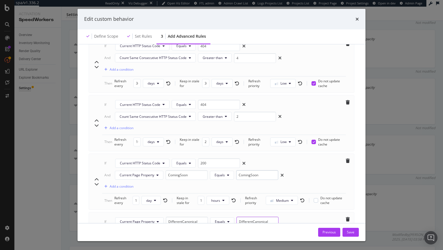
scroll to position [494, 0]
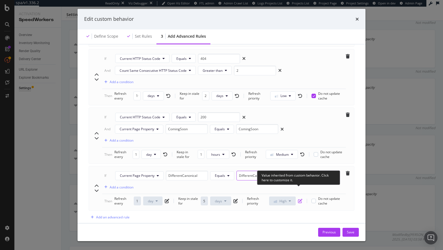
type input "DifferentCanonical"
click at [300, 198] on icon "pen-to-square" at bounding box center [300, 200] width 4 height 4
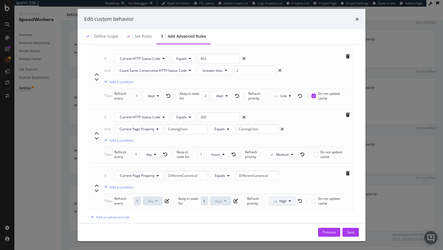
click at [283, 198] on span "High" at bounding box center [282, 200] width 7 height 5
click at [282, 200] on span "Low" at bounding box center [280, 200] width 13 height 5
click at [107, 40] on div "Define scope" at bounding box center [102, 36] width 41 height 15
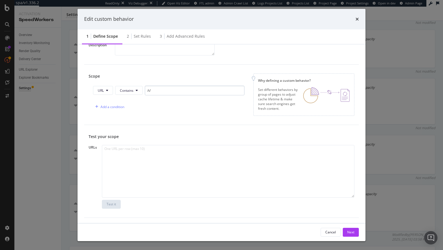
scroll to position [0, 0]
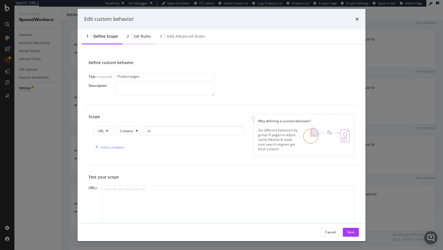
click at [137, 36] on div "Set rules" at bounding box center [142, 36] width 17 height 6
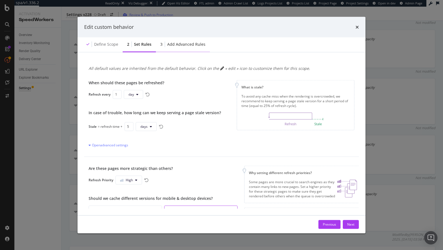
click at [185, 43] on div "Add advanced rules" at bounding box center [186, 44] width 38 height 6
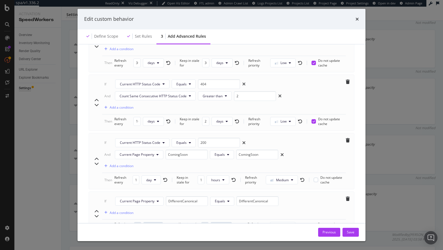
scroll to position [494, 0]
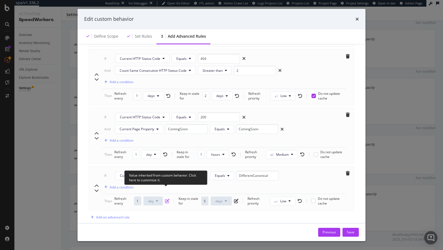
click at [169, 198] on icon "pen-to-square" at bounding box center [167, 200] width 4 height 4
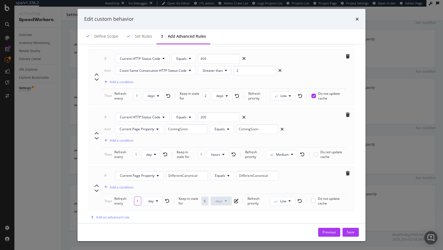
click at [138, 196] on input "1" at bounding box center [137, 200] width 7 height 9
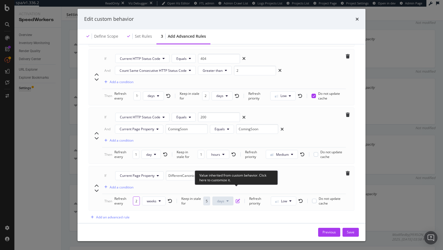
type input "2"
click at [238, 198] on icon "pen-to-square" at bounding box center [237, 200] width 4 height 4
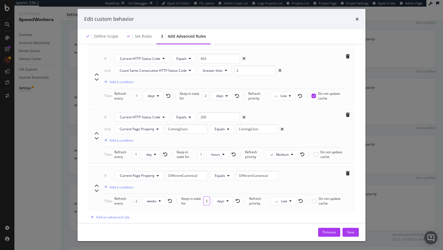
click at [205, 196] on input "5" at bounding box center [206, 200] width 7 height 9
type input "2"
click at [159, 196] on button "weeks" at bounding box center [154, 200] width 24 height 9
drag, startPoint x: 153, startPoint y: 211, endPoint x: 154, endPoint y: 220, distance: 8.6
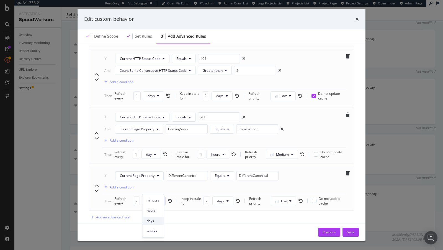
click at [154, 220] on div "minutes hours days weeks" at bounding box center [152, 214] width 21 height 41
click at [154, 220] on span "days" at bounding box center [153, 220] width 12 height 5
click at [351, 231] on div "Save" at bounding box center [350, 231] width 7 height 5
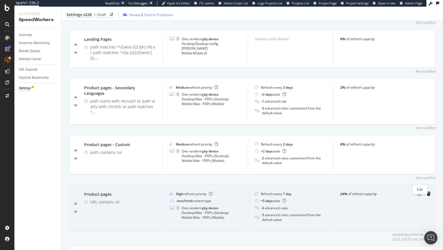
click at [420, 191] on icon "pen-to-square" at bounding box center [419, 193] width 4 height 4
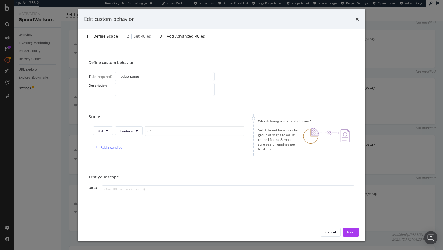
click at [186, 40] on div "3 Add advanced rules" at bounding box center [182, 36] width 54 height 15
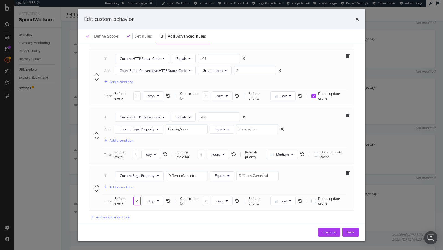
drag, startPoint x: 135, startPoint y: 191, endPoint x: 130, endPoint y: 190, distance: 5.0
click at [130, 196] on div "Refresh every 2 days" at bounding box center [142, 200] width 56 height 9
click at [349, 231] on div "Save" at bounding box center [350, 231] width 7 height 5
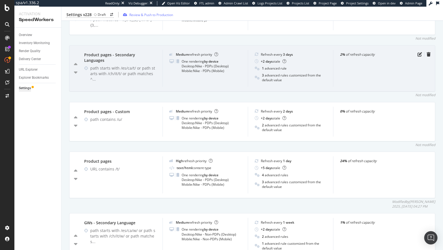
scroll to position [600, 0]
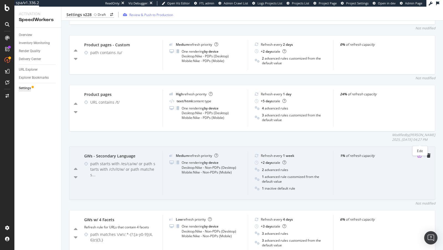
click at [419, 153] on icon "pen-to-square" at bounding box center [419, 155] width 4 height 4
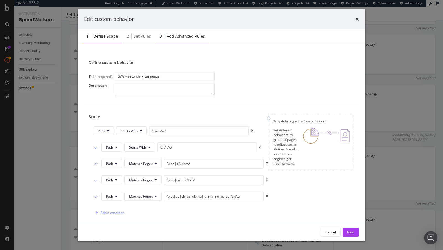
click at [191, 36] on div "Add advanced rules" at bounding box center [186, 36] width 38 height 6
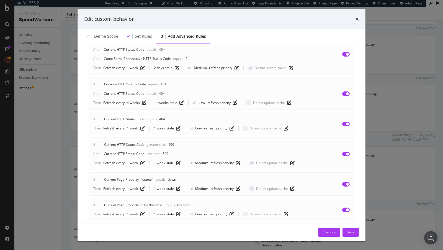
scroll to position [250, 0]
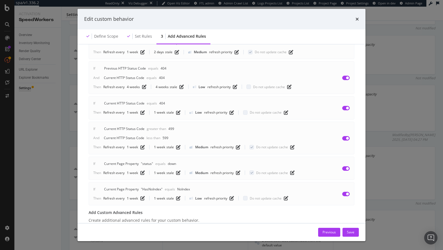
click at [52, 175] on div "Edit custom behavior Define scope Set rules 3 Add advanced rules Advanced rules…" at bounding box center [221, 125] width 443 height 250
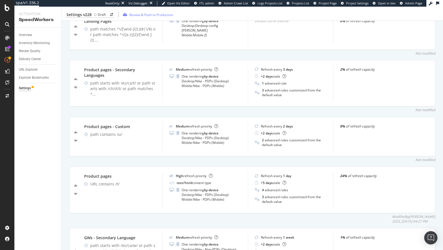
scroll to position [518, 0]
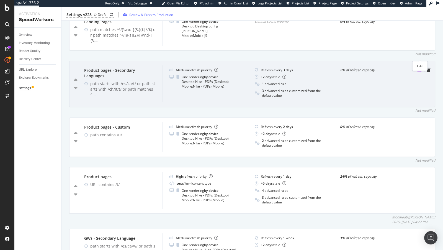
click at [419, 68] on icon "pen-to-square" at bounding box center [419, 70] width 4 height 4
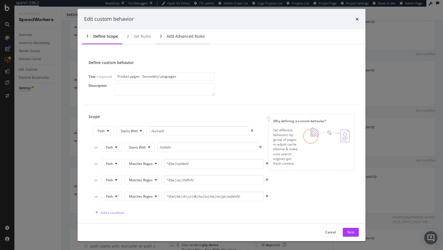
click at [187, 35] on div "Add advanced rules" at bounding box center [186, 36] width 38 height 6
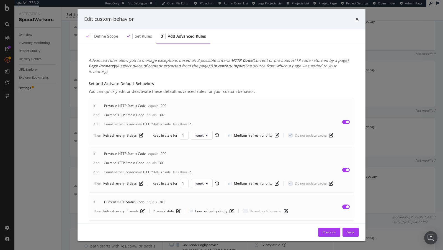
scroll to position [334, 0]
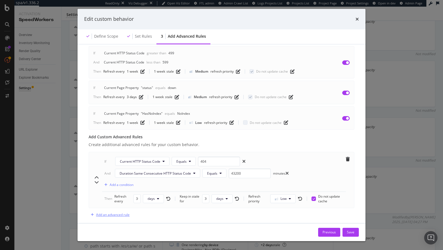
click at [121, 212] on div "Add an advanced rule" at bounding box center [112, 214] width 33 height 5
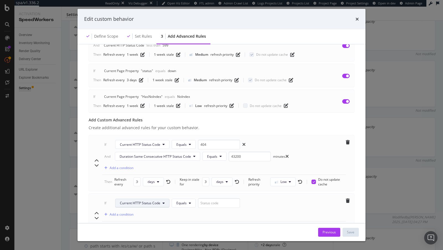
scroll to position [369, 0]
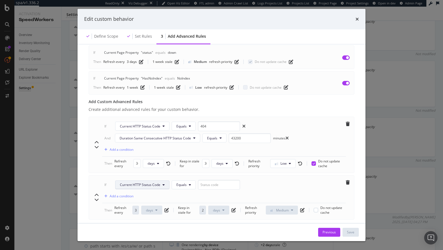
click at [158, 182] on span "Current HTTP Status Code" at bounding box center [140, 184] width 40 height 5
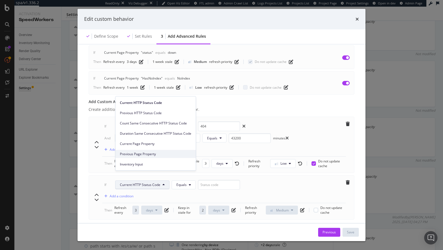
drag, startPoint x: 146, startPoint y: 166, endPoint x: 154, endPoint y: 155, distance: 13.0
click at [154, 155] on div "Current HTTP Status Code Previous HTTP Status Code Count Same Consecutive HTTP …" at bounding box center [155, 132] width 80 height 72
click at [149, 145] on span "Current Page Property" at bounding box center [155, 143] width 71 height 5
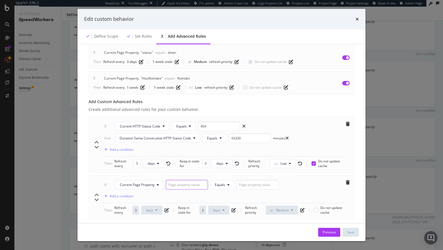
click at [185, 180] on input "modal" at bounding box center [187, 185] width 42 height 10
paste input "DifferentCanonical"
type input "DifferentCanonical"
paste input "DifferentCanonical"
type input "DifferentCanonical"
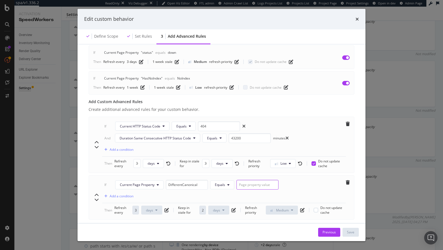
click at [248, 180] on input "modal" at bounding box center [257, 185] width 42 height 10
paste input "DifferentCanonical"
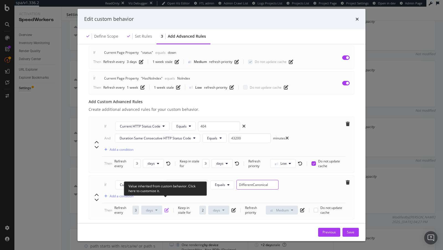
type input "DifferentCanonical"
click at [167, 208] on icon "pen-to-square" at bounding box center [166, 210] width 4 height 4
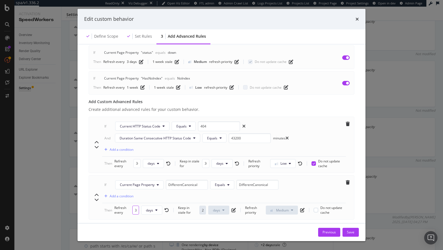
click at [136, 205] on input "3" at bounding box center [135, 209] width 7 height 9
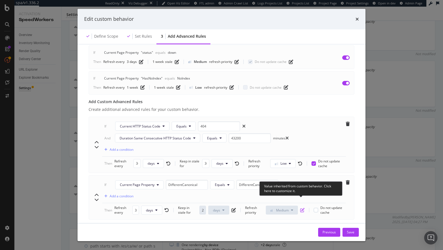
click at [301, 208] on icon "pen-to-square" at bounding box center [302, 210] width 4 height 4
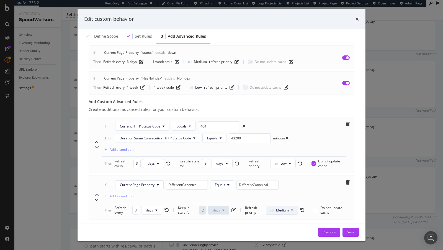
click at [284, 208] on span "Medium" at bounding box center [282, 210] width 13 height 5
click at [279, 232] on span "High" at bounding box center [276, 231] width 13 height 5
click at [297, 208] on span "modal" at bounding box center [299, 210] width 7 height 4
click at [292, 205] on button "High" at bounding box center [282, 209] width 27 height 9
click at [273, 210] on div "Low" at bounding box center [280, 211] width 22 height 8
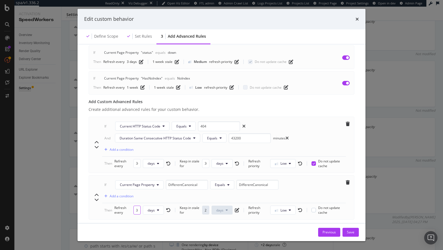
click at [138, 205] on input "3" at bounding box center [136, 209] width 7 height 9
type input "4"
click at [152, 208] on span "weeks" at bounding box center [152, 210] width 10 height 5
drag, startPoint x: 154, startPoint y: 217, endPoint x: 154, endPoint y: 231, distance: 13.3
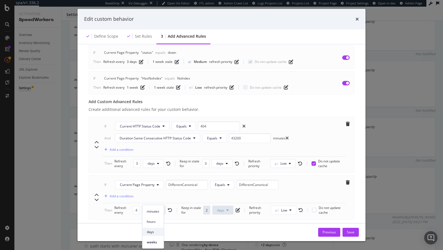
click at [154, 231] on div "minutes hours days weeks" at bounding box center [152, 225] width 21 height 41
click at [154, 231] on span "days" at bounding box center [153, 231] width 12 height 5
click at [113, 224] on div "Add an advanced rule" at bounding box center [112, 226] width 33 height 5
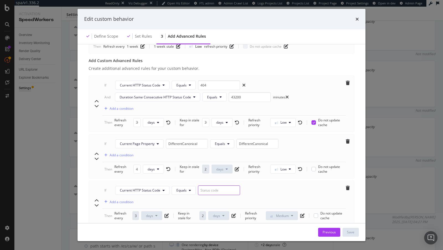
click at [208, 185] on input "modal" at bounding box center [219, 190] width 42 height 10
click at [149, 188] on span "Current HTTP Status Code" at bounding box center [140, 190] width 40 height 5
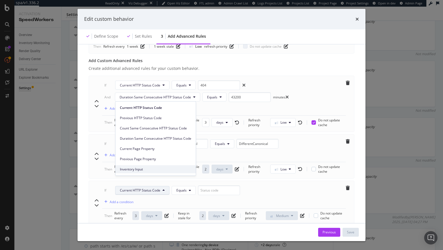
click at [143, 169] on span "Inventory Input" at bounding box center [155, 169] width 71 height 5
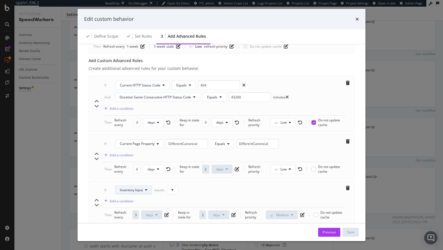
click at [133, 187] on span "Inventory Input" at bounding box center [131, 189] width 23 height 5
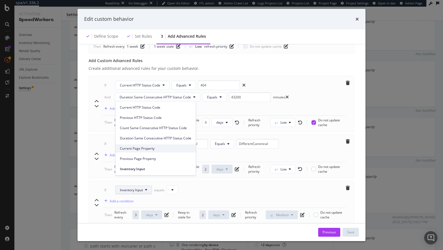
click at [142, 149] on span "Current Page Property" at bounding box center [155, 148] width 71 height 5
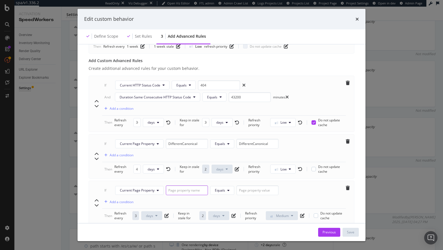
click at [172, 185] on input "modal" at bounding box center [187, 190] width 42 height 10
paste input "ComingSoon"
type input "ComingSoon"
click at [237, 185] on input "modal" at bounding box center [257, 190] width 42 height 10
paste input "ComingSoon"
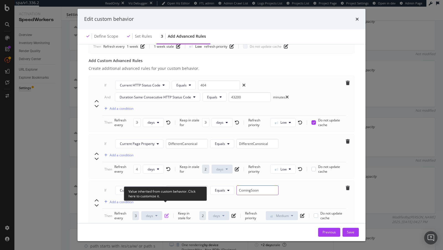
type input "ComingSoon"
click at [167, 213] on icon "pen-to-square" at bounding box center [166, 215] width 4 height 4
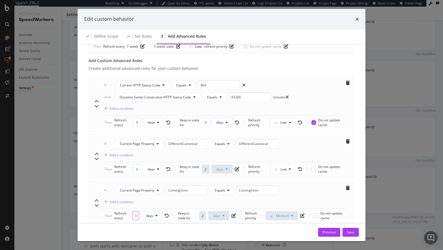
click at [136, 211] on input "3" at bounding box center [135, 215] width 7 height 9
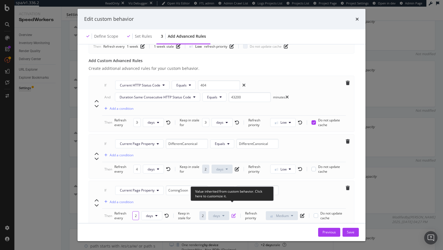
type input "2"
click at [231, 213] on icon "pen-to-square" at bounding box center [233, 215] width 4 height 4
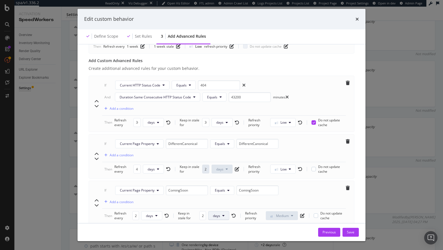
click at [221, 211] on button "days" at bounding box center [218, 215] width 21 height 9
click at [222, 174] on span "hours" at bounding box center [219, 173] width 12 height 5
click at [200, 211] on input "2" at bounding box center [201, 215] width 7 height 9
click at [203, 211] on input "12" at bounding box center [201, 215] width 7 height 9
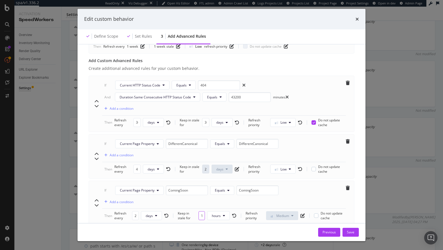
click at [203, 211] on input "12" at bounding box center [201, 215] width 7 height 9
type input "12"
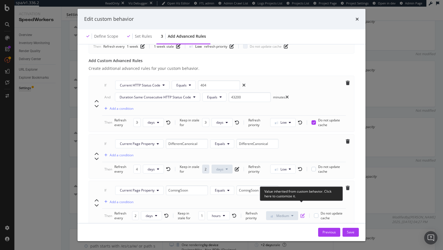
click at [301, 213] on icon "pen-to-square" at bounding box center [302, 215] width 4 height 4
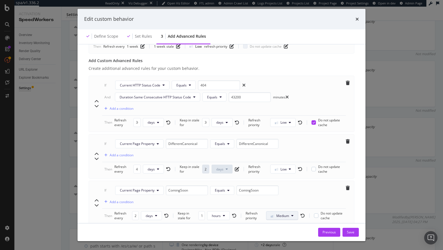
click at [288, 213] on span "Medium" at bounding box center [282, 215] width 13 height 5
click at [277, 219] on div "Low" at bounding box center [277, 216] width 22 height 8
click at [280, 213] on span "modal" at bounding box center [278, 215] width 6 height 5
click at [280, 226] on span "Medium" at bounding box center [281, 226] width 13 height 5
click at [351, 233] on div "Save" at bounding box center [350, 231] width 7 height 5
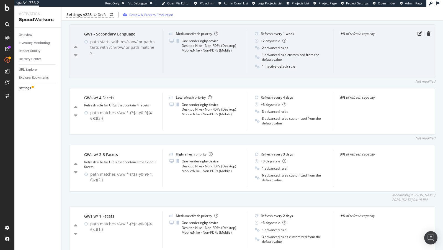
scroll to position [830, 0]
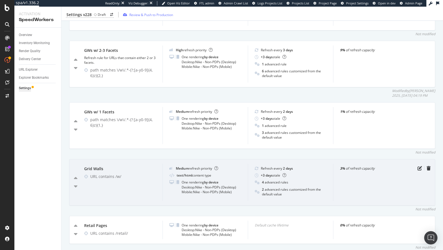
click at [419, 159] on div "Grid Walls URL contains /w/ Medium refresh priority text/html content type One …" at bounding box center [252, 182] width 366 height 46
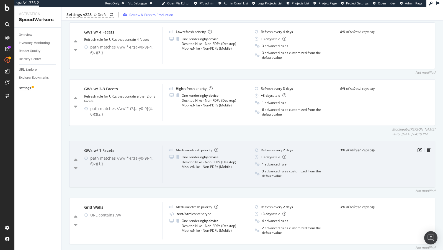
scroll to position [789, 0]
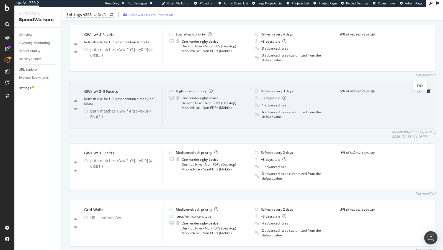
click at [419, 89] on icon "pen-to-square" at bounding box center [419, 91] width 4 height 4
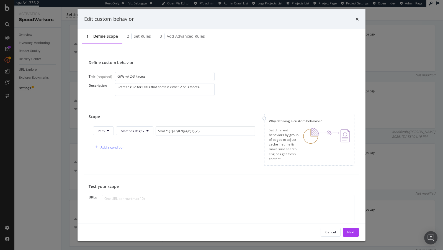
click at [357, 19] on icon "times" at bounding box center [356, 19] width 3 height 4
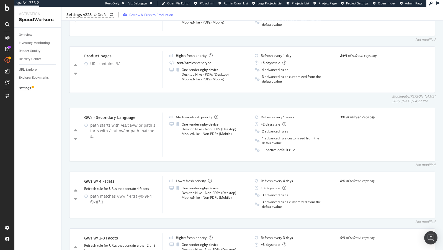
scroll to position [638, 0]
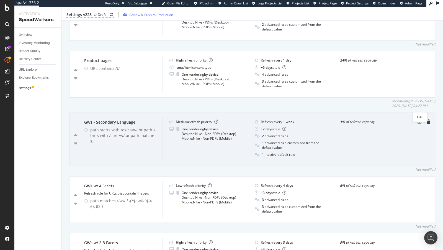
click at [421, 119] on icon "pen-to-square" at bounding box center [419, 121] width 4 height 4
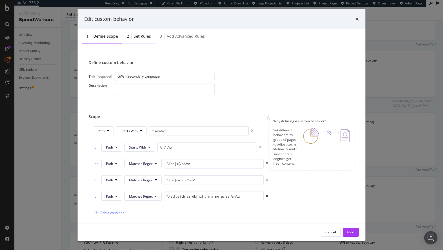
click at [137, 44] on div "2 Set rules" at bounding box center [138, 36] width 33 height 15
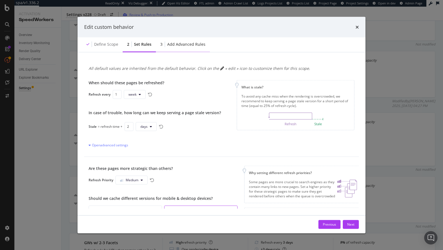
click at [188, 47] on div "3 Add advanced rules" at bounding box center [183, 44] width 54 height 15
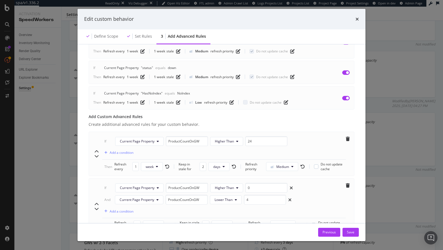
scroll to position [372, 0]
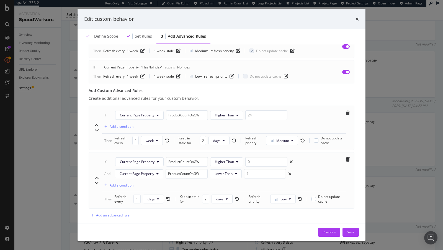
click at [58, 150] on div "Edit custom behavior Define scope Set rules 3 Add advanced rules Advanced rules…" at bounding box center [221, 125] width 443 height 250
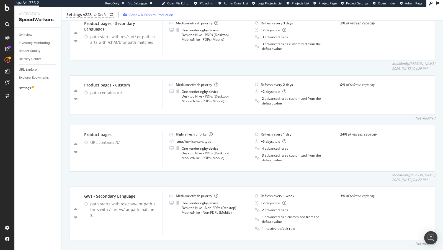
scroll to position [557, 0]
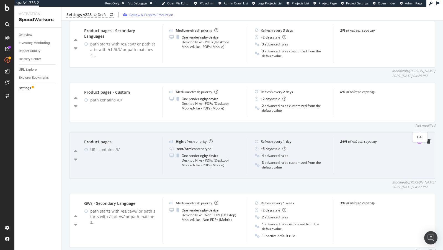
click at [419, 139] on icon "pen-to-square" at bounding box center [419, 141] width 4 height 4
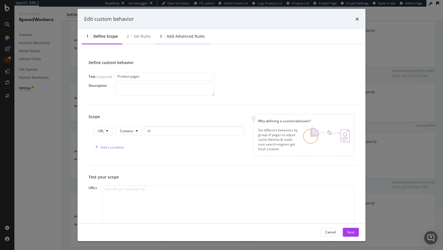
click at [178, 40] on div "3 Add advanced rules" at bounding box center [182, 36] width 54 height 15
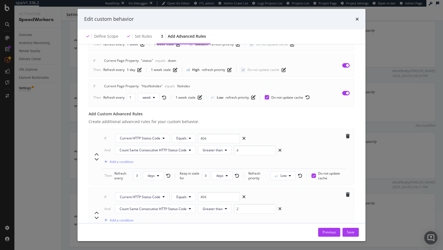
scroll to position [494, 0]
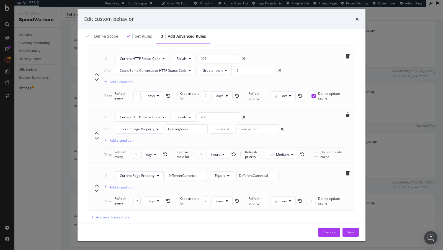
click at [109, 213] on div "Add an advanced rule" at bounding box center [109, 217] width 41 height 8
click at [228, 217] on input "modal" at bounding box center [219, 222] width 42 height 10
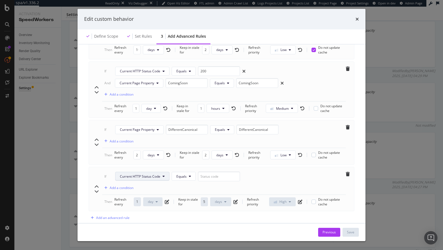
click at [151, 174] on span "Current HTTP Status Code" at bounding box center [140, 176] width 40 height 5
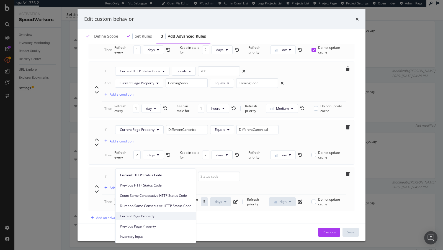
click at [155, 217] on span "Current Page Property" at bounding box center [155, 215] width 71 height 5
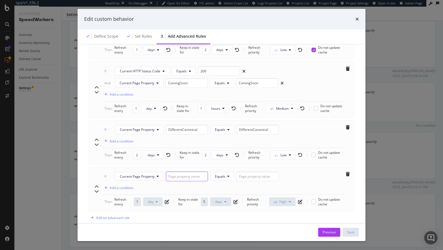
click at [195, 171] on input "modal" at bounding box center [187, 176] width 42 height 10
paste input "ReviewCount"
type input "ReviewCount"
click at [247, 171] on input "modal" at bounding box center [257, 176] width 42 height 10
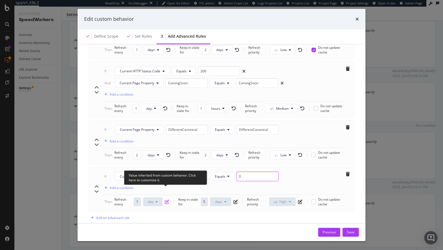
type input "0"
click at [166, 199] on icon "pen-to-square" at bounding box center [167, 201] width 4 height 4
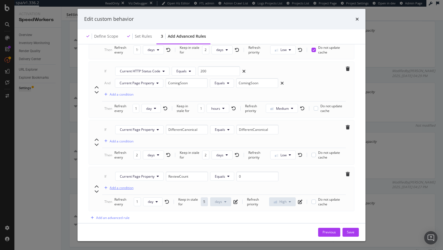
click at [127, 185] on div "Add a condition" at bounding box center [122, 187] width 24 height 5
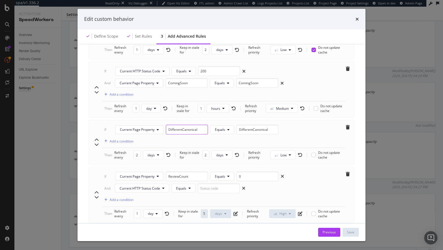
click at [189, 125] on input "DifferentCanonical" at bounding box center [187, 130] width 42 height 10
click at [213, 183] on input "modal" at bounding box center [219, 188] width 42 height 10
click at [147, 186] on span "Current HTTP Status Code" at bounding box center [140, 188] width 40 height 5
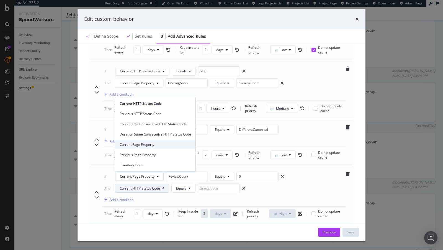
click at [142, 145] on span "Current Page Property" at bounding box center [155, 144] width 71 height 5
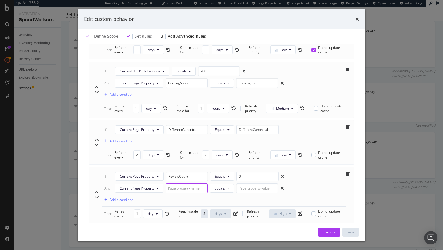
click at [186, 183] on input "modal" at bounding box center [186, 188] width 42 height 10
paste input "DifferentCanonical"
type input "DifferentCanonical"
click at [256, 183] on input "modal" at bounding box center [257, 188] width 42 height 10
paste input "DifferentCanonical"
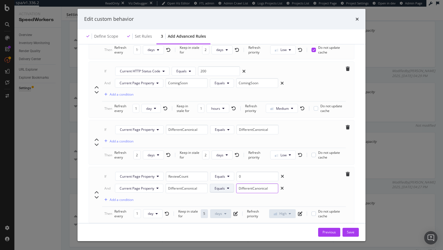
drag, startPoint x: 251, startPoint y: 177, endPoint x: 222, endPoint y: 177, distance: 28.2
click at [222, 183] on div "DifferentCanonical Equals DifferentCanonical" at bounding box center [222, 188] width 115 height 10
type input "SelfCanonical"
click at [257, 183] on input "SelfCanonical" at bounding box center [257, 188] width 42 height 10
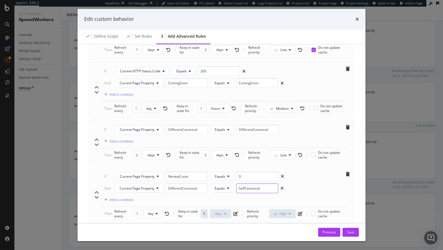
click at [257, 183] on input "SelfCanonical" at bounding box center [257, 188] width 42 height 10
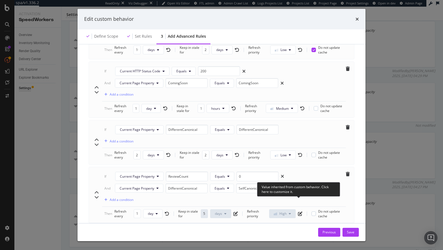
click at [295, 211] on span "modal" at bounding box center [298, 213] width 7 height 4
click at [302, 211] on icon "pen-to-square" at bounding box center [300, 213] width 4 height 4
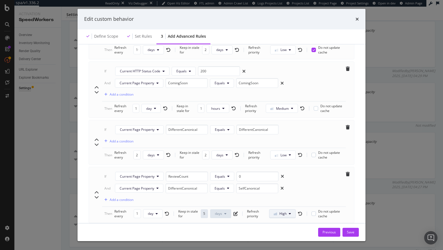
click at [291, 209] on button "High" at bounding box center [282, 213] width 27 height 9
click at [283, 224] on div "Medium" at bounding box center [280, 222] width 22 height 8
click at [96, 190] on icon "chevron-up" at bounding box center [96, 192] width 4 height 4
type input "ReviewCount"
type input "0"
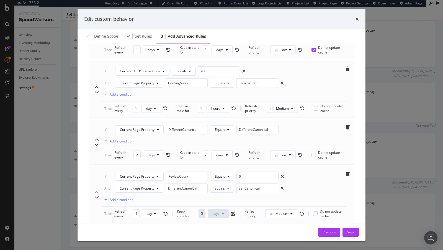
type input "1"
type input "5"
type input "2"
type input "DifferentCanonical"
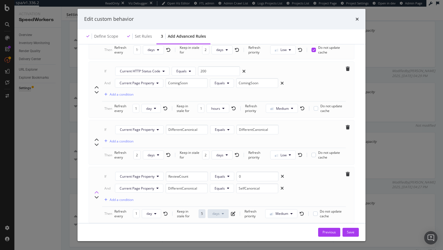
type input "DifferentCanonical"
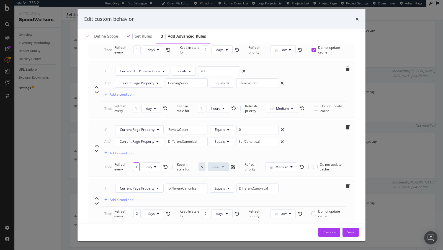
click at [136, 162] on input "1" at bounding box center [136, 166] width 7 height 9
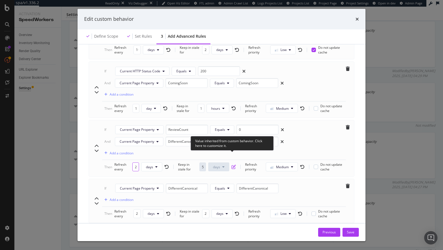
type input "2"
click at [233, 164] on icon "pen-to-square" at bounding box center [233, 166] width 4 height 4
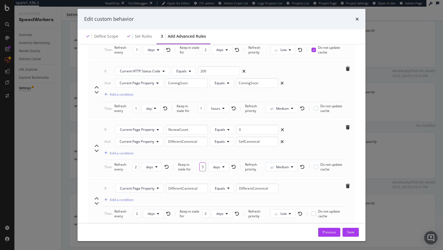
click at [205, 162] on input "5" at bounding box center [202, 166] width 7 height 9
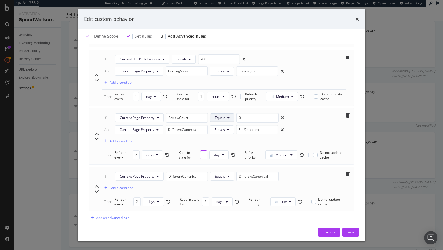
type input "1"
click at [222, 115] on span "Equals" at bounding box center [220, 117] width 10 height 5
click at [232, 227] on span "Lower Than" at bounding box center [225, 229] width 23 height 5
click at [255, 113] on input "0" at bounding box center [265, 118] width 42 height 10
type input "2"
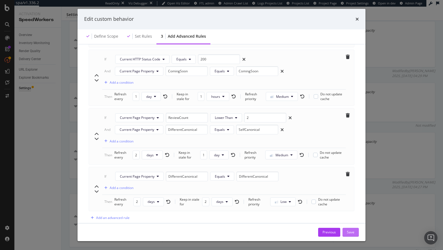
click at [349, 231] on div "Save" at bounding box center [350, 231] width 7 height 5
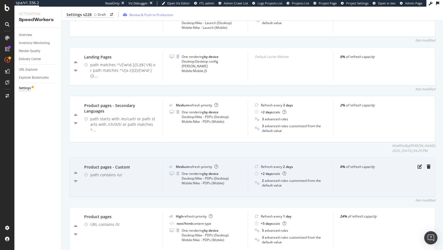
scroll to position [466, 0]
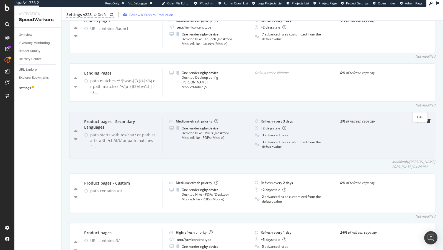
click at [418, 119] on icon "pen-to-square" at bounding box center [419, 121] width 4 height 4
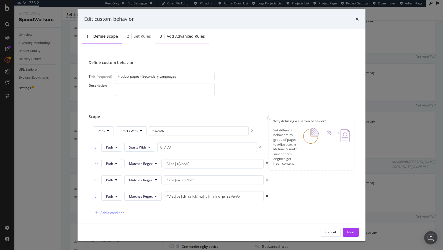
click at [172, 43] on div "3 Add advanced rules" at bounding box center [182, 36] width 54 height 15
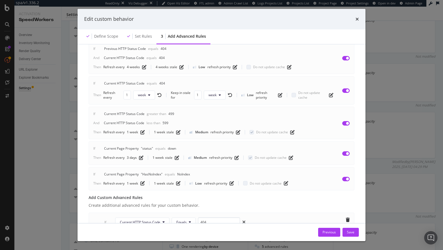
scroll to position [426, 0]
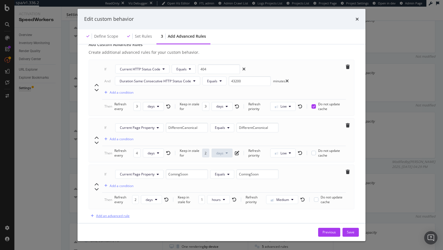
click at [115, 213] on div "Add an advanced rule" at bounding box center [112, 215] width 33 height 5
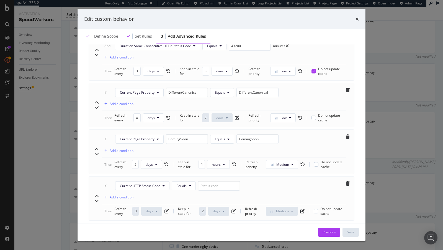
click at [127, 195] on div "Add a condition" at bounding box center [122, 197] width 24 height 5
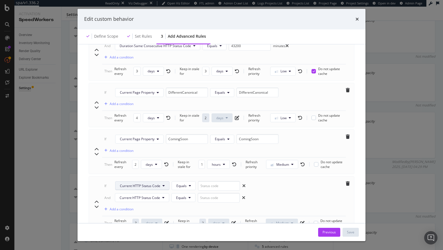
click at [153, 183] on span "Current HTTP Status Code" at bounding box center [140, 185] width 40 height 5
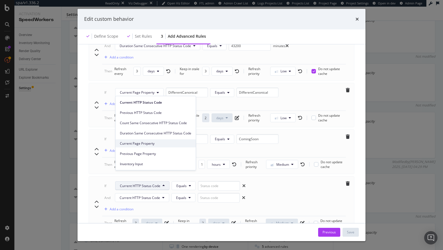
click at [147, 144] on span "Current Page Property" at bounding box center [155, 143] width 71 height 5
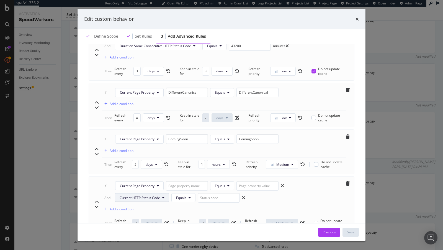
click at [147, 193] on button "Current HTTP Status Code" at bounding box center [142, 197] width 54 height 9
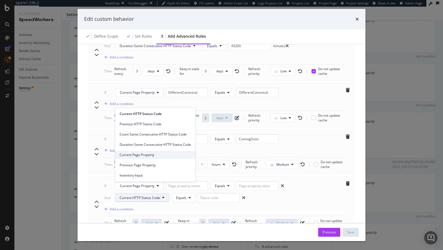
click at [150, 157] on span "Current Page Property" at bounding box center [155, 154] width 71 height 5
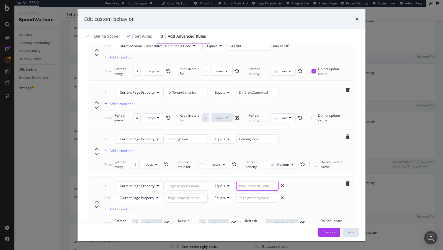
click at [243, 181] on input "modal" at bounding box center [257, 186] width 42 height 10
paste input "SelfCanonical"
type input "SelfCanonical"
click at [183, 181] on input "modal" at bounding box center [187, 186] width 42 height 10
paste input "DifferentCanonical"
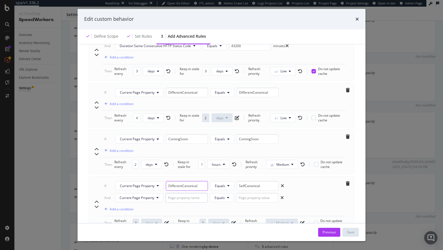
type input "DifferentCanonical"
click at [185, 193] on input "modal" at bounding box center [186, 198] width 42 height 10
paste input "ReviewCount"
type input "ReviewCount"
click at [227, 196] on icon "modal" at bounding box center [228, 197] width 2 height 3
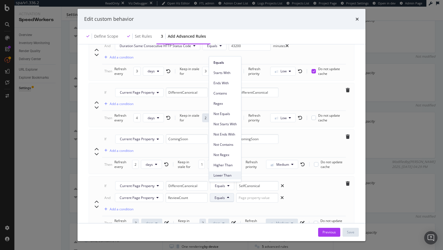
click at [227, 173] on span "Lower Than" at bounding box center [224, 175] width 23 height 5
click at [249, 193] on input "modal" at bounding box center [265, 198] width 42 height 10
type input "2"
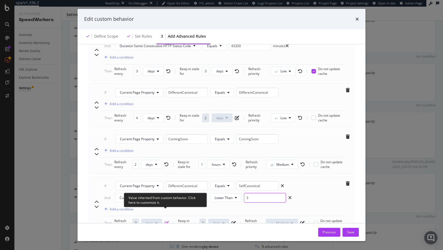
type input "3"
click at [165, 221] on icon "pen-to-square" at bounding box center [166, 223] width 4 height 4
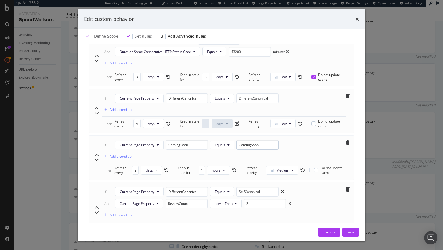
scroll to position [447, 0]
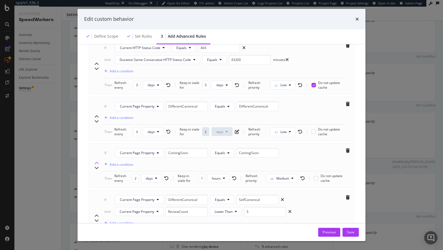
click at [97, 161] on icon "chevron-up" at bounding box center [96, 163] width 4 height 4
type input "ComingSoon"
type input "2"
type input "12"
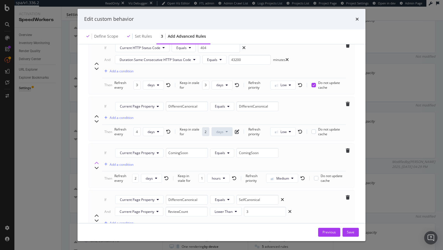
type input "DifferentCanonical"
type input "4"
type input "2"
click at [95, 213] on icon "chevron-up" at bounding box center [96, 215] width 4 height 4
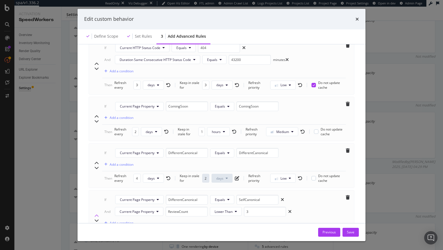
type input "SelfCanonical"
type input "3"
type input "4"
type input "DifferentCanonical"
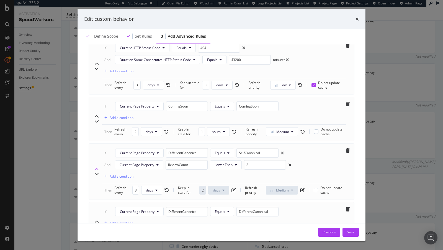
click at [97, 167] on icon "chevron-up" at bounding box center [96, 169] width 4 height 4
type input "DifferentCanonical"
type input "SelfCanonical"
type input "3"
type input "2"
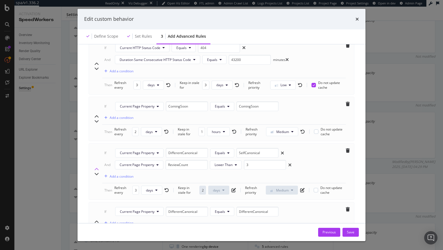
type input "ComingSoon"
type input "2"
type input "12"
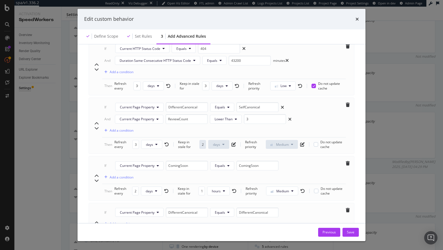
scroll to position [444, 0]
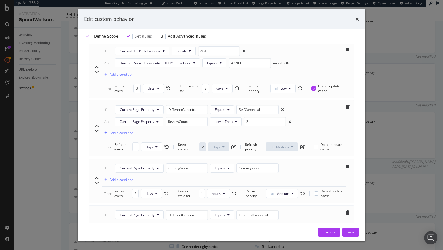
click at [107, 33] on div "Define scope" at bounding box center [102, 36] width 41 height 15
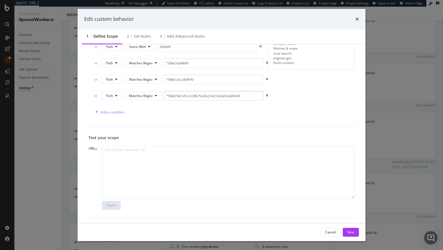
scroll to position [0, 0]
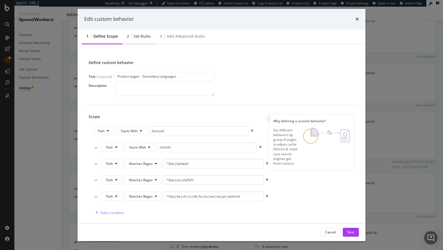
click at [138, 36] on div "Set rules" at bounding box center [142, 36] width 17 height 6
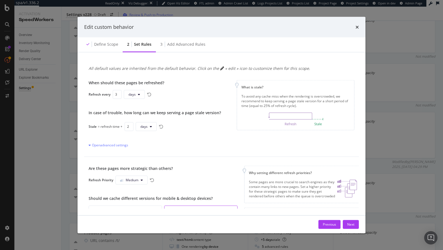
scroll to position [60, 0]
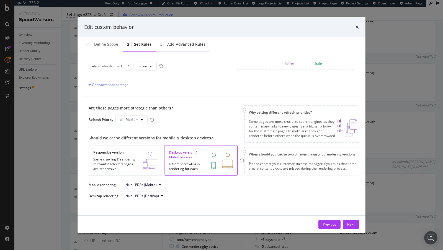
click at [176, 41] on div "3 Add advanced rules" at bounding box center [183, 44] width 54 height 15
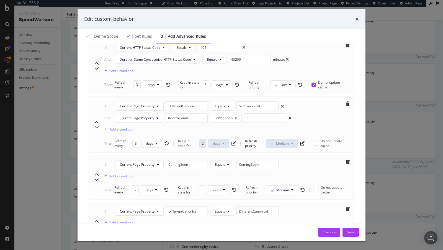
scroll to position [484, 0]
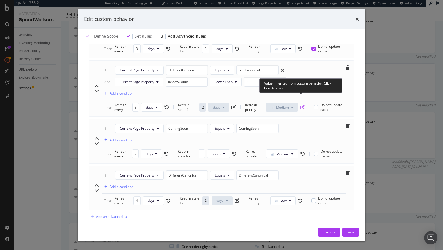
click at [300, 105] on icon "pen-to-square" at bounding box center [302, 107] width 4 height 4
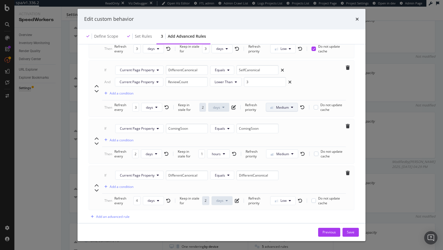
click at [286, 105] on span "Medium" at bounding box center [282, 107] width 13 height 5
click at [276, 129] on span "High" at bounding box center [276, 128] width 13 height 5
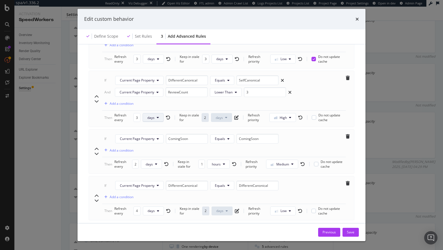
scroll to position [471, 0]
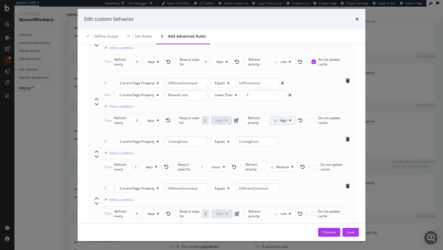
click at [287, 116] on button "High" at bounding box center [282, 120] width 27 height 9
click at [280, 129] on span "Medium" at bounding box center [280, 131] width 13 height 5
click at [235, 118] on icon "pen-to-square" at bounding box center [233, 120] width 4 height 4
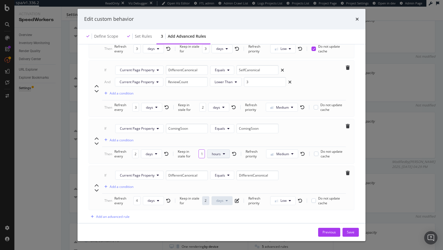
scroll to position [0, 2]
drag, startPoint x: 202, startPoint y: 143, endPoint x: 211, endPoint y: 143, distance: 8.3
click at [211, 149] on div "Keep in stale for 12 hours" at bounding box center [207, 153] width 59 height 9
click at [214, 151] on span "hours" at bounding box center [216, 153] width 9 height 5
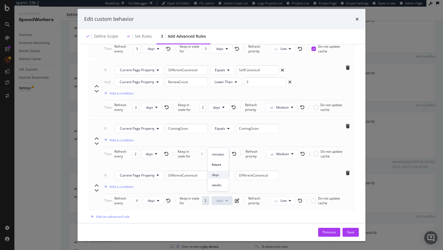
click at [219, 174] on span "days" at bounding box center [218, 174] width 12 height 5
click at [205, 149] on input "12" at bounding box center [202, 153] width 7 height 9
drag, startPoint x: 203, startPoint y: 143, endPoint x: 211, endPoint y: 143, distance: 7.2
click at [211, 149] on div "Keep in stale for 1 day" at bounding box center [206, 153] width 57 height 9
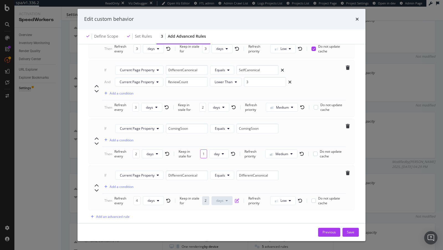
type input "1"
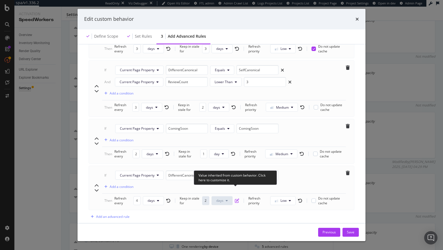
click at [236, 198] on icon "pen-to-square" at bounding box center [237, 200] width 4 height 4
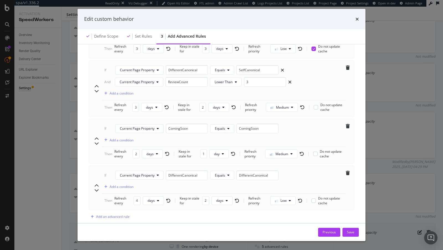
click at [348, 230] on div "Save" at bounding box center [350, 231] width 7 height 5
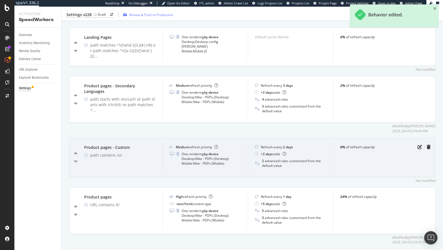
scroll to position [542, 0]
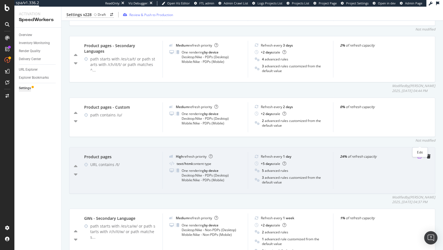
click at [419, 154] on icon "pen-to-square" at bounding box center [419, 156] width 4 height 4
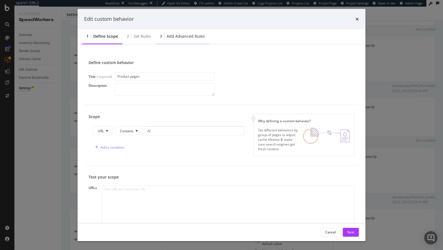
click at [176, 39] on div "3 Add advanced rules" at bounding box center [182, 36] width 54 height 15
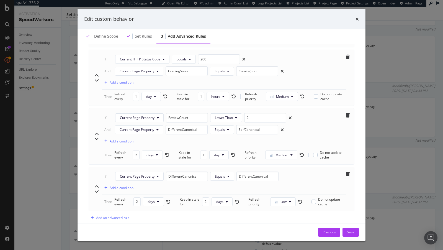
scroll to position [549, 0]
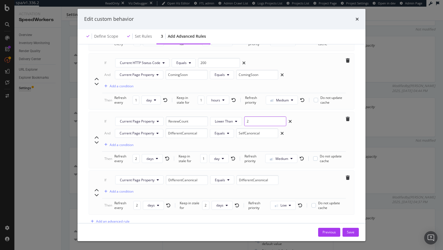
click at [255, 116] on input "2" at bounding box center [265, 121] width 42 height 10
type input "3"
click at [352, 232] on div "Save" at bounding box center [350, 231] width 7 height 5
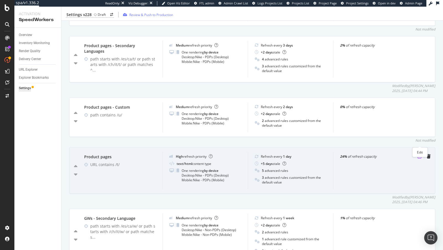
click at [419, 154] on icon "pen-to-square" at bounding box center [419, 156] width 4 height 4
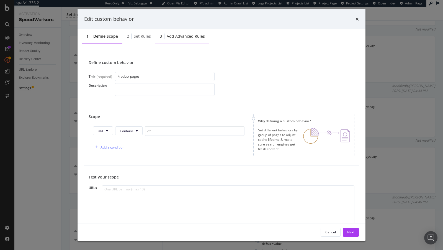
click at [187, 35] on div "Add advanced rules" at bounding box center [186, 36] width 38 height 6
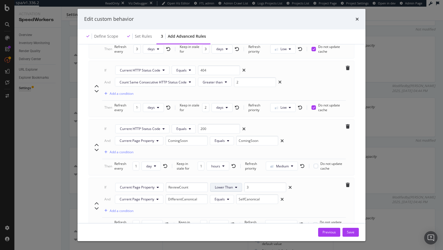
scroll to position [483, 0]
click at [232, 182] on button "Lower Than" at bounding box center [226, 186] width 32 height 9
click at [220, 50] on span "Equals" at bounding box center [225, 51] width 23 height 5
click at [246, 181] on input "3" at bounding box center [257, 186] width 42 height 10
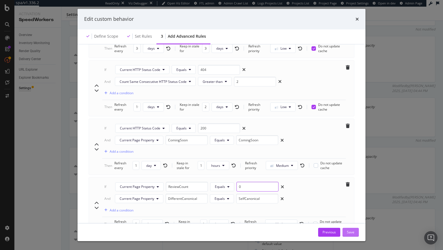
type input "0"
click at [354, 230] on button "Save" at bounding box center [350, 231] width 16 height 9
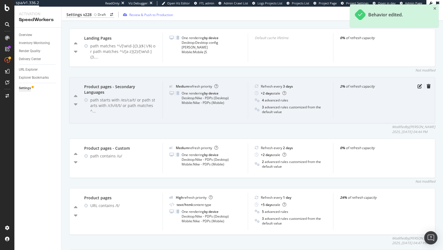
scroll to position [496, 0]
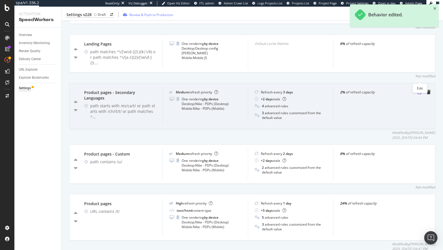
click at [421, 90] on icon "pen-to-square" at bounding box center [419, 92] width 4 height 4
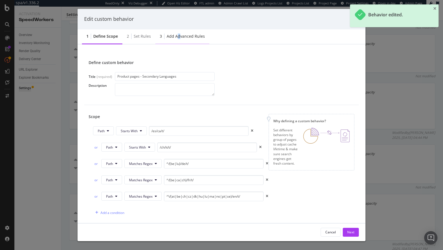
click at [177, 33] on div "Add advanced rules" at bounding box center [186, 36] width 38 height 6
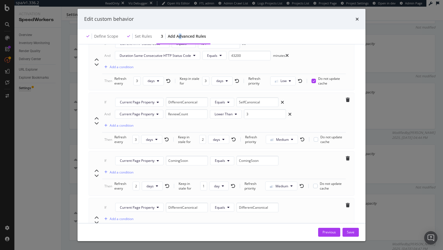
scroll to position [484, 0]
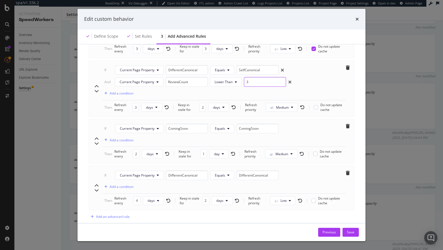
click at [260, 77] on input "3" at bounding box center [265, 82] width 42 height 10
click at [225, 79] on span "Lower Than" at bounding box center [223, 81] width 18 height 5
click at [233, 85] on div "Equals" at bounding box center [225, 83] width 32 height 8
click at [255, 77] on input "3" at bounding box center [257, 82] width 42 height 10
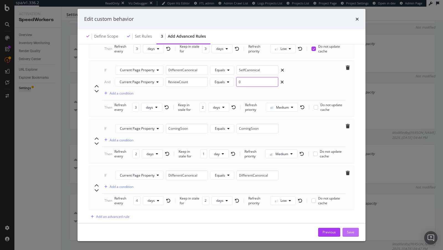
type input "0"
click at [354, 230] on button "Save" at bounding box center [350, 231] width 16 height 9
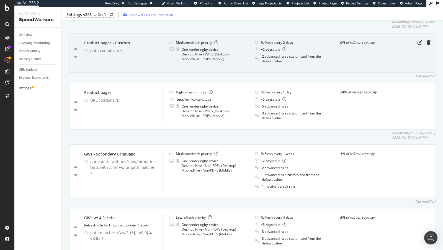
scroll to position [607, 0]
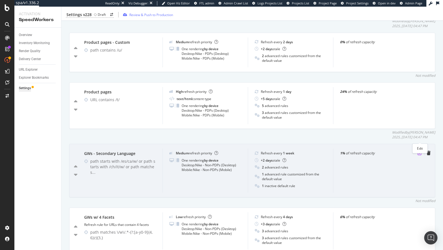
click at [418, 151] on icon "pen-to-square" at bounding box center [419, 153] width 4 height 4
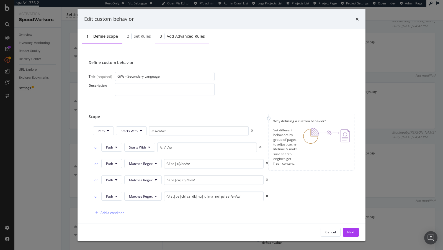
click at [180, 42] on div "3 Add advanced rules" at bounding box center [182, 36] width 54 height 15
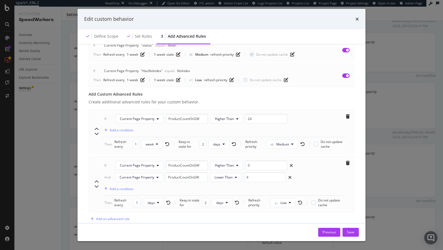
scroll to position [372, 0]
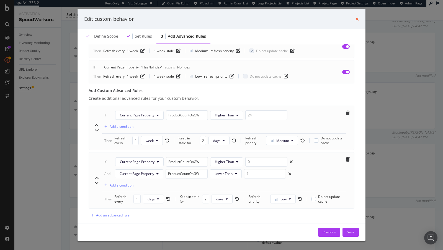
click at [357, 20] on icon "times" at bounding box center [356, 19] width 3 height 4
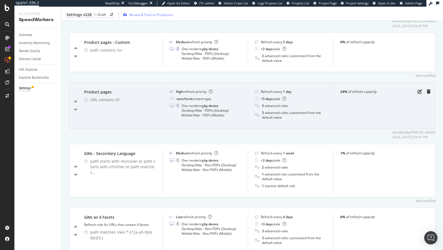
scroll to position [572, 0]
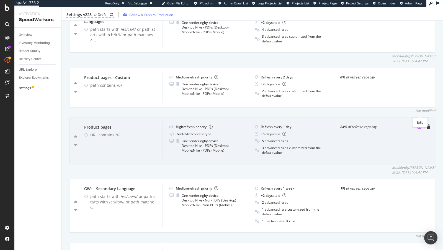
click at [419, 124] on icon "pen-to-square" at bounding box center [419, 126] width 4 height 4
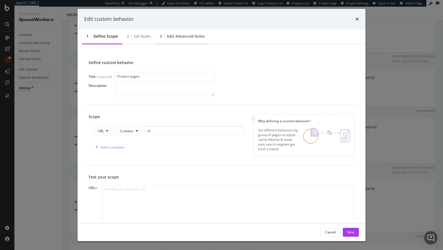
click at [186, 33] on div "Add advanced rules" at bounding box center [186, 36] width 38 height 6
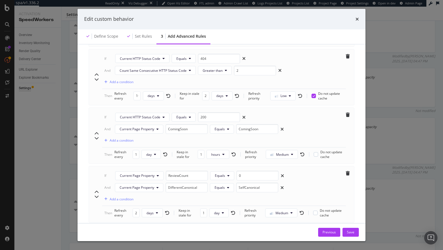
scroll to position [501, 0]
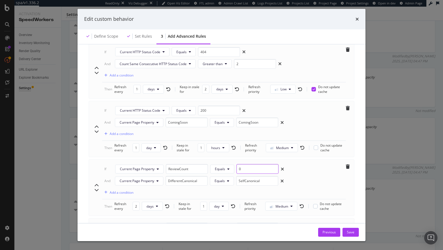
click at [240, 164] on input "0" at bounding box center [257, 169] width 42 height 10
click at [228, 164] on button "Equals" at bounding box center [222, 168] width 24 height 9
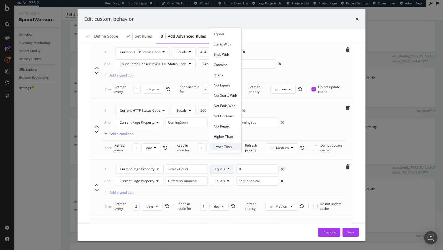
drag, startPoint x: 225, startPoint y: 142, endPoint x: 224, endPoint y: 146, distance: 4.5
click at [224, 146] on div "Lower Than" at bounding box center [225, 145] width 32 height 10
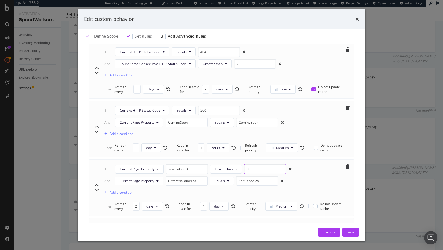
click at [260, 164] on input "0" at bounding box center [265, 169] width 42 height 10
type input "4"
click at [351, 231] on div "Save" at bounding box center [350, 231] width 7 height 5
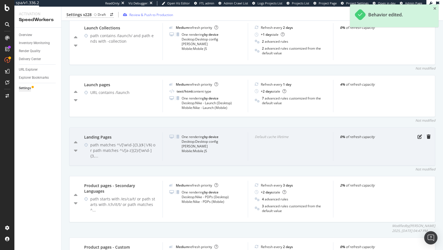
scroll to position [402, 0]
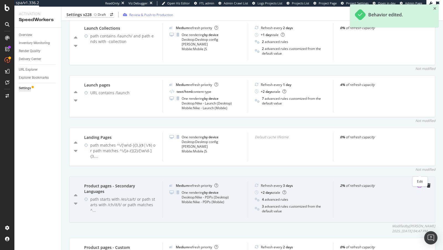
click at [421, 183] on icon "pen-to-square" at bounding box center [419, 185] width 4 height 4
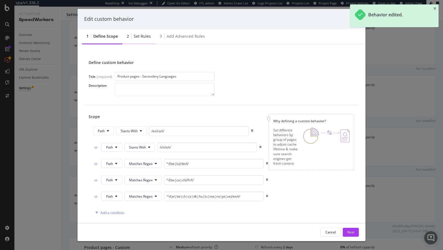
click at [146, 36] on div "Set rules" at bounding box center [142, 36] width 17 height 6
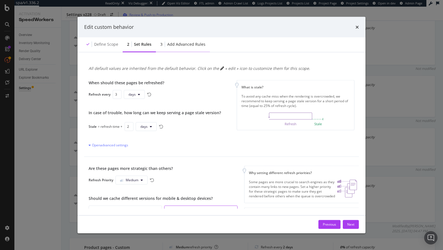
click at [176, 46] on div "Add advanced rules" at bounding box center [186, 44] width 38 height 6
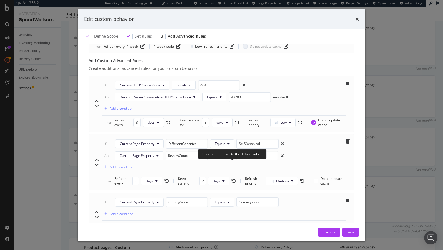
scroll to position [425, 0]
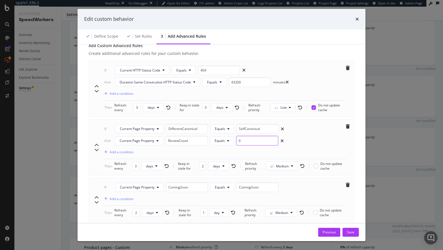
click at [243, 136] on input "0" at bounding box center [257, 141] width 42 height 10
click at [225, 136] on button "Equals" at bounding box center [222, 140] width 24 height 9
click at [247, 186] on span "Lower Than" at bounding box center [248, 187] width 23 height 5
click at [259, 136] on input "0" at bounding box center [265, 141] width 42 height 10
type input "4"
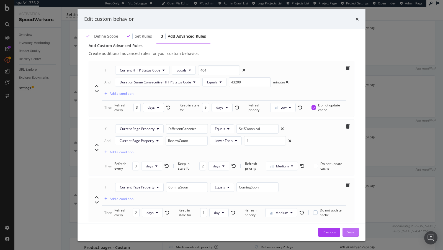
click at [349, 232] on div "Save" at bounding box center [350, 231] width 7 height 5
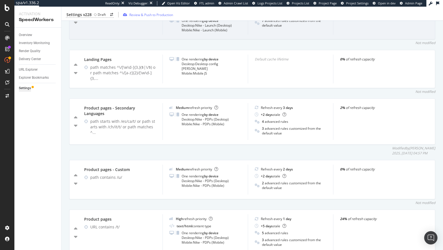
scroll to position [506, 0]
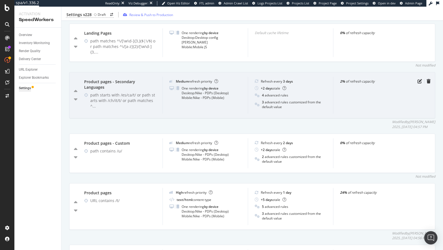
click at [422, 79] on div at bounding box center [424, 81] width 12 height 4
click at [420, 79] on icon "pen-to-square" at bounding box center [419, 81] width 4 height 4
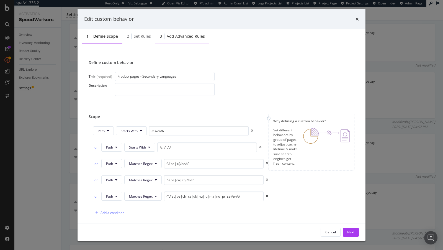
click at [172, 33] on div "3 Add advanced rules" at bounding box center [182, 36] width 54 height 15
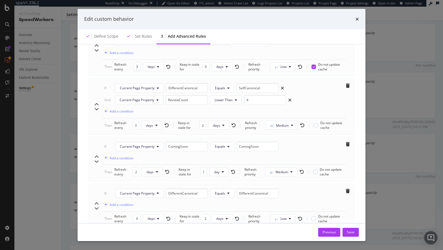
scroll to position [478, 0]
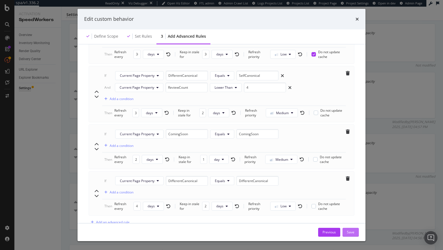
click at [351, 231] on div "Save" at bounding box center [350, 231] width 7 height 5
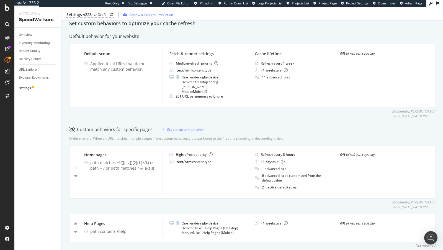
scroll to position [0, 0]
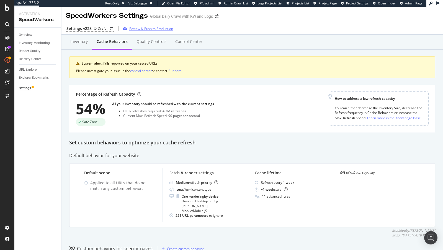
click at [150, 29] on div "Review & Push to Production" at bounding box center [151, 28] width 44 height 5
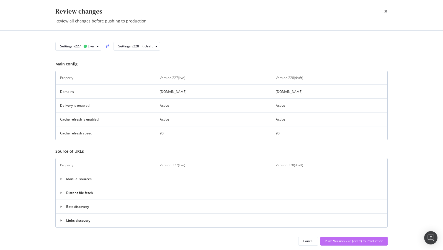
click at [352, 241] on div "Push Version 228 (draft) to Production" at bounding box center [354, 240] width 58 height 5
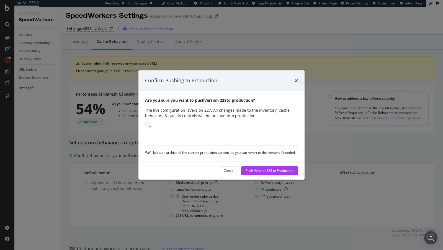
type textarea "P"
type textarea "Applied Page Property refresh logic"
click at [269, 170] on div "Push Version 228 to Production" at bounding box center [269, 170] width 48 height 5
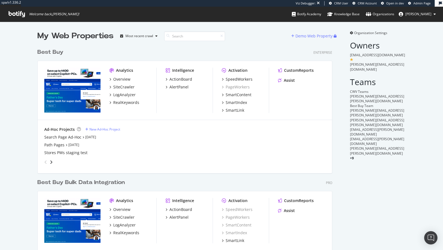
scroll to position [235, 299]
click at [242, 78] on div "SpeedWorkers" at bounding box center [238, 79] width 27 height 6
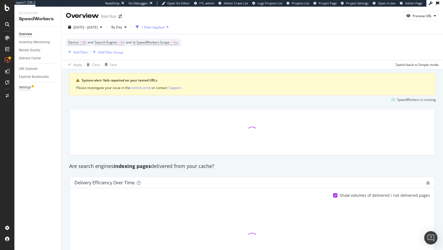
click at [24, 88] on div "Settings" at bounding box center [25, 87] width 12 height 6
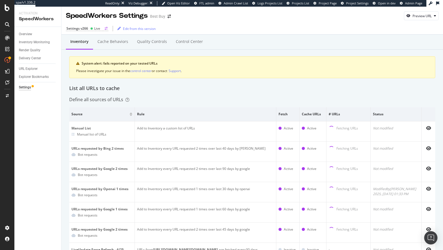
click at [90, 30] on icon at bounding box center [91, 28] width 3 height 3
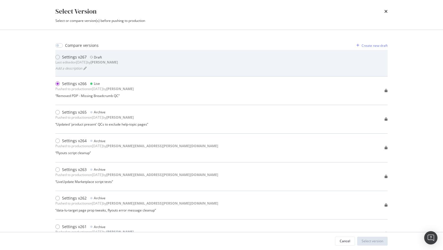
click at [111, 56] on div "Settings v267 Draft" at bounding box center [86, 57] width 63 height 6
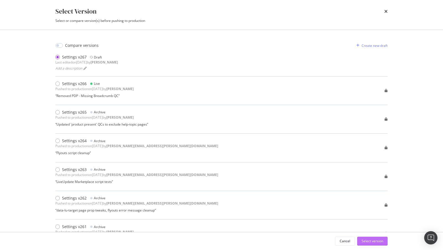
click at [377, 237] on div "Select version" at bounding box center [372, 241] width 22 height 8
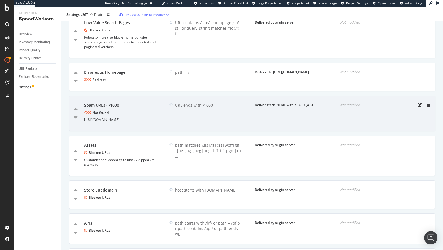
scroll to position [331, 0]
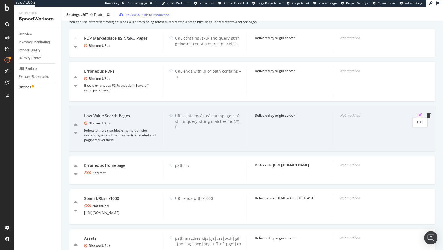
click at [419, 113] on icon "pen-to-square" at bounding box center [419, 115] width 4 height 4
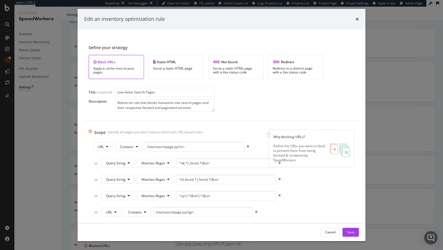
click at [279, 162] on div "Why blocking URLs? Define the URLs you want to block to prevent them from being…" at bounding box center [311, 148] width 86 height 38
click at [278, 163] on div "Why blocking URLs? Define the URLs you want to block to prevent them from being…" at bounding box center [311, 148] width 86 height 38
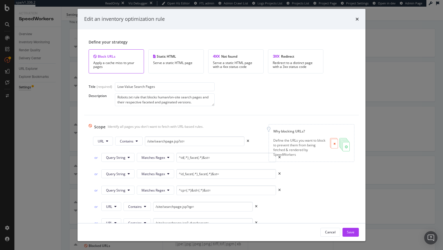
scroll to position [5, 0]
click at [280, 155] on div "Define the URLs you want to block to prevent them from being fetched & rendered…" at bounding box center [299, 147] width 52 height 19
click at [279, 155] on div "Define the URLs you want to block to prevent them from being fetched & rendered…" at bounding box center [299, 147] width 52 height 19
click at [253, 160] on input "^id(.*)_facet(.*)&st=" at bounding box center [226, 158] width 100 height 10
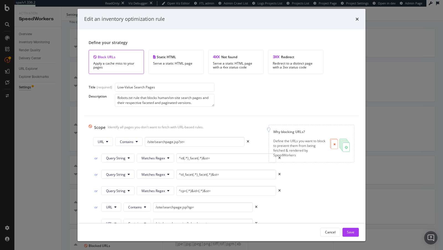
click at [278, 157] on div "Why blocking URLs? Define the URLs you want to block to prevent them from being…" at bounding box center [311, 144] width 86 height 38
click at [278, 156] on div "Define the URLs you want to block to prevent them from being fetched & rendered…" at bounding box center [299, 147] width 52 height 19
click at [256, 157] on input "^id(.*)_facet(.*)&st=" at bounding box center [226, 158] width 100 height 10
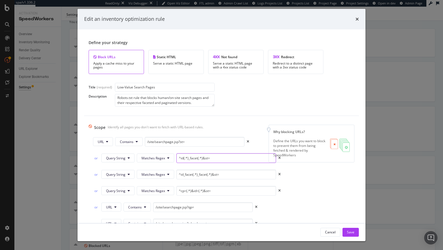
click at [256, 157] on input "^id(.*)_facet(.*)&st=" at bounding box center [226, 158] width 100 height 10
click at [147, 158] on span "Matches Regex" at bounding box center [153, 157] width 24 height 5
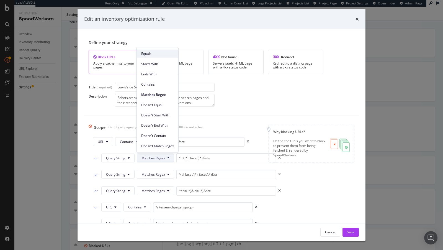
click at [148, 55] on span "Equals" at bounding box center [157, 53] width 33 height 5
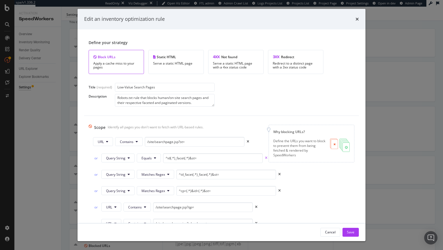
click at [266, 156] on icon "times" at bounding box center [266, 157] width 2 height 3
type input "^id_facet(.*)_facet(.*)&st="
type input "^cp=(.*)&id=(.*)&st="
type input "/site/searchpage.jsp?qp="
type input "/site/searchpage.jsp?_dyncharset="
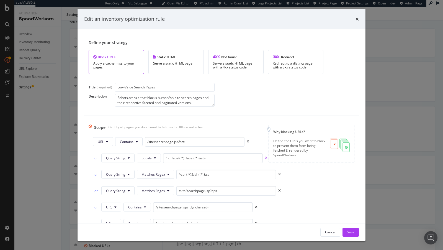
scroll to position [5, 0]
click at [328, 231] on div "Cancel" at bounding box center [330, 231] width 11 height 5
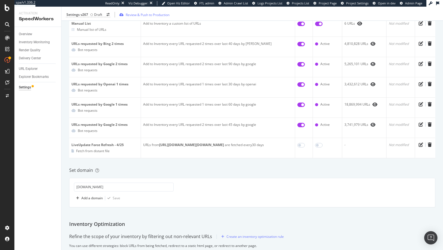
scroll to position [231, 0]
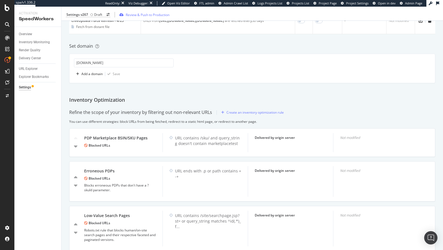
click at [436, 5] on icon at bounding box center [437, 3] width 3 height 4
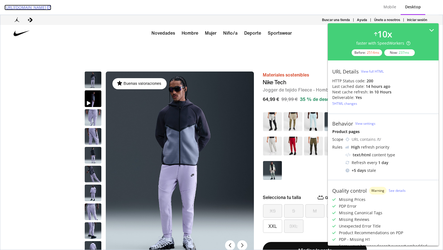
click at [51, 7] on icon at bounding box center [49, 8] width 4 height 4
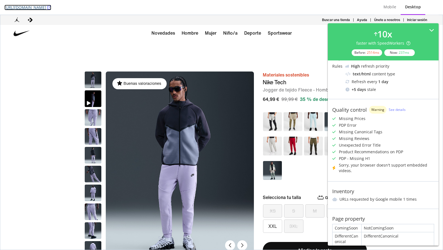
scroll to position [111, 0]
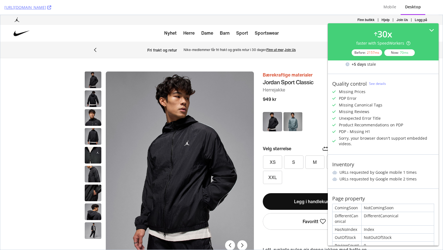
scroll to position [116, 0]
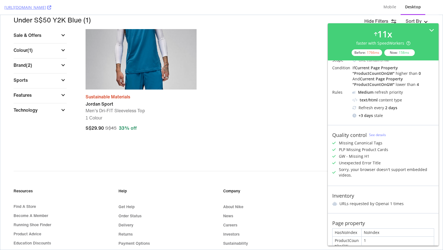
scroll to position [89, 0]
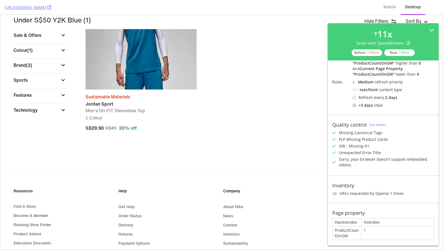
click at [144, 70] on img "Jordan Sport" at bounding box center [140, 33] width 111 height 111
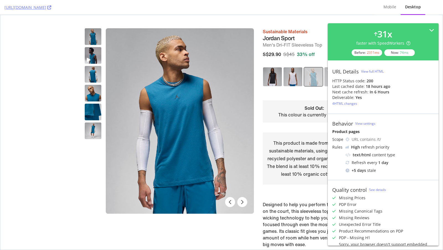
scroll to position [51, 0]
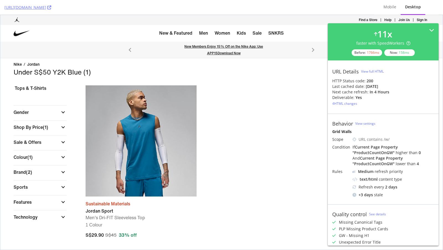
click at [132, 160] on img "Jordan Sport" at bounding box center [140, 140] width 111 height 111
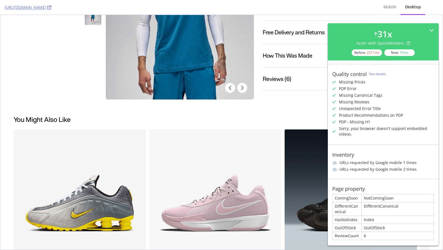
scroll to position [423, 0]
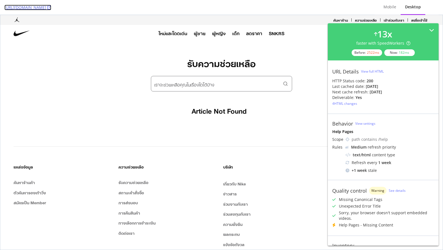
click at [51, 8] on icon at bounding box center [49, 8] width 4 height 4
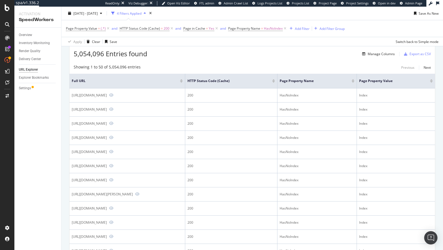
scroll to position [96, 0]
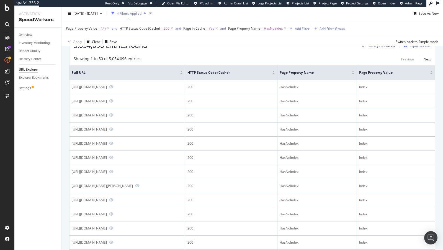
click at [432, 71] on div at bounding box center [431, 71] width 3 height 1
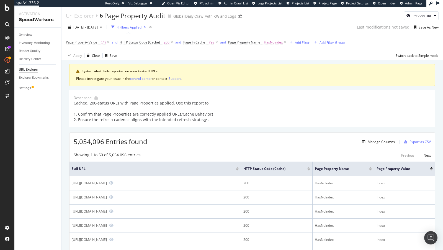
scroll to position [86, 0]
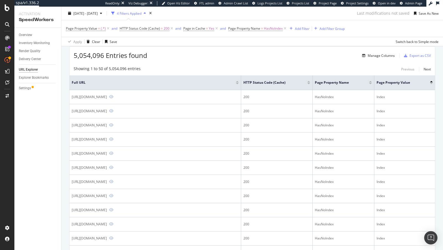
click at [431, 83] on div at bounding box center [431, 83] width 3 height 1
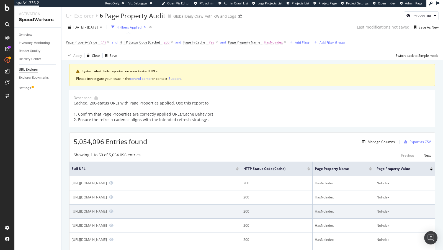
click at [384, 209] on div "NoIndex" at bounding box center [404, 211] width 56 height 5
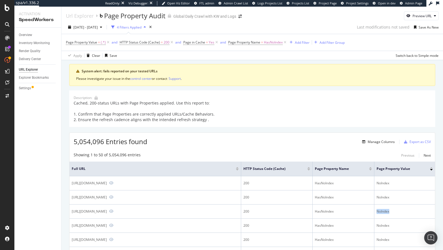
copy div "NoIndex"
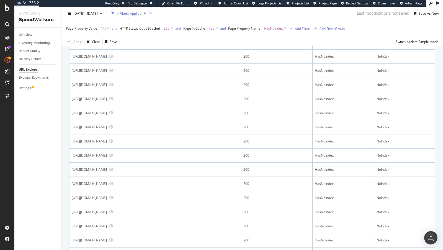
scroll to position [117, 0]
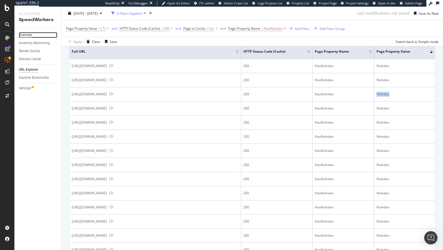
click at [28, 33] on div "Overview" at bounding box center [25, 35] width 13 height 6
click at [261, 29] on span "=" at bounding box center [262, 28] width 2 height 5
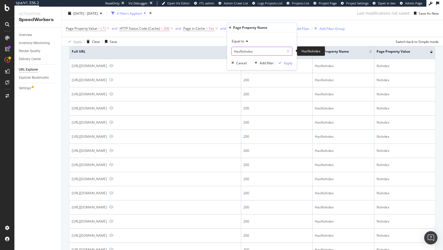
click at [260, 51] on input "HasNoIndex" at bounding box center [258, 51] width 52 height 9
click at [290, 50] on div at bounding box center [288, 51] width 8 height 9
click at [249, 53] on input "text" at bounding box center [262, 51] width 60 height 9
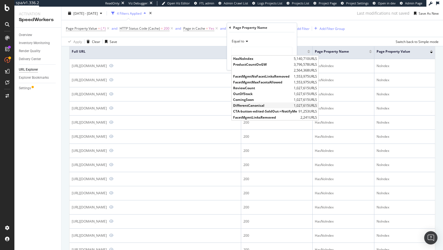
click at [254, 105] on span "DifferentCanonical" at bounding box center [262, 105] width 59 height 5
type input "DifferentCanonical"
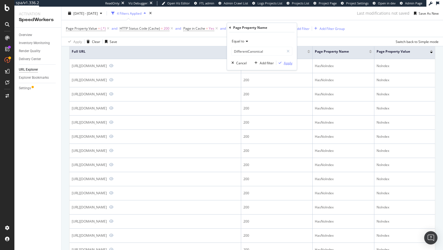
click at [291, 62] on div "Apply" at bounding box center [288, 62] width 9 height 5
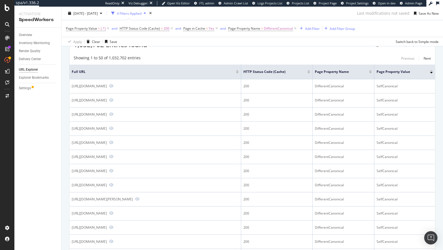
scroll to position [106, 0]
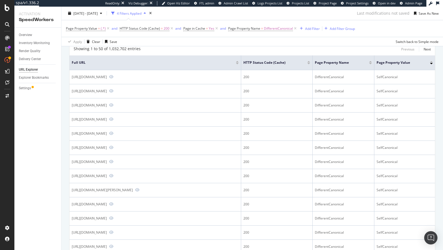
click at [431, 61] on div at bounding box center [431, 61] width 3 height 1
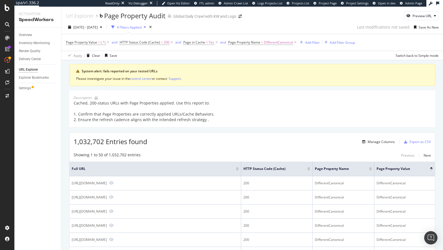
scroll to position [92, 0]
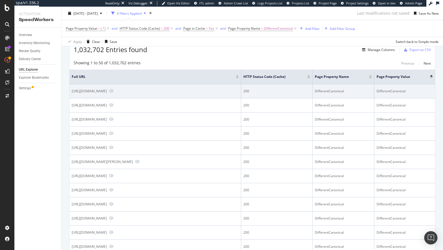
click at [107, 89] on div "https://www.nike.com/vn/t/dunk-low-retro-shoes-bCzchX/DV0833-104" at bounding box center [89, 91] width 35 height 5
click at [398, 89] on div "DifferentCanonical" at bounding box center [404, 91] width 56 height 5
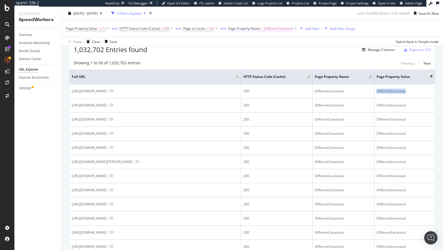
copy div "DifferentCanonical"
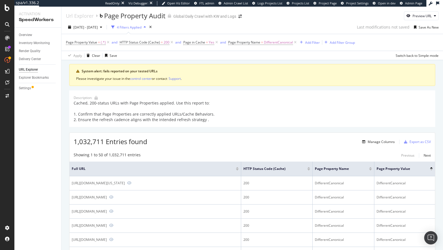
click at [431, 167] on div at bounding box center [431, 168] width 3 height 3
click at [431, 169] on div at bounding box center [431, 169] width 3 height 1
click at [206, 43] on span "=" at bounding box center [207, 42] width 2 height 5
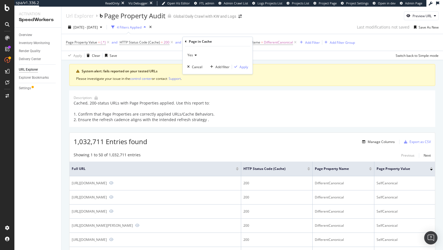
click at [285, 48] on div "Page Property Value = (.*) and HTTP Status Code (Cache) = 200 and Page in Cache…" at bounding box center [252, 42] width 372 height 17
click at [272, 43] on span "DifferentCanonical" at bounding box center [278, 42] width 29 height 8
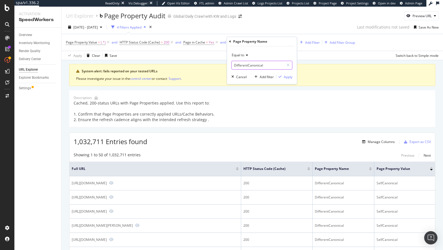
click at [251, 68] on input "DifferentCanonical" at bounding box center [258, 65] width 52 height 9
click at [255, 66] on input "DifferentCanonical" at bounding box center [258, 65] width 52 height 9
click at [287, 65] on icon at bounding box center [287, 65] width 3 height 4
click at [269, 66] on input "text" at bounding box center [262, 65] width 60 height 9
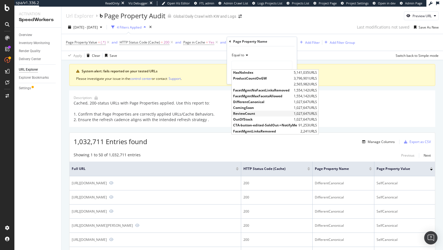
click at [254, 113] on span "ReviewCount" at bounding box center [262, 113] width 59 height 5
type input "ReviewCount"
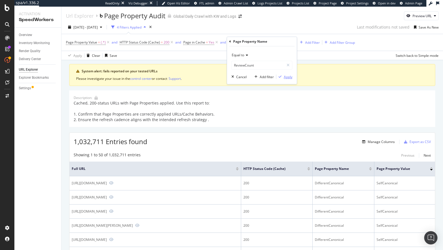
click at [289, 77] on div "Apply" at bounding box center [288, 76] width 9 height 5
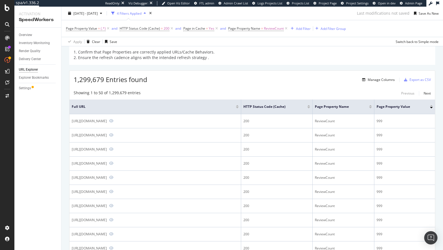
scroll to position [114, 0]
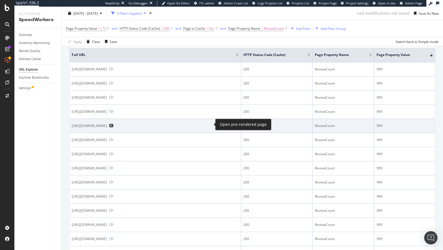
click at [113, 125] on icon "Preview https://www.nike.com/id/t/everyday-cushioned-training-crew-socks-gSdsFg…" at bounding box center [111, 125] width 4 height 4
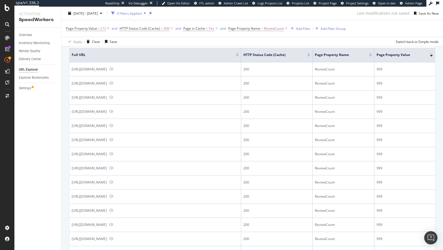
click at [432, 53] on div at bounding box center [431, 53] width 3 height 1
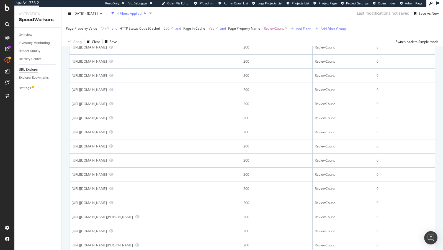
scroll to position [188, 0]
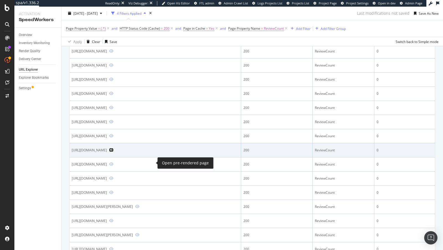
click at [113, 152] on icon "Preview https://www.nike.com/gb/t/flex-headband-0jnv5w" at bounding box center [111, 150] width 4 height 4
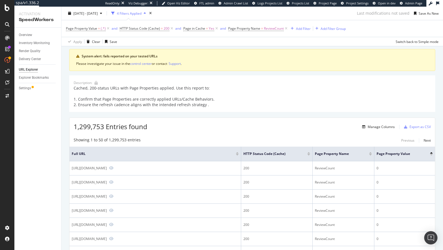
scroll to position [0, 0]
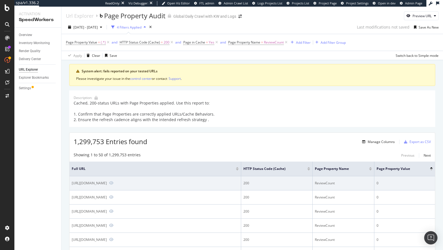
click at [323, 181] on div "ReviewCount" at bounding box center [343, 182] width 57 height 5
copy div "ReviewCount"
click at [325, 181] on div "ReviewCount" at bounding box center [343, 182] width 57 height 5
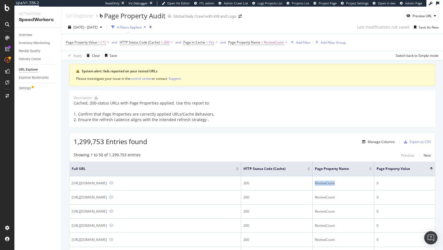
copy div "ReviewCount"
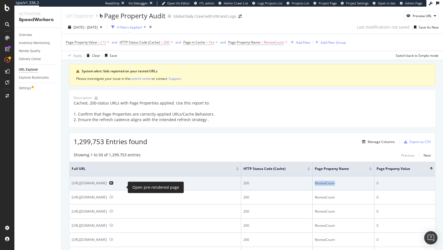
click at [113, 185] on icon "Preview https://www.nike.com/si/t/giannis-antetokounmpo-milwaukee-bucks-2024-25…" at bounding box center [111, 183] width 4 height 4
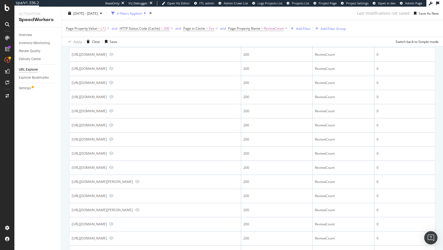
scroll to position [268, 0]
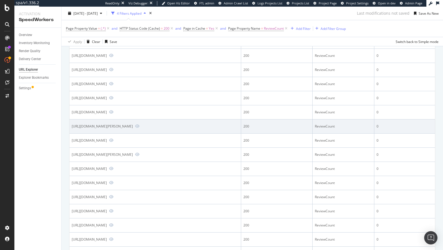
click at [186, 133] on td "https://www.nike.com/mx/t/tenis-grandes-cortez-4QOtfHI0/IH7653-600" at bounding box center [155, 126] width 172 height 14
click at [139, 129] on span at bounding box center [136, 126] width 7 height 5
click at [139, 128] on icon "Preview https://www.nike.com/mx/t/tenis-grandes-cortez-4QOtfHI0/IH7653-600" at bounding box center [137, 126] width 4 height 4
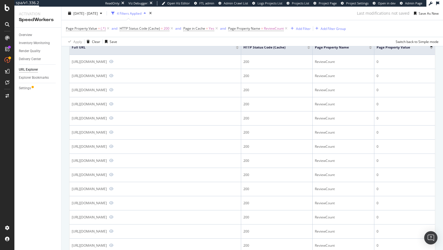
scroll to position [0, 0]
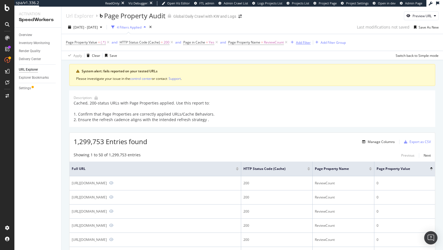
click at [302, 45] on button "Add Filter" at bounding box center [299, 42] width 22 height 7
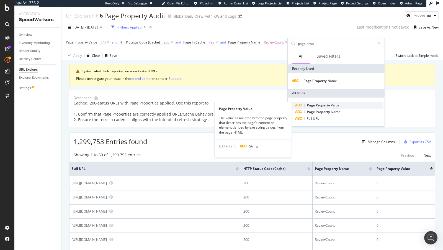
type input "page prop"
click at [336, 106] on span "Value" at bounding box center [335, 105] width 9 height 5
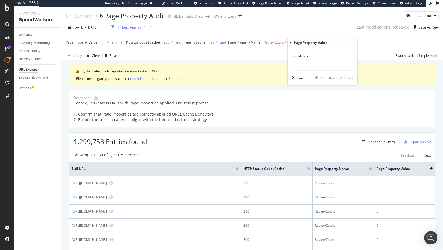
click at [304, 59] on div "Equal to" at bounding box center [322, 56] width 61 height 9
click at [316, 60] on div "Equal to Not equal to Starts with Doesn't start with Ends with Doesn't end with…" at bounding box center [323, 99] width 62 height 79
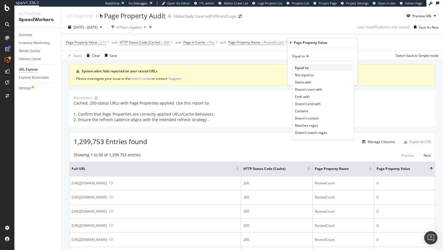
click at [302, 66] on span "Equal to" at bounding box center [302, 67] width 14 height 5
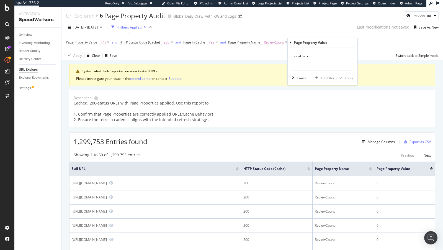
click at [316, 61] on div "Equal to" at bounding box center [322, 61] width 61 height 19
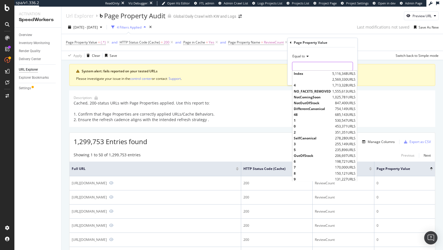
click at [313, 65] on input "text" at bounding box center [322, 66] width 60 height 9
click at [307, 57] on icon at bounding box center [307, 56] width 4 height 3
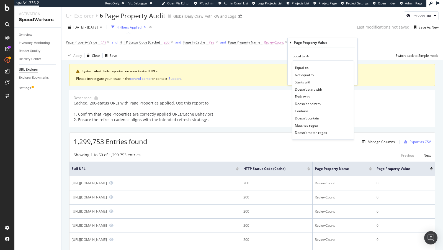
click at [235, 111] on div "Cached, 200-status URLs with Page Properties applied. Use this report to: 1. Co…" at bounding box center [252, 111] width 357 height 22
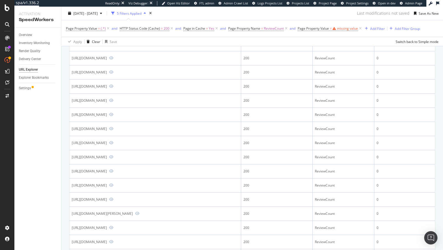
scroll to position [427, 0]
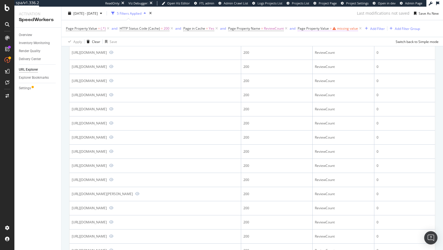
click at [333, 30] on span "Page Property Value = missing value" at bounding box center [327, 28] width 60 height 5
click at [299, 27] on icon at bounding box center [300, 27] width 2 height 3
click at [267, 27] on span "ReviewCount" at bounding box center [274, 29] width 20 height 8
click at [246, 57] on div "Equal to ReviewCount ReviewCount Cancel Add filter Apply" at bounding box center [262, 51] width 70 height 38
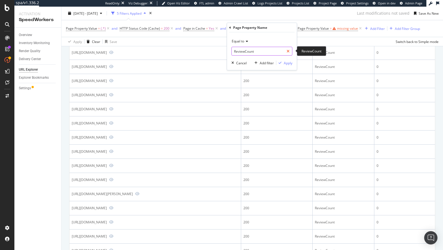
click at [287, 50] on icon at bounding box center [287, 51] width 3 height 4
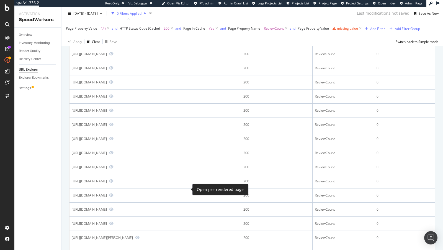
scroll to position [0, 0]
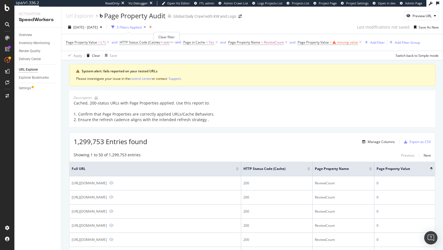
click at [152, 26] on icon "times" at bounding box center [150, 26] width 2 height 3
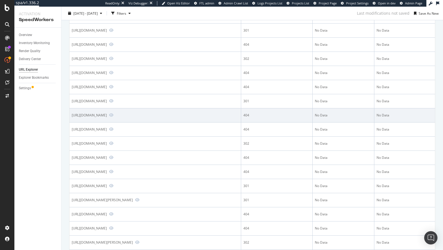
scroll to position [198, 0]
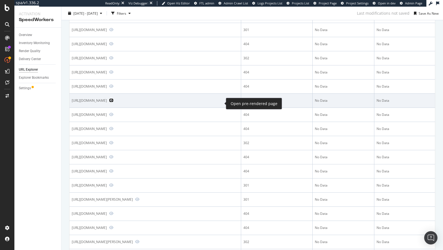
click at [113, 102] on icon "Preview https://www.nike.com/w/trendy-style-purple-infinalock-pants-tights-2kq1…" at bounding box center [111, 100] width 4 height 4
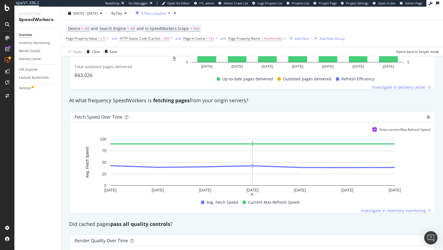
scroll to position [423, 0]
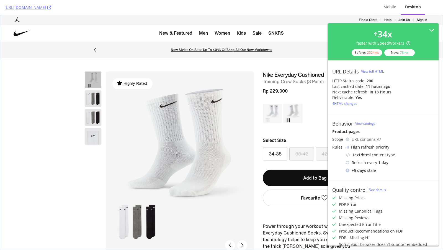
scroll to position [258, 0]
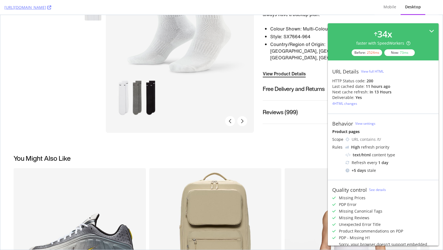
click at [431, 28] on icon at bounding box center [431, 30] width 5 height 5
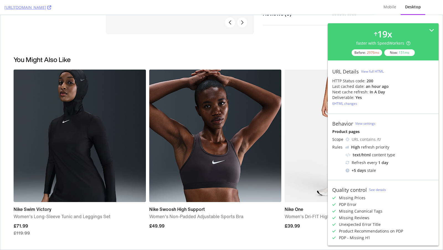
scroll to position [285, 0]
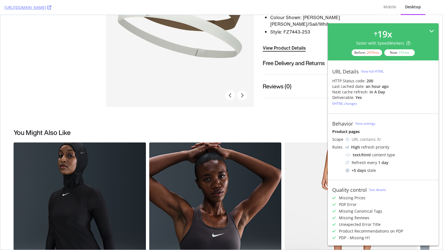
click at [428, 30] on div "19 x faster with SpeedWorkers Before: 2976 ms Now: 151 ms" at bounding box center [383, 42] width 102 height 28
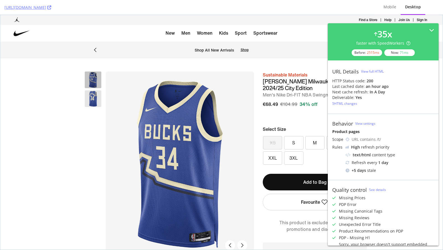
scroll to position [109, 0]
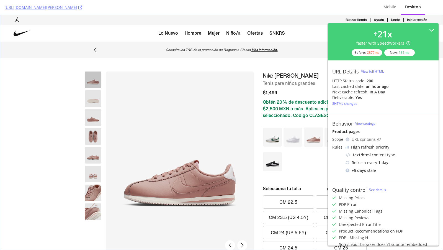
scroll to position [116, 0]
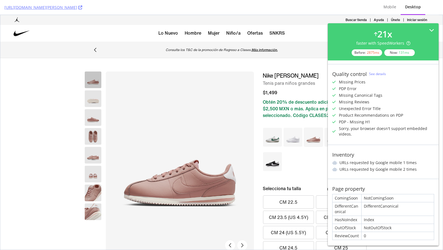
click at [139, 9] on div "[URL][DOMAIN_NAME][PERSON_NAME]" at bounding box center [186, 7] width 365 height 15
click at [82, 8] on icon at bounding box center [80, 8] width 4 height 4
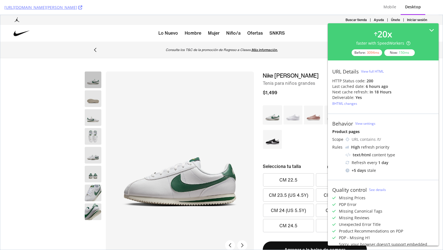
scroll to position [122, 0]
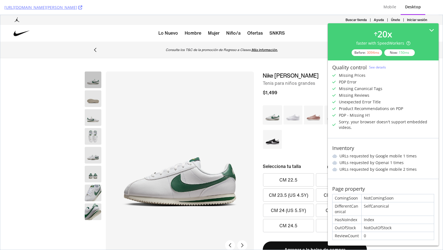
click at [376, 205] on div "SelfCanonical" at bounding box center [397, 208] width 72 height 13
copy div "SelfCanonical"
click at [346, 206] on div "DifferentCanonical" at bounding box center [346, 208] width 29 height 13
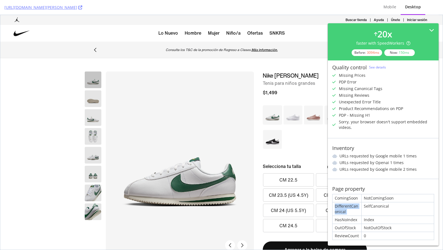
click at [346, 206] on div "DifferentCanonical" at bounding box center [346, 208] width 29 height 13
copy div "DifferentCanonical"
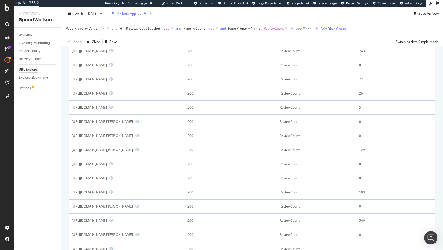
scroll to position [142, 0]
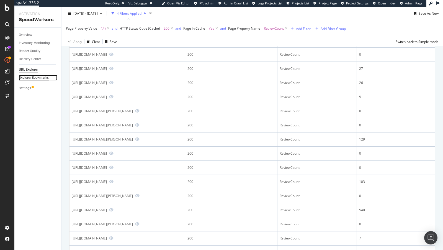
click at [38, 77] on div "Explorer Bookmarks" at bounding box center [34, 78] width 30 height 6
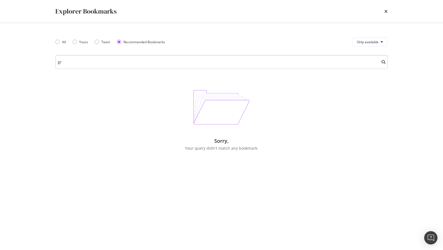
type input "g"
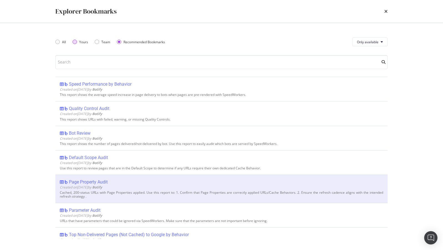
click at [76, 43] on div "Yours" at bounding box center [74, 42] width 4 height 4
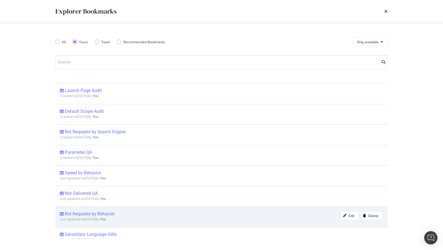
scroll to position [0, 0]
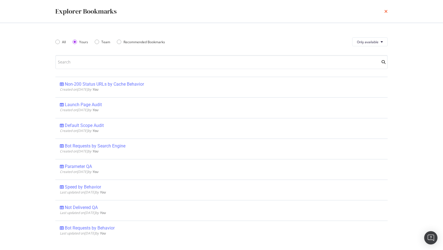
click at [386, 11] on icon "times" at bounding box center [385, 11] width 3 height 4
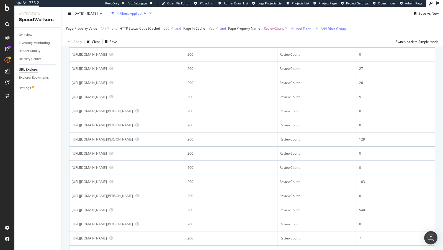
click at [262, 27] on span "Page Property Name = ReviewCount" at bounding box center [256, 28] width 56 height 5
click at [248, 51] on input "ReviewCount" at bounding box center [258, 51] width 52 height 9
click at [289, 50] on icon at bounding box center [287, 51] width 3 height 4
click at [273, 51] on input "text" at bounding box center [262, 51] width 60 height 9
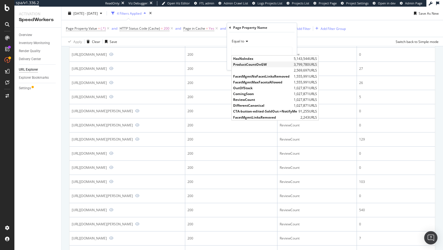
click at [258, 64] on span "ProductCountOnGW" at bounding box center [262, 64] width 59 height 5
type input "ProductCountOnGW"
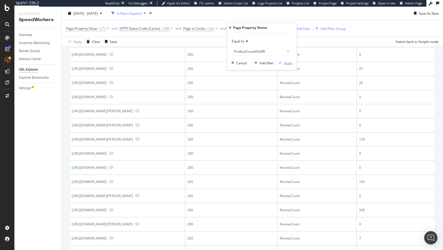
click at [286, 61] on div "Apply" at bounding box center [288, 62] width 9 height 5
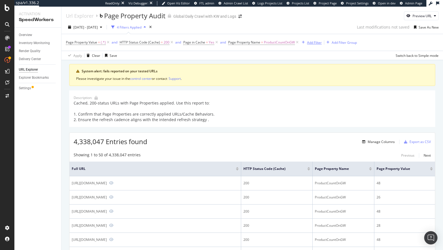
click at [312, 43] on div "Add Filter" at bounding box center [314, 42] width 15 height 5
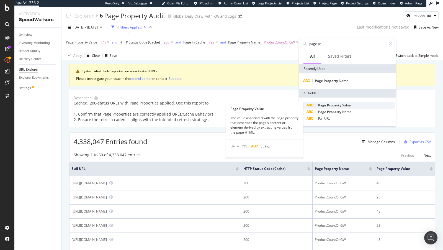
type input "page pr"
click at [344, 104] on span "Value" at bounding box center [346, 105] width 9 height 5
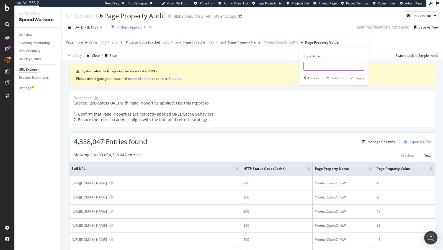
click at [324, 67] on input "text" at bounding box center [334, 66] width 60 height 9
type input "3"
click at [344, 52] on div "Equal to" at bounding box center [333, 56] width 61 height 9
click at [353, 54] on div "Equal to" at bounding box center [333, 56] width 61 height 9
click at [359, 76] on div "Apply" at bounding box center [360, 78] width 9 height 5
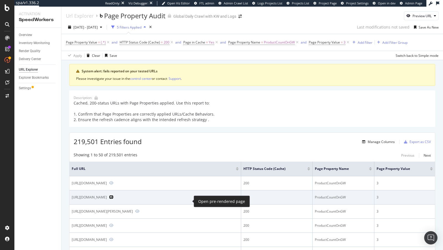
click at [113, 199] on icon "Preview https://www.nike.com/w/baby-toddler-purple-2j488z2mdpfz3glsmz47w4r" at bounding box center [111, 197] width 4 height 4
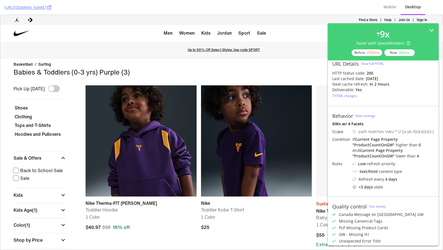
scroll to position [8, 0]
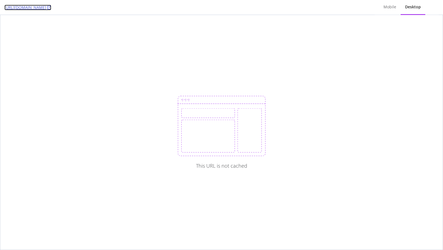
click at [51, 8] on icon at bounding box center [49, 8] width 4 height 4
